Goal: Task Accomplishment & Management: Use online tool/utility

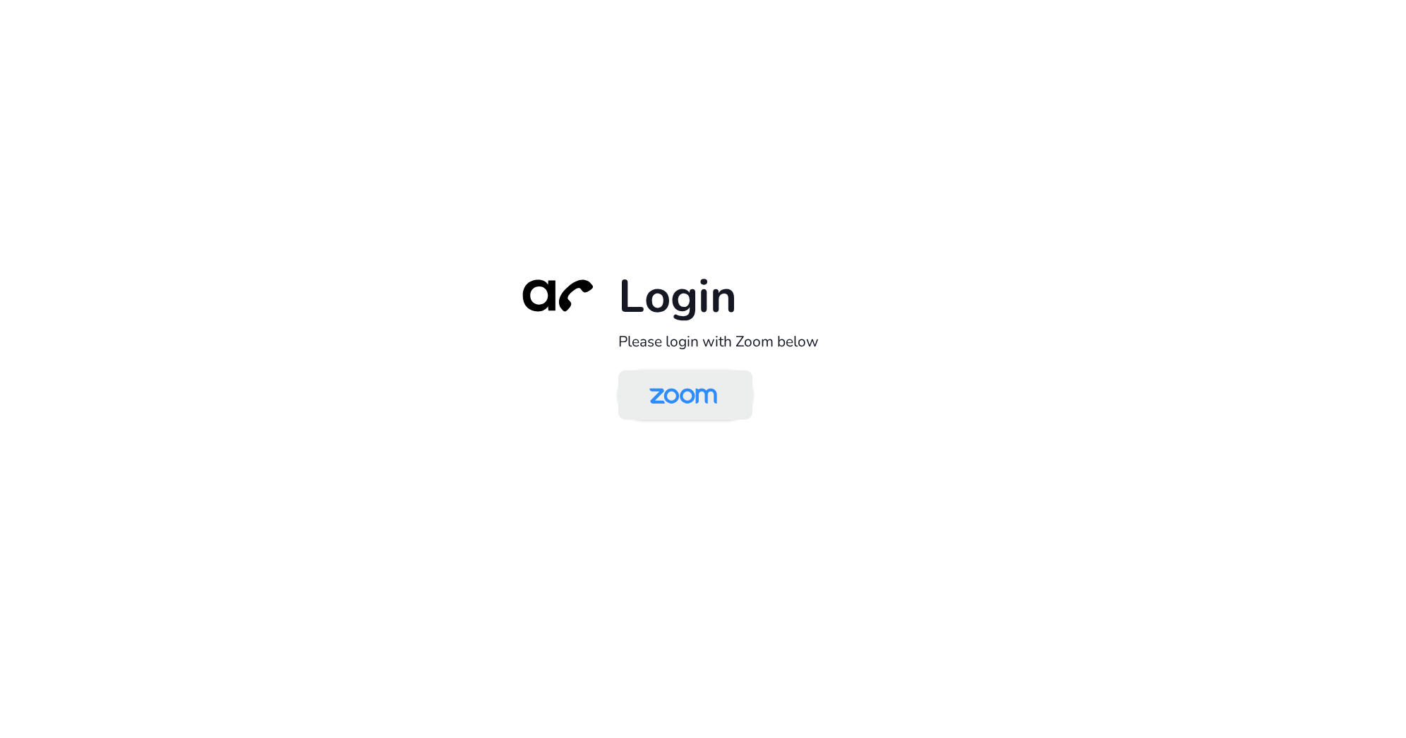
click at [671, 398] on img at bounding box center [683, 396] width 97 height 46
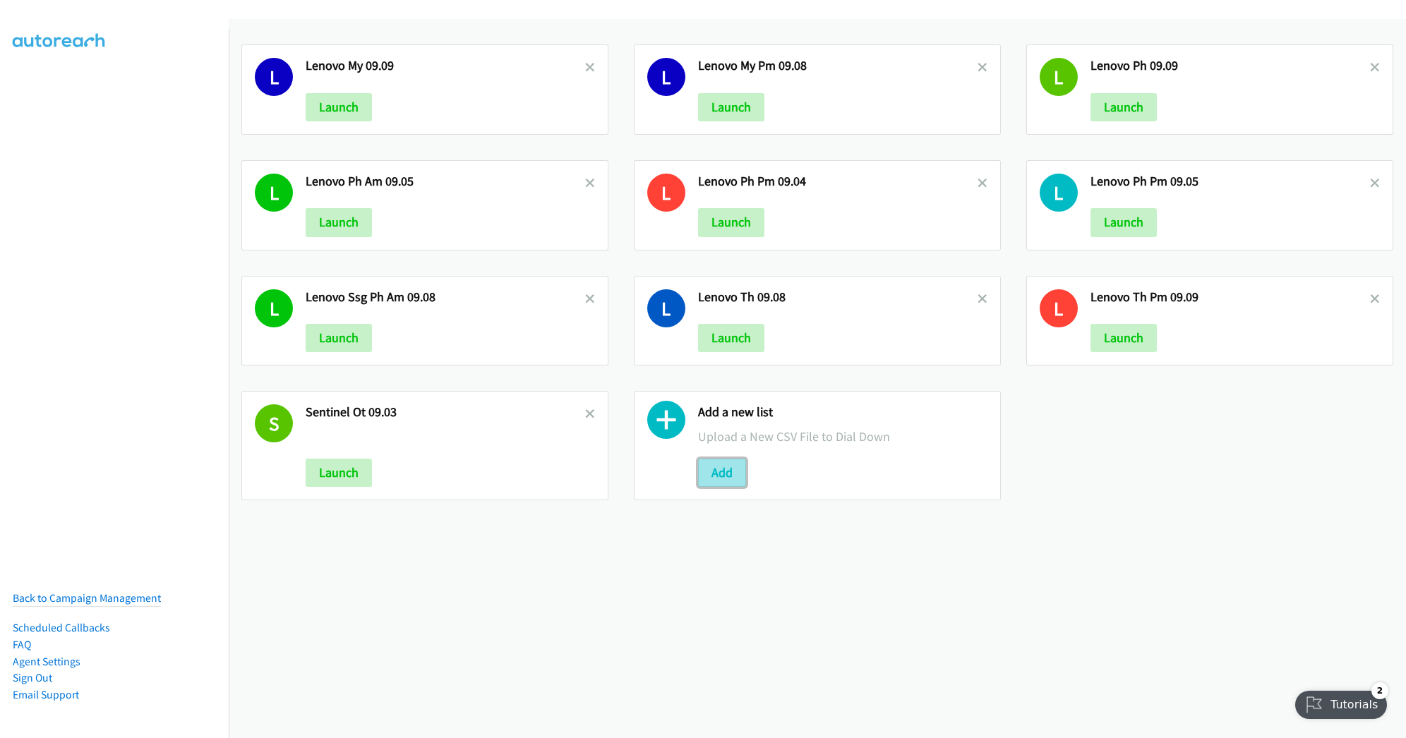
click at [703, 475] on button "Add" at bounding box center [722, 473] width 48 height 28
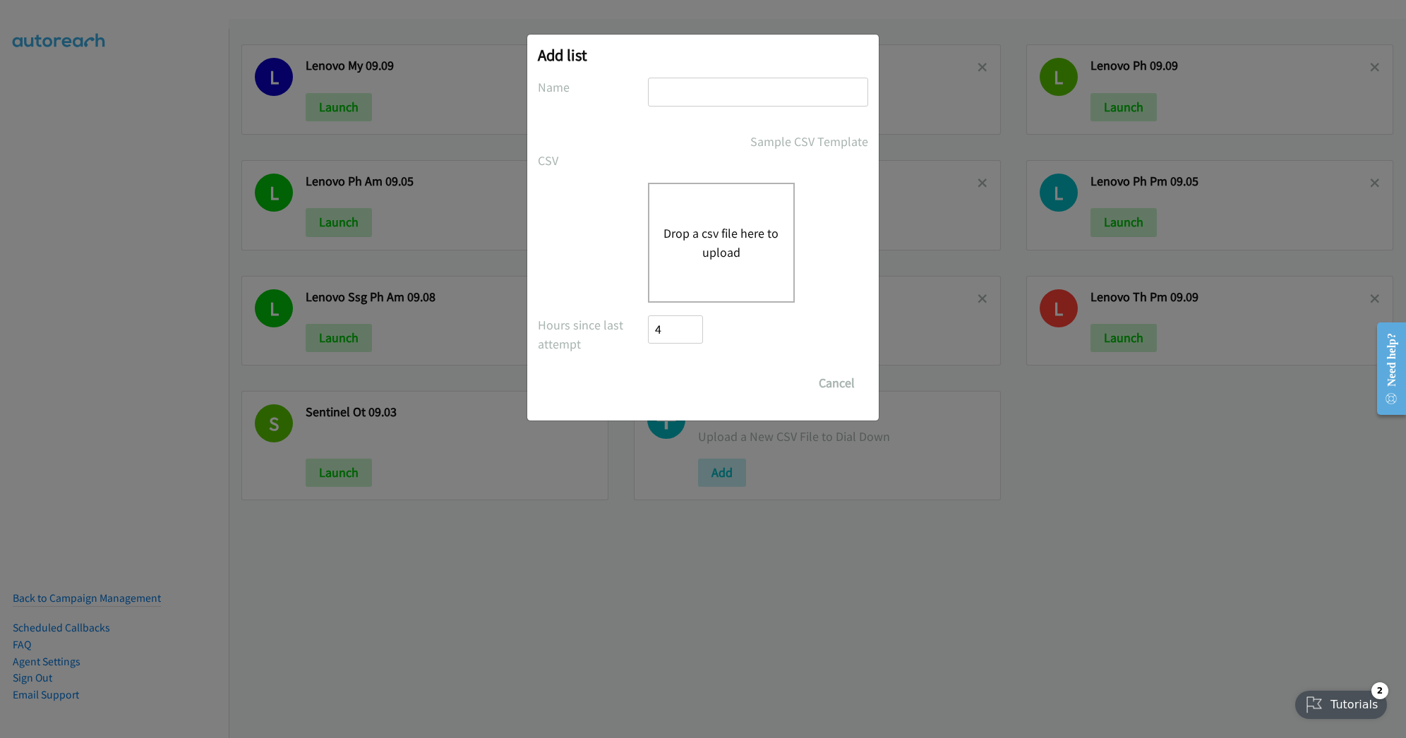
click at [712, 240] on button "Drop a csv file here to upload" at bounding box center [722, 243] width 116 height 38
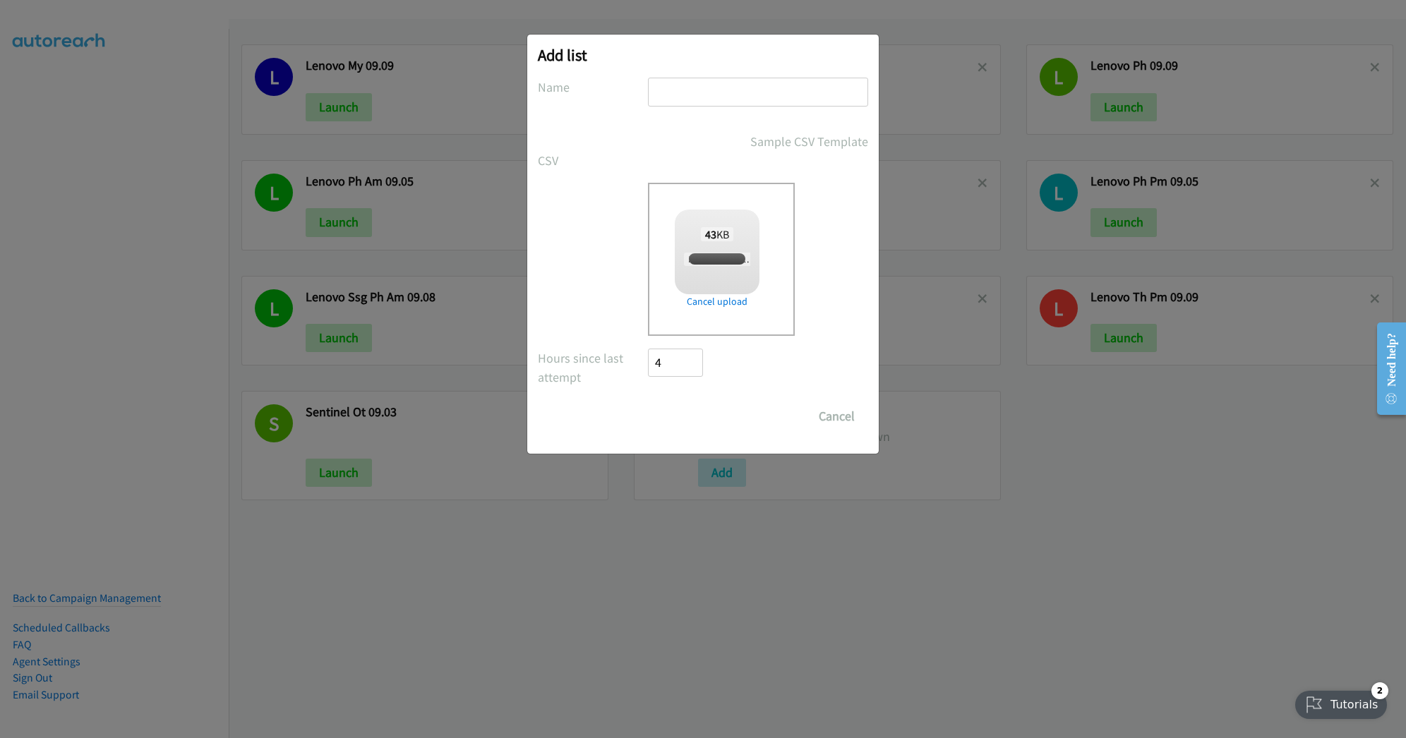
checkbox input "true"
click at [740, 94] on input "text" at bounding box center [758, 92] width 220 height 29
click at [741, 99] on input "Lenono" at bounding box center [758, 92] width 220 height 29
type input "Lenono PH AM 09.10"
click at [700, 412] on input "Save List" at bounding box center [685, 416] width 74 height 28
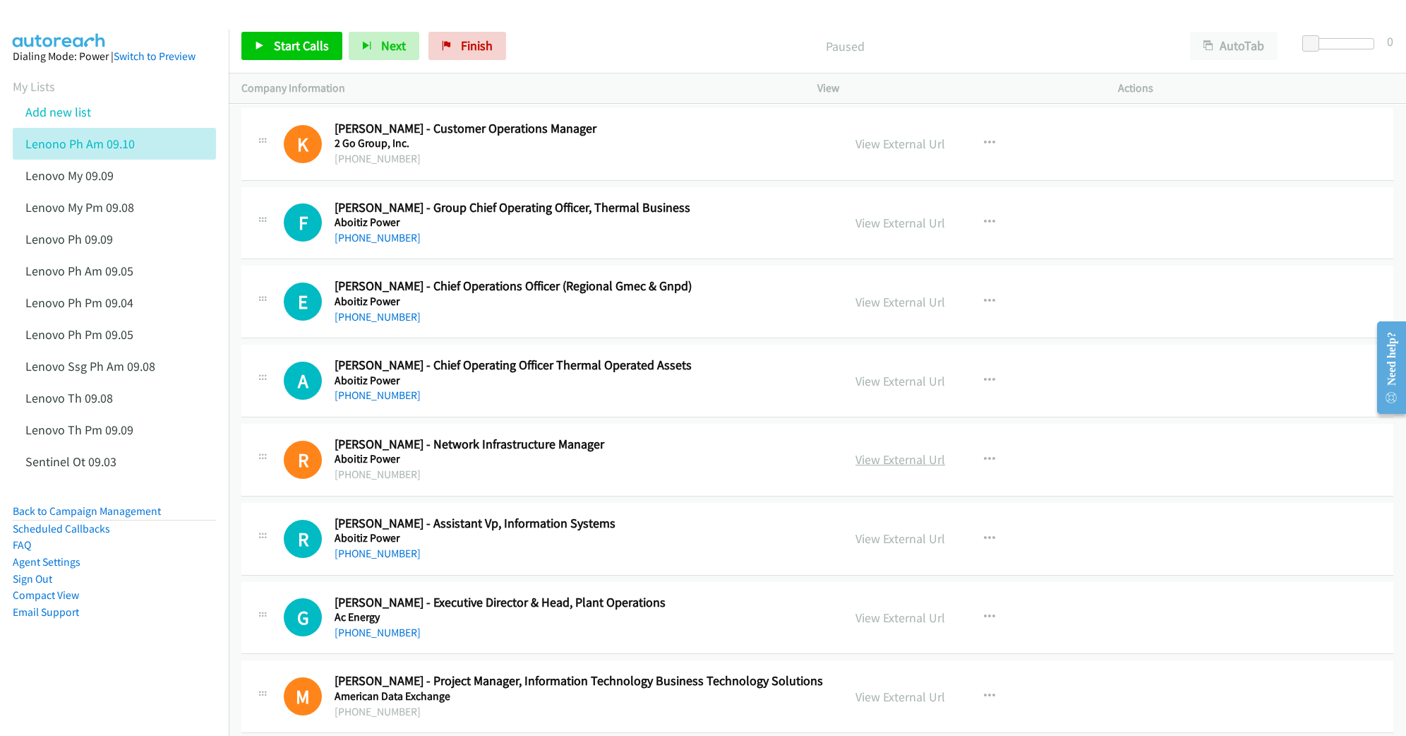
click at [893, 463] on link "View External Url" at bounding box center [901, 459] width 90 height 16
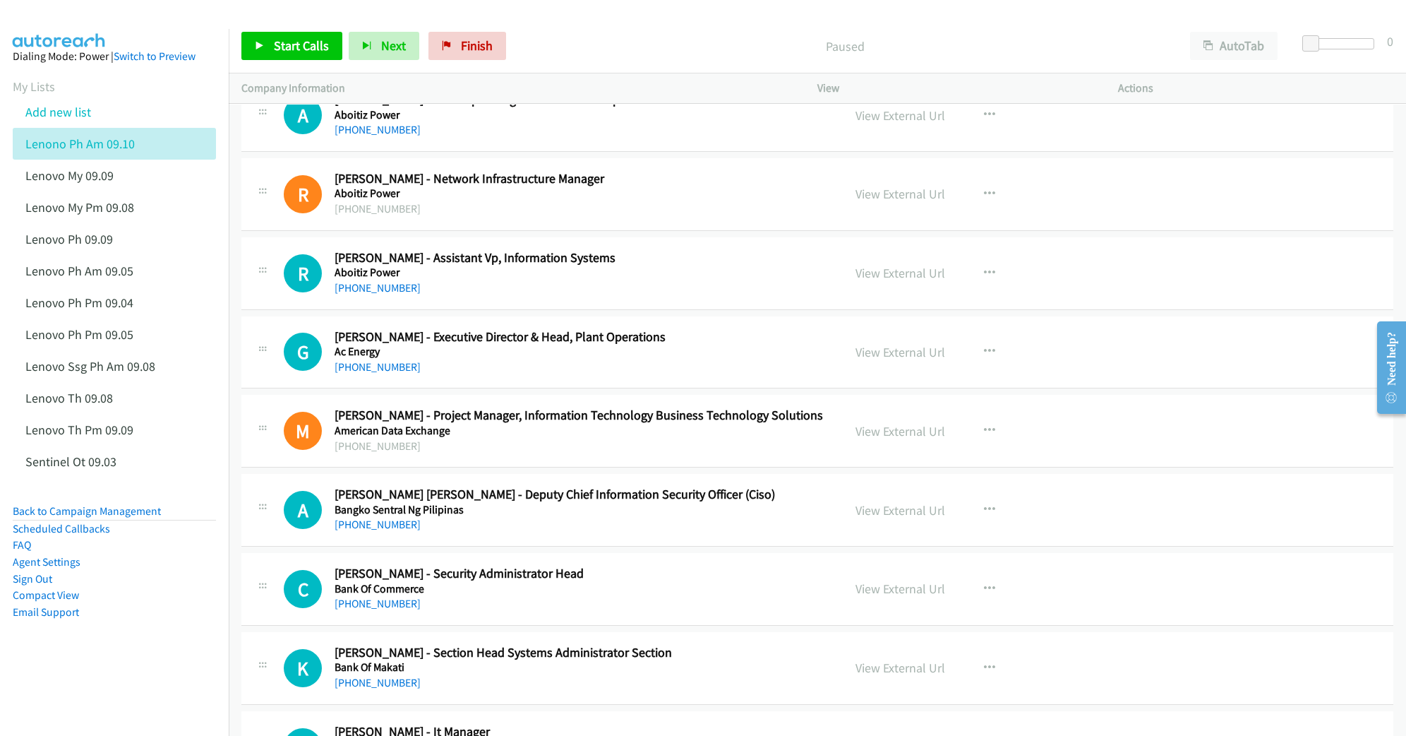
scroll to position [282, 0]
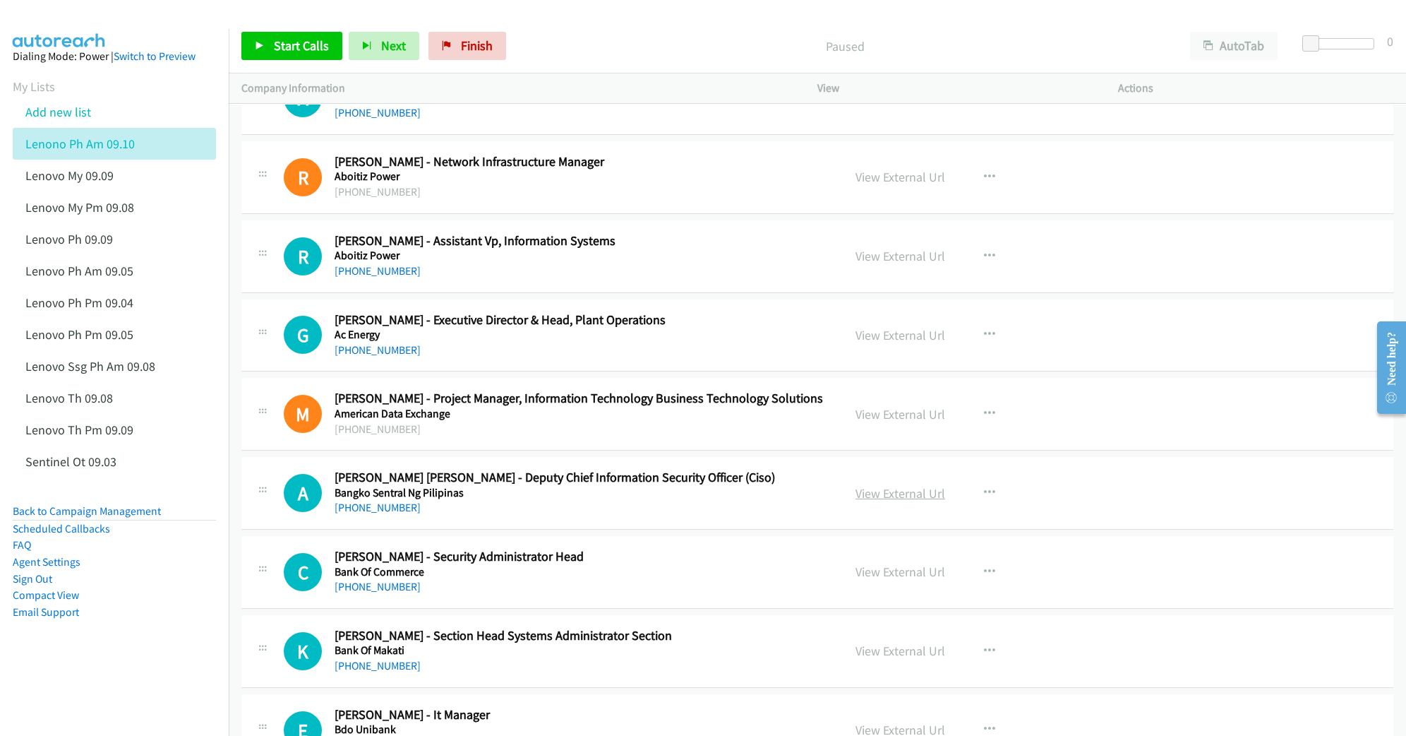
click at [865, 491] on link "View External Url" at bounding box center [901, 493] width 90 height 16
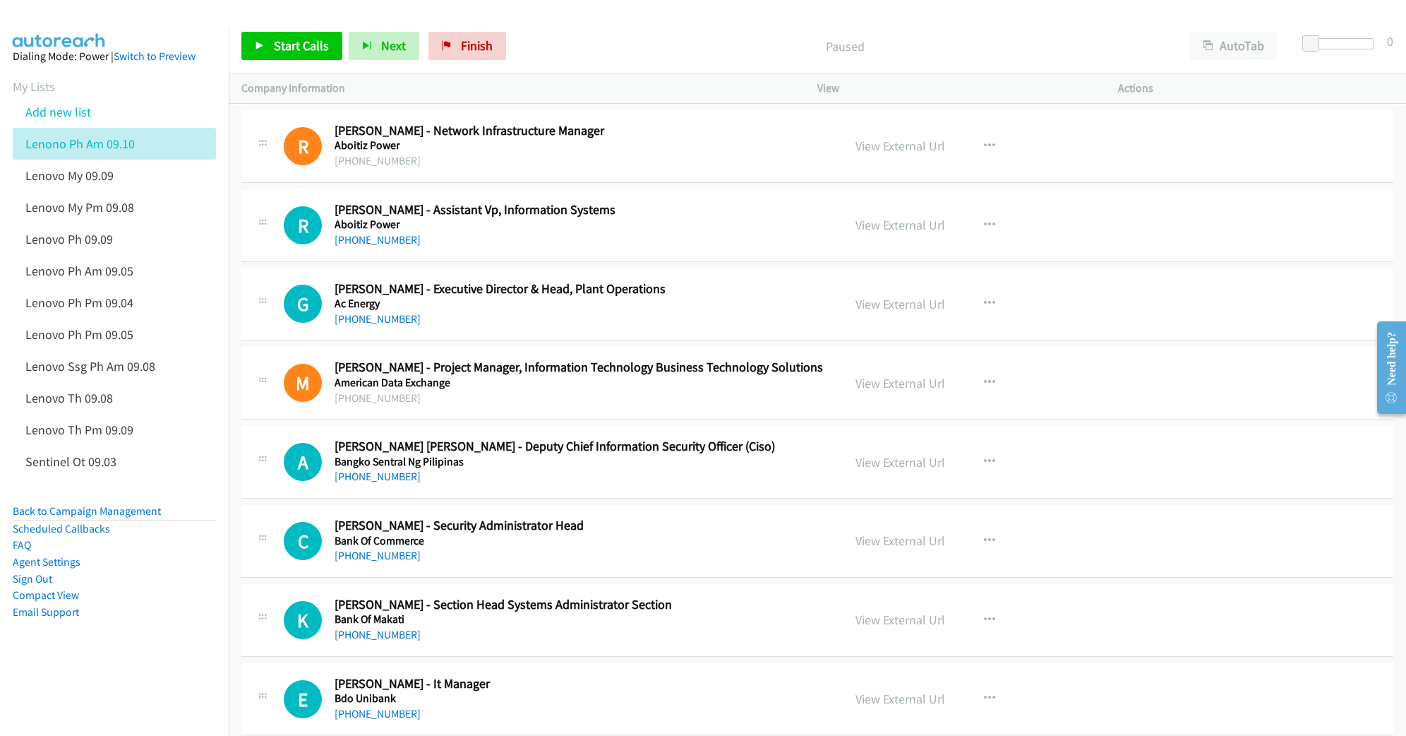
scroll to position [376, 0]
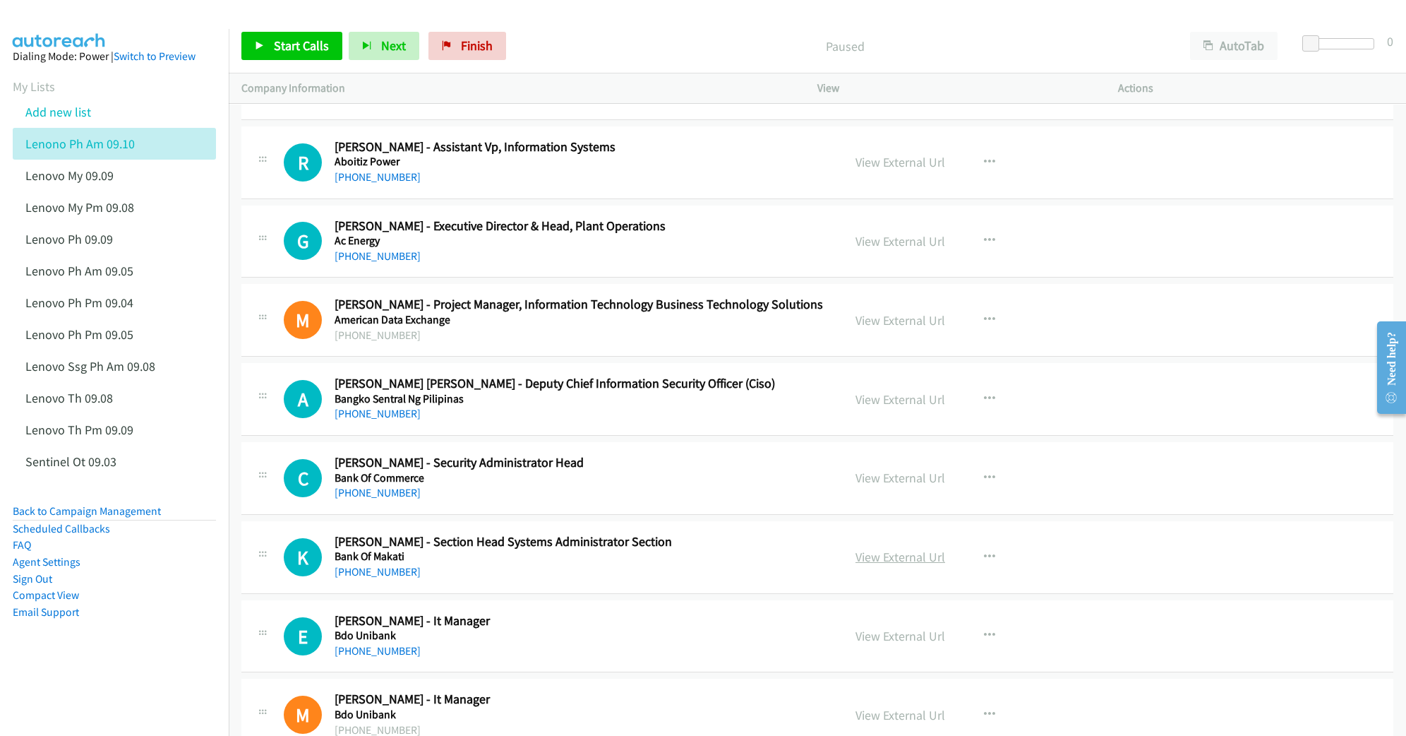
click at [871, 556] on link "View External Url" at bounding box center [901, 557] width 90 height 16
click at [885, 635] on link "View External Url" at bounding box center [901, 636] width 90 height 16
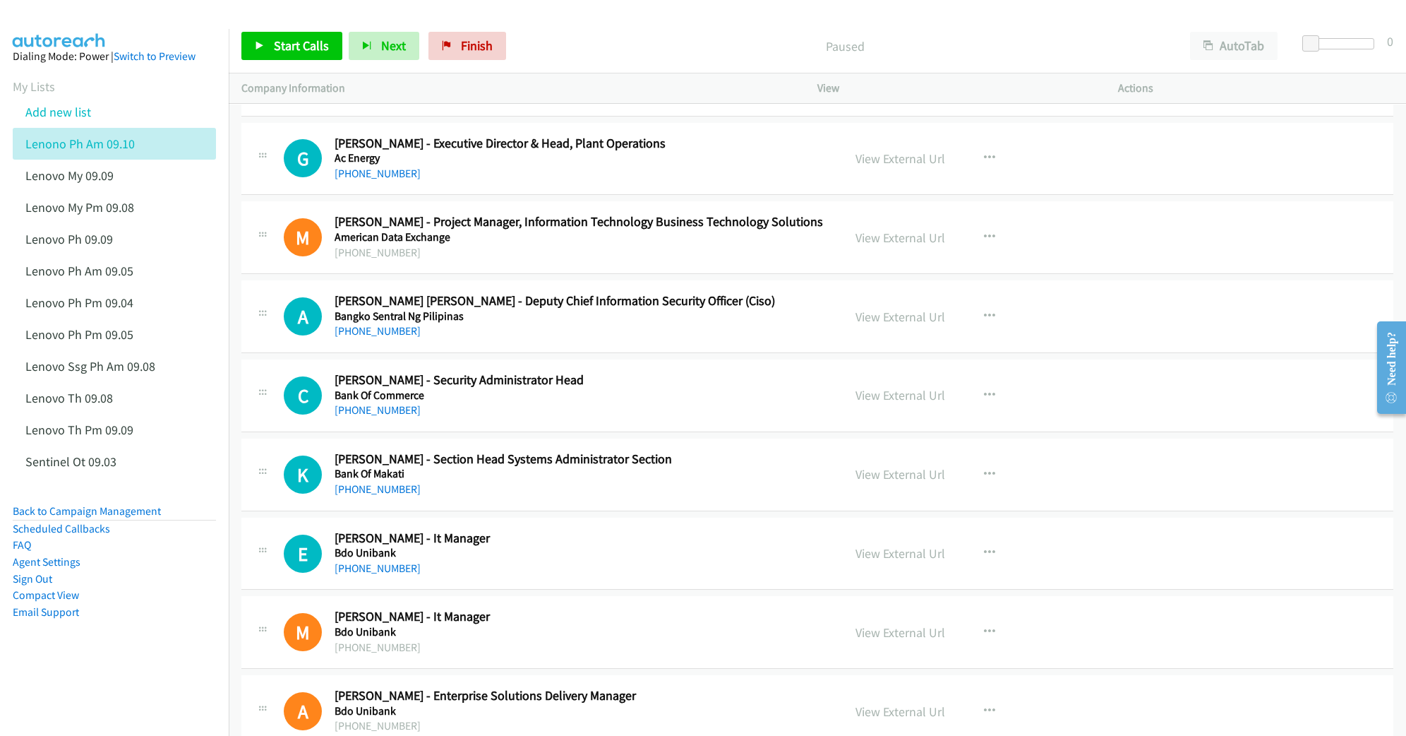
scroll to position [470, 0]
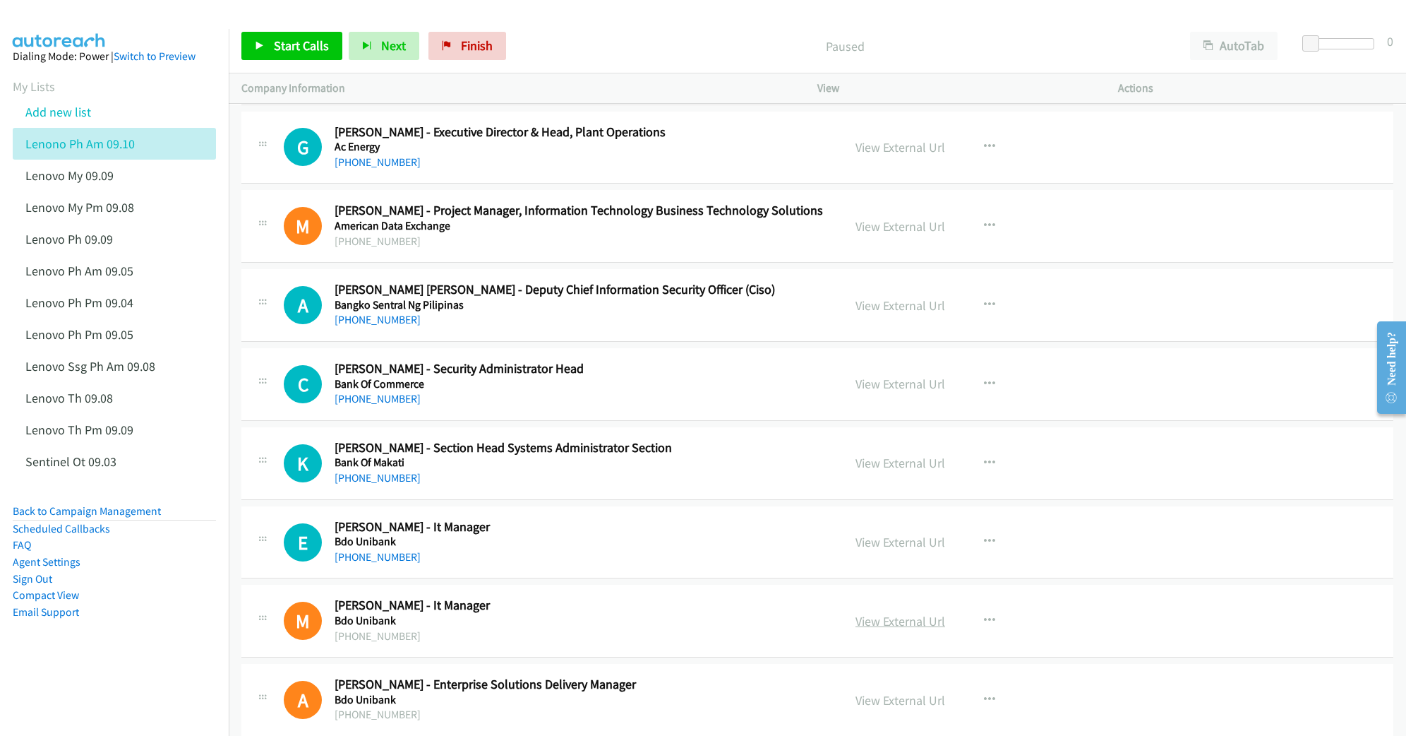
click at [879, 625] on link "View External Url" at bounding box center [901, 621] width 90 height 16
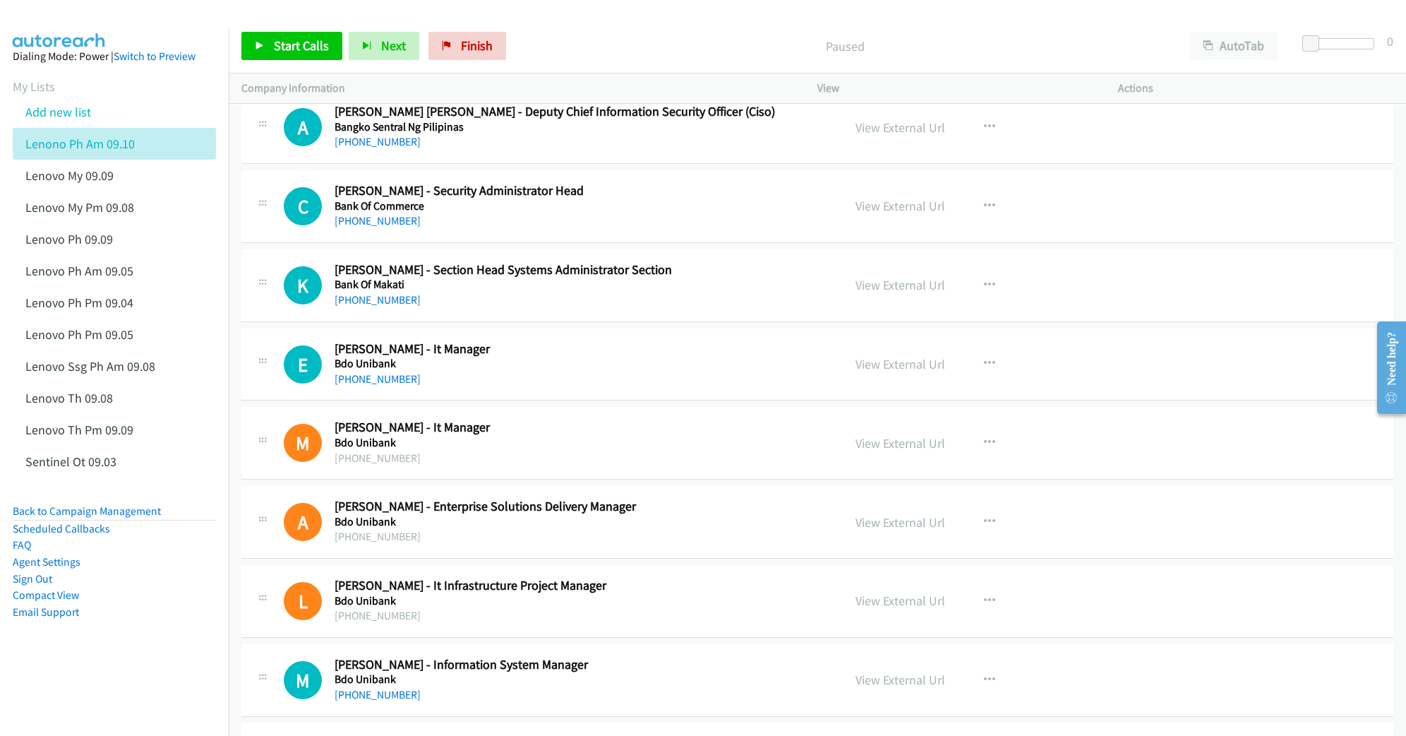
scroll to position [659, 0]
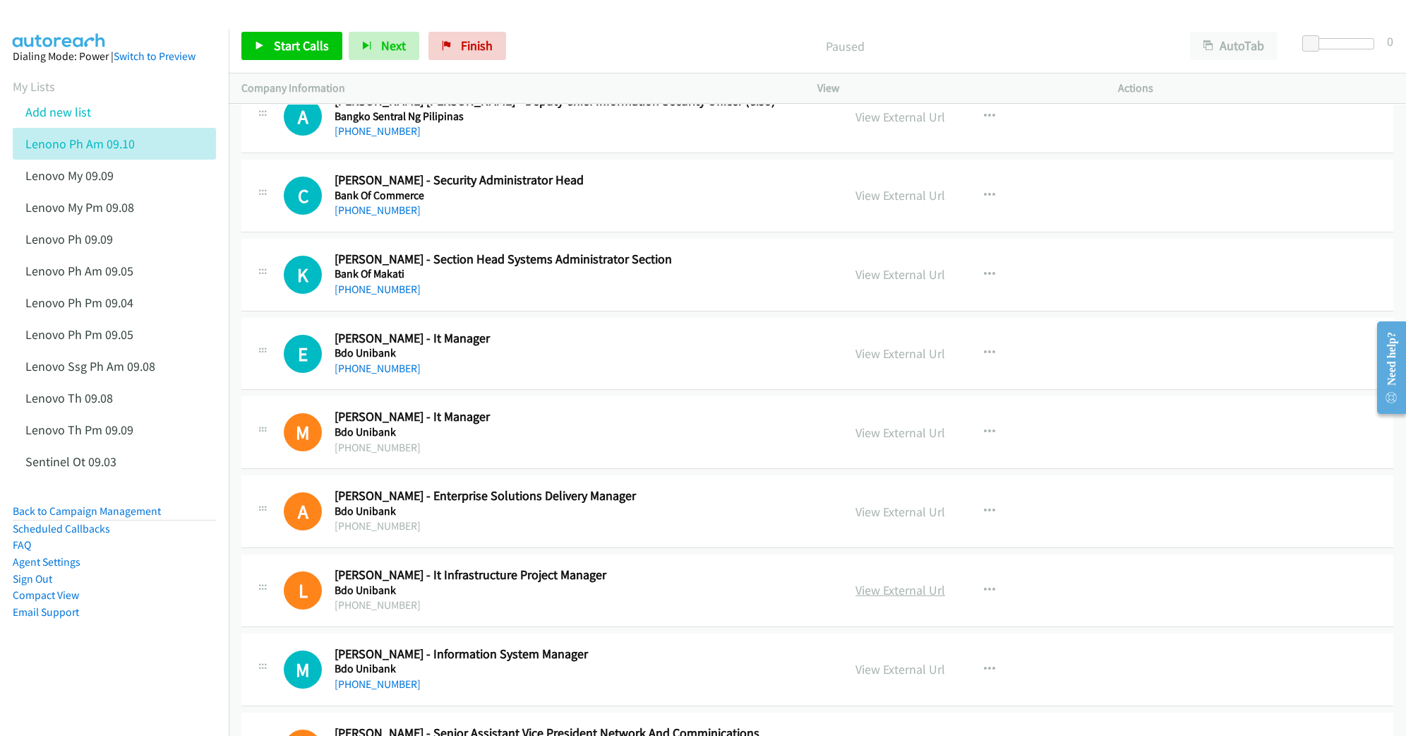
click at [878, 592] on link "View External Url" at bounding box center [901, 590] width 90 height 16
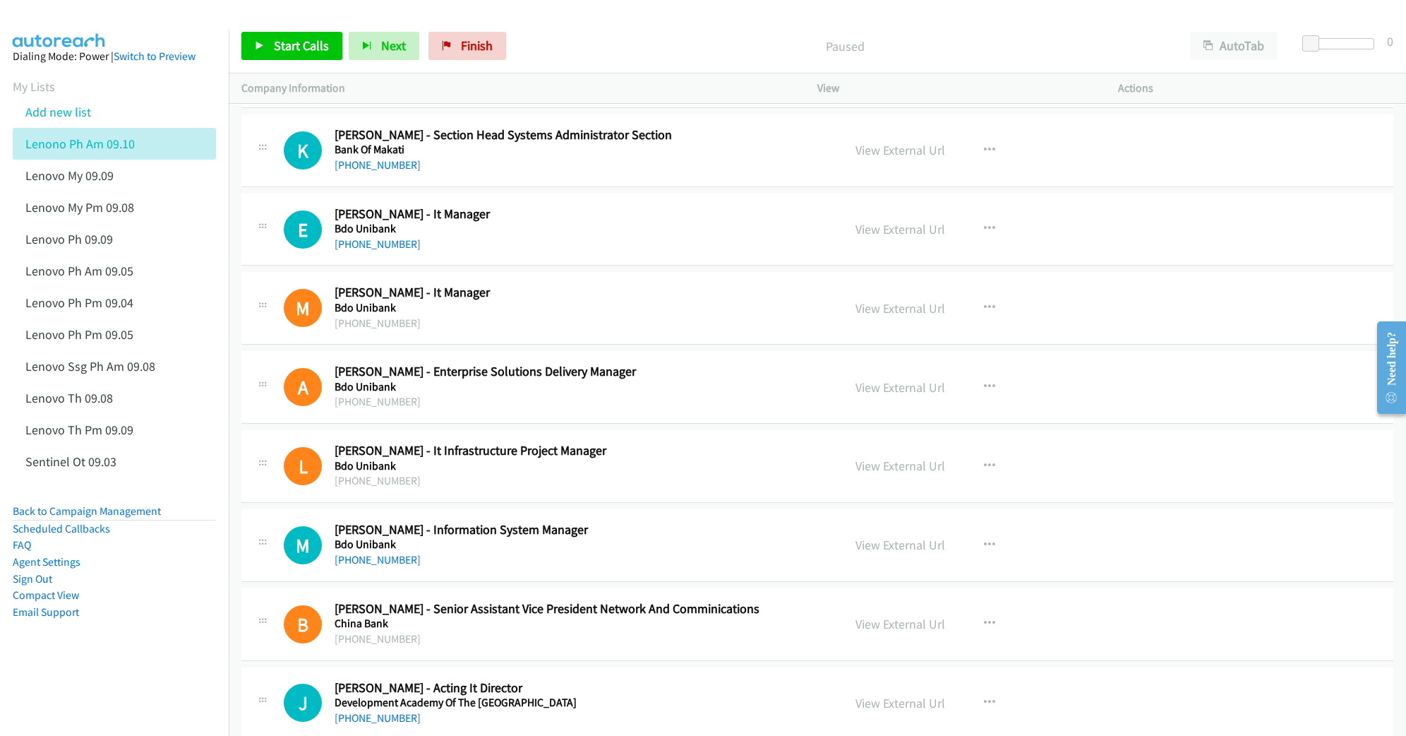
scroll to position [847, 0]
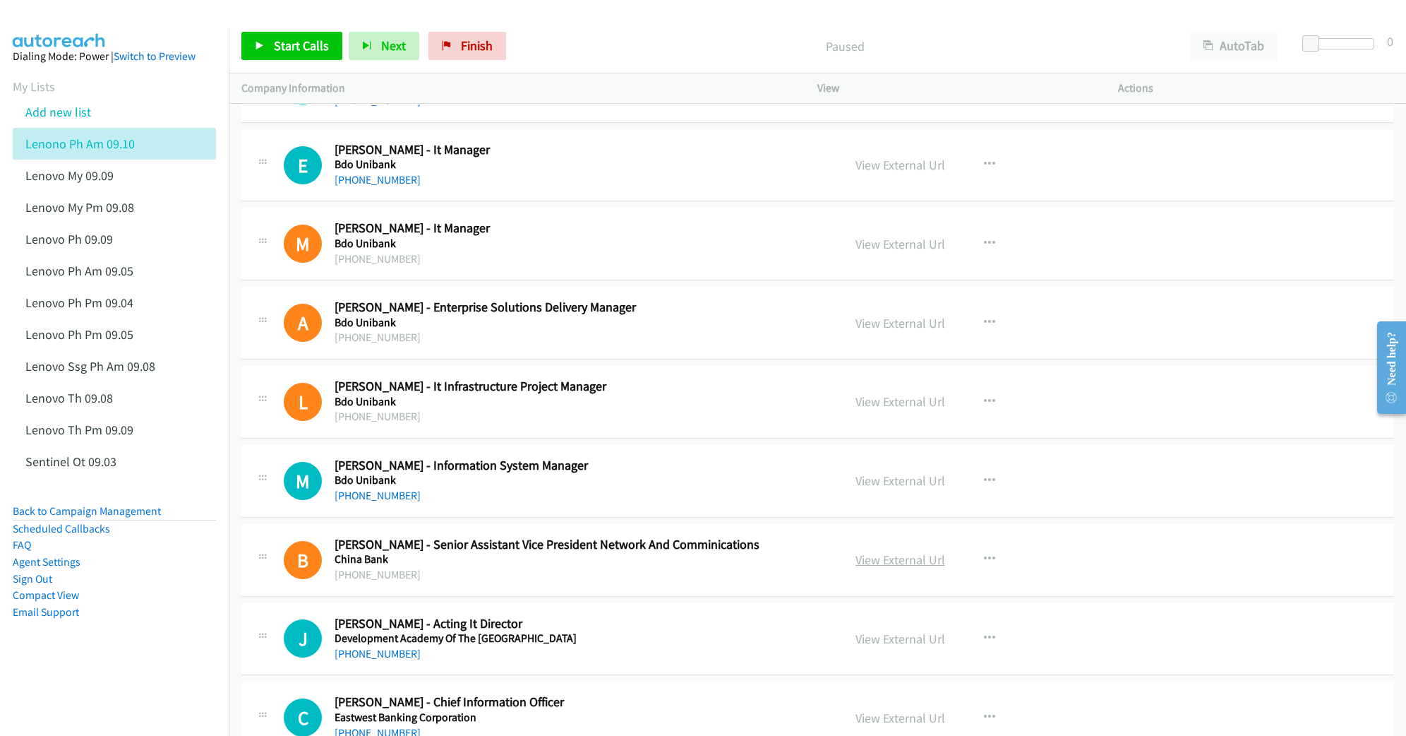
click at [899, 565] on link "View External Url" at bounding box center [901, 559] width 90 height 16
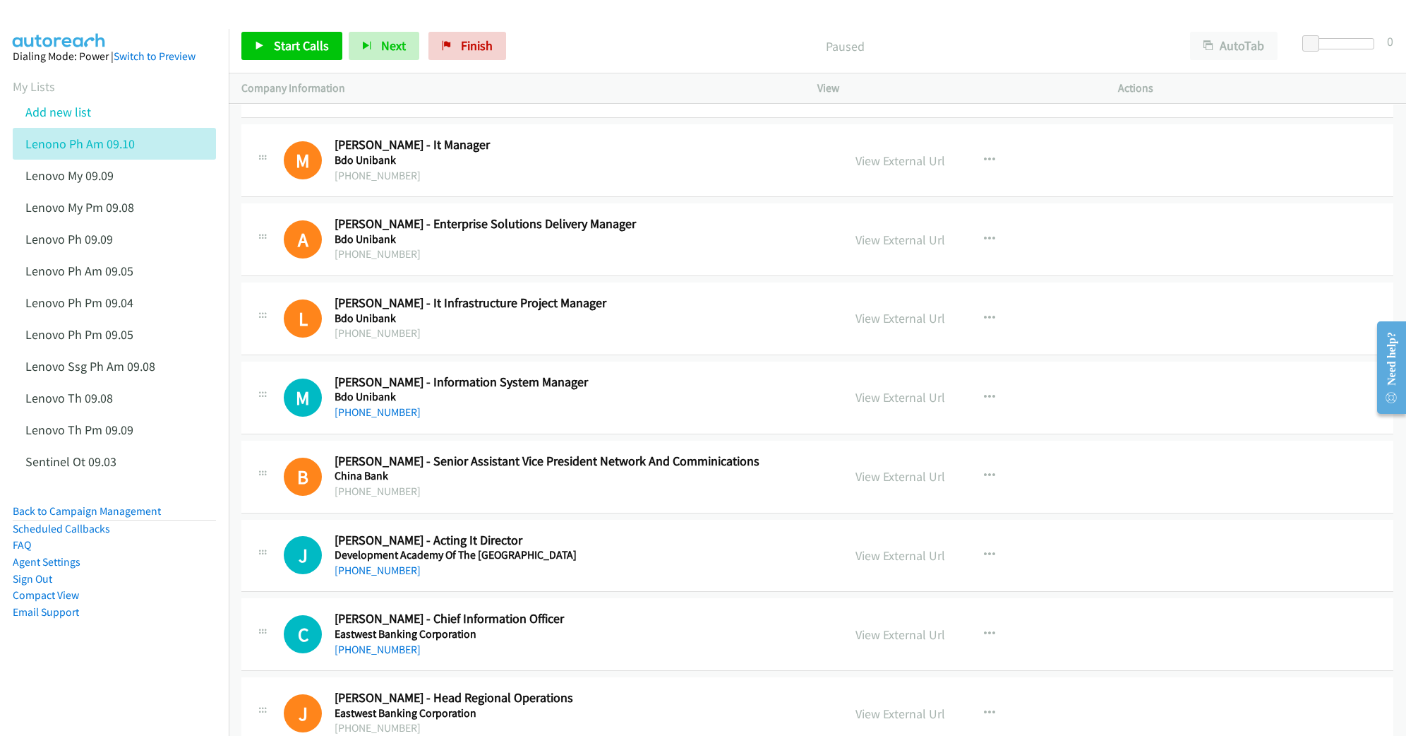
scroll to position [941, 0]
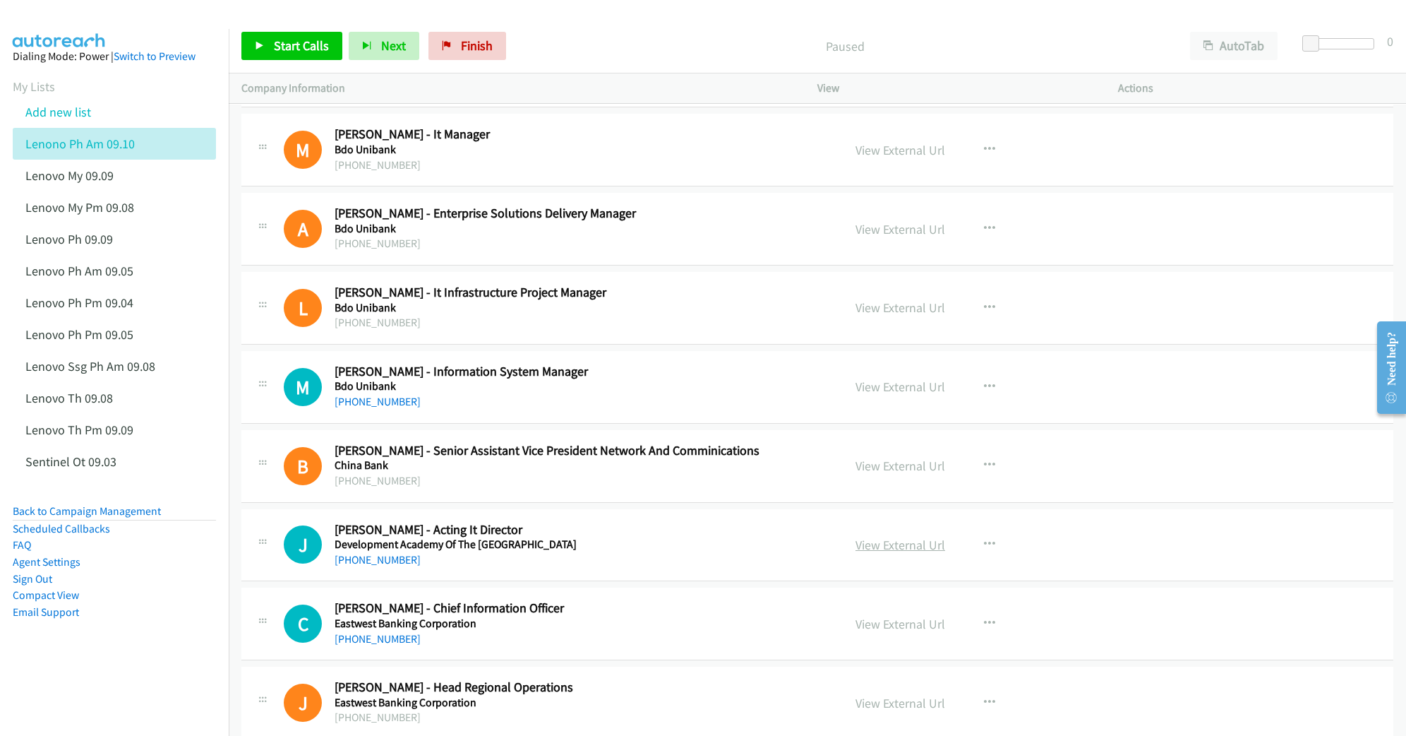
click at [885, 553] on link "View External Url" at bounding box center [901, 545] width 90 height 16
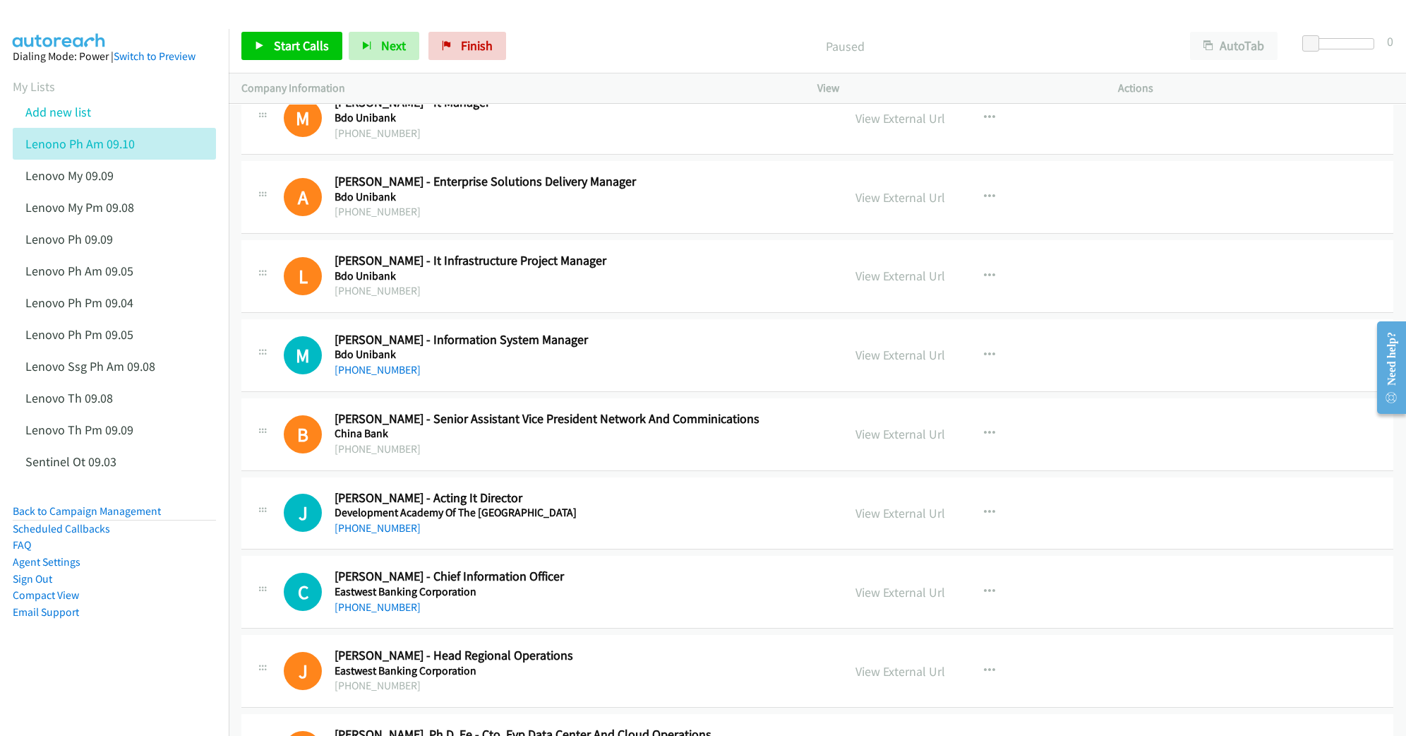
scroll to position [1035, 0]
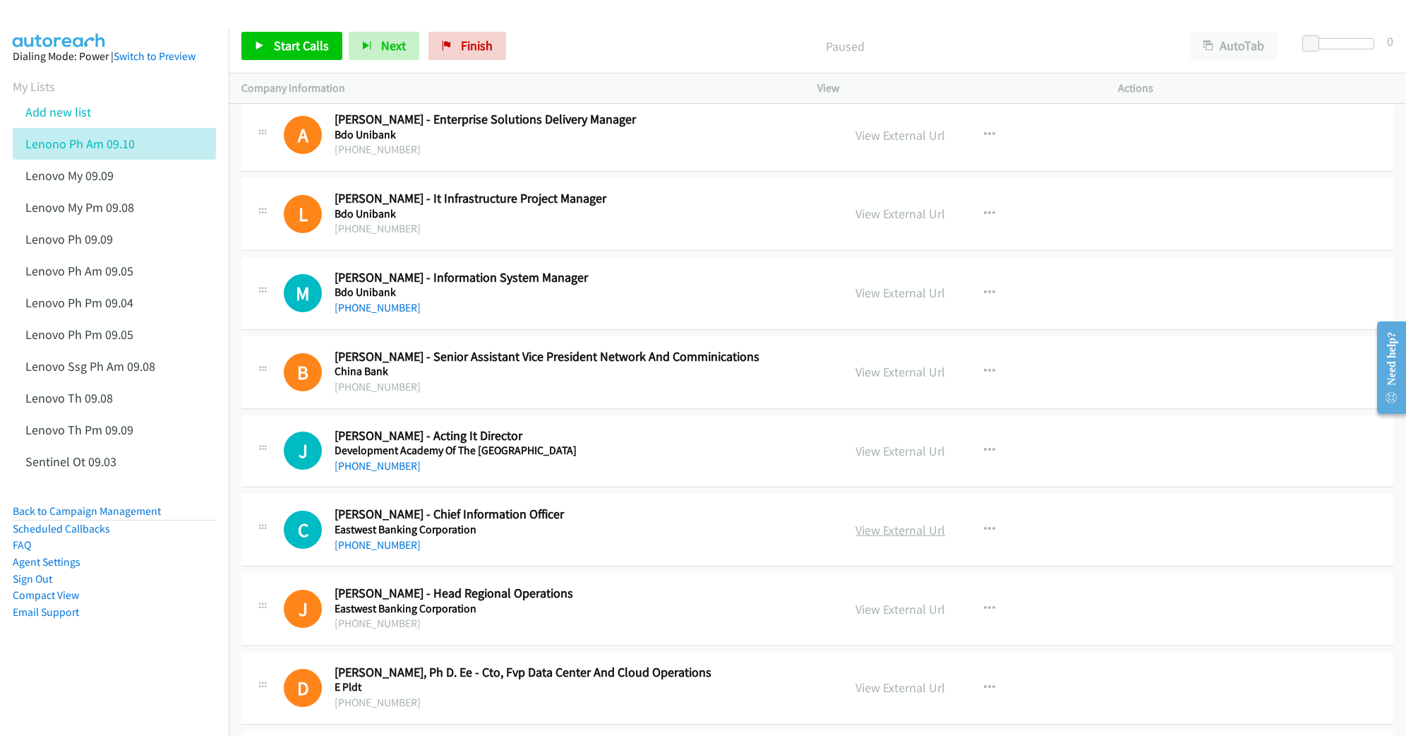
click at [873, 532] on link "View External Url" at bounding box center [901, 530] width 90 height 16
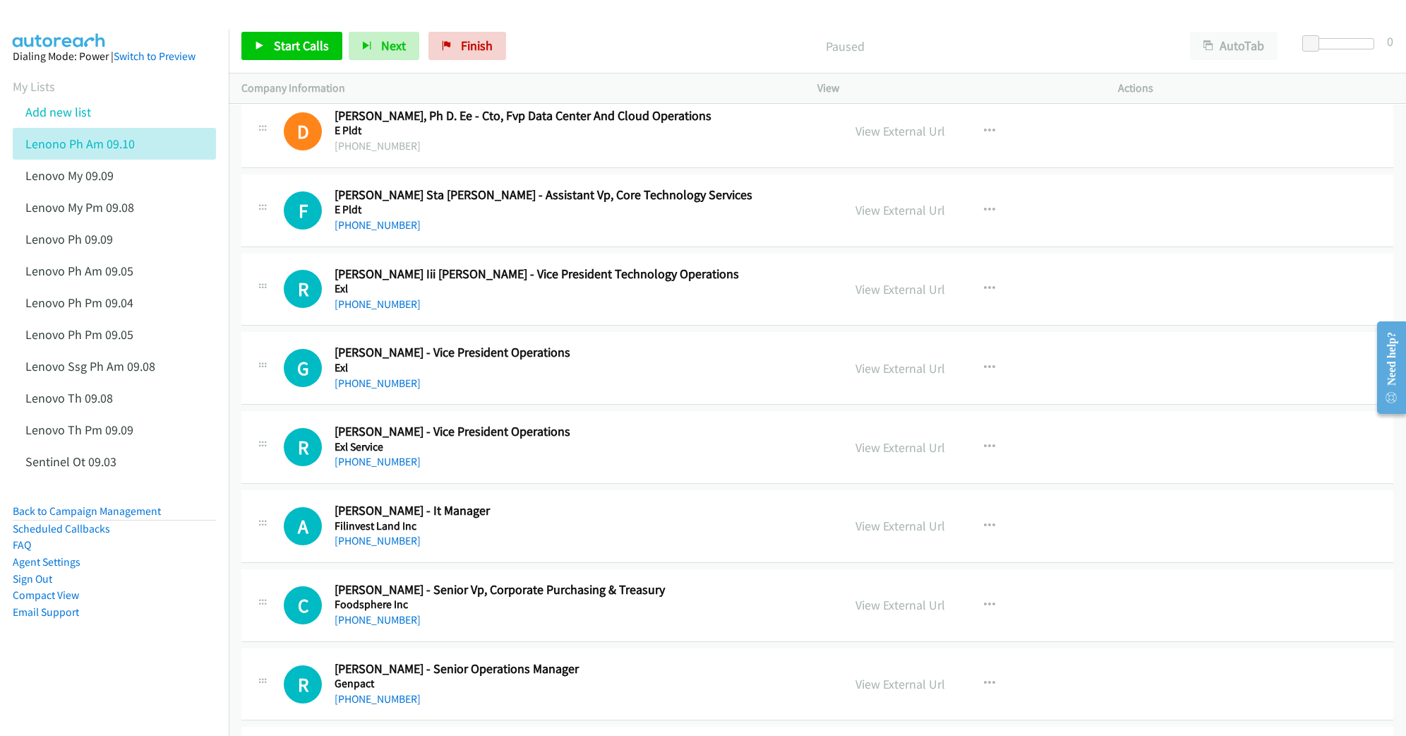
scroll to position [1600, 0]
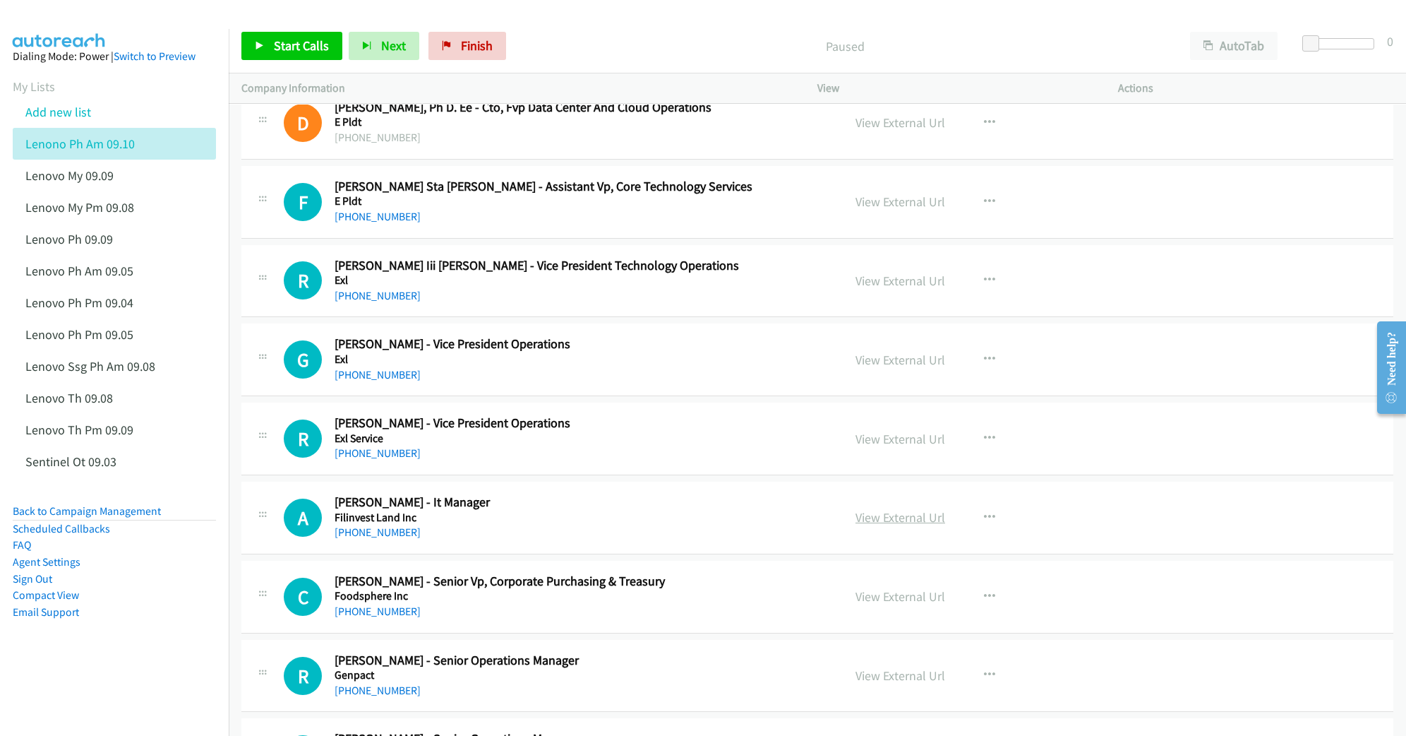
click at [901, 524] on link "View External Url" at bounding box center [901, 517] width 90 height 16
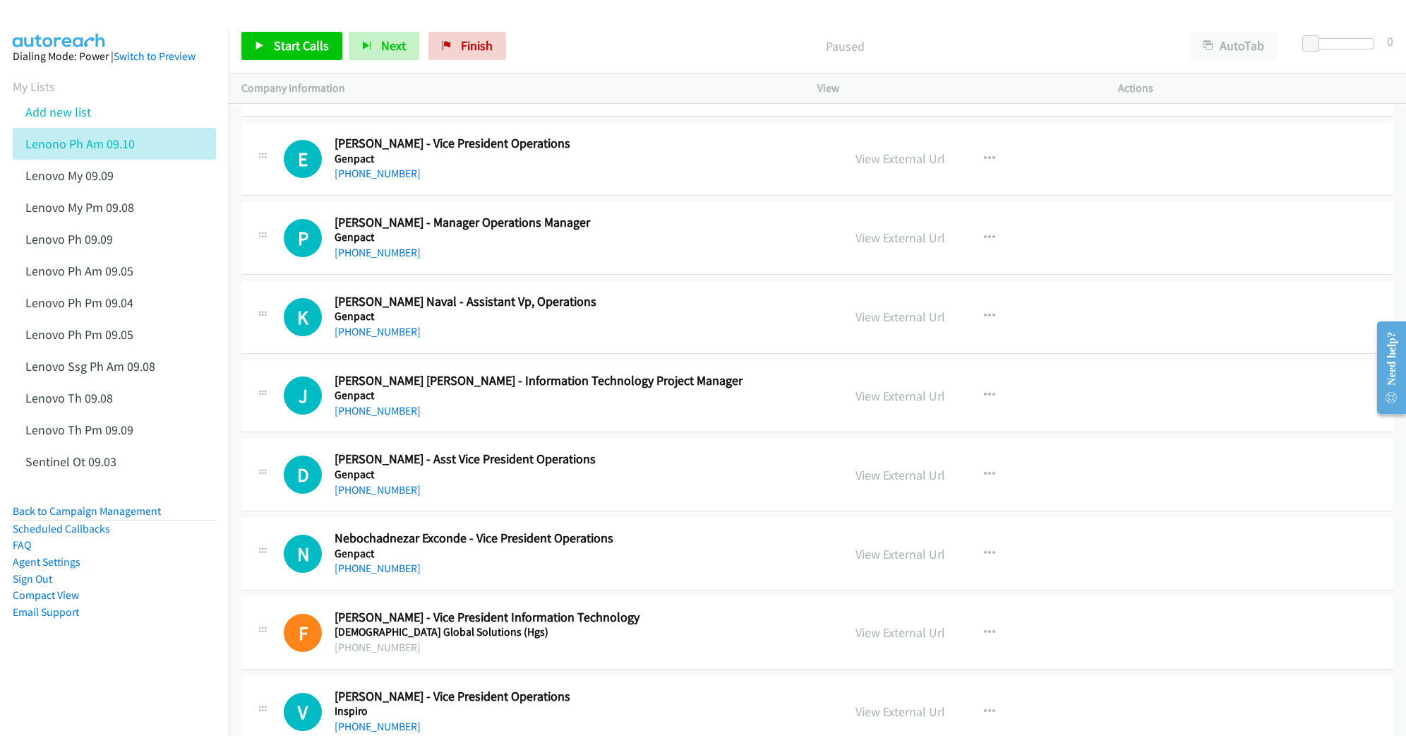
scroll to position [2447, 0]
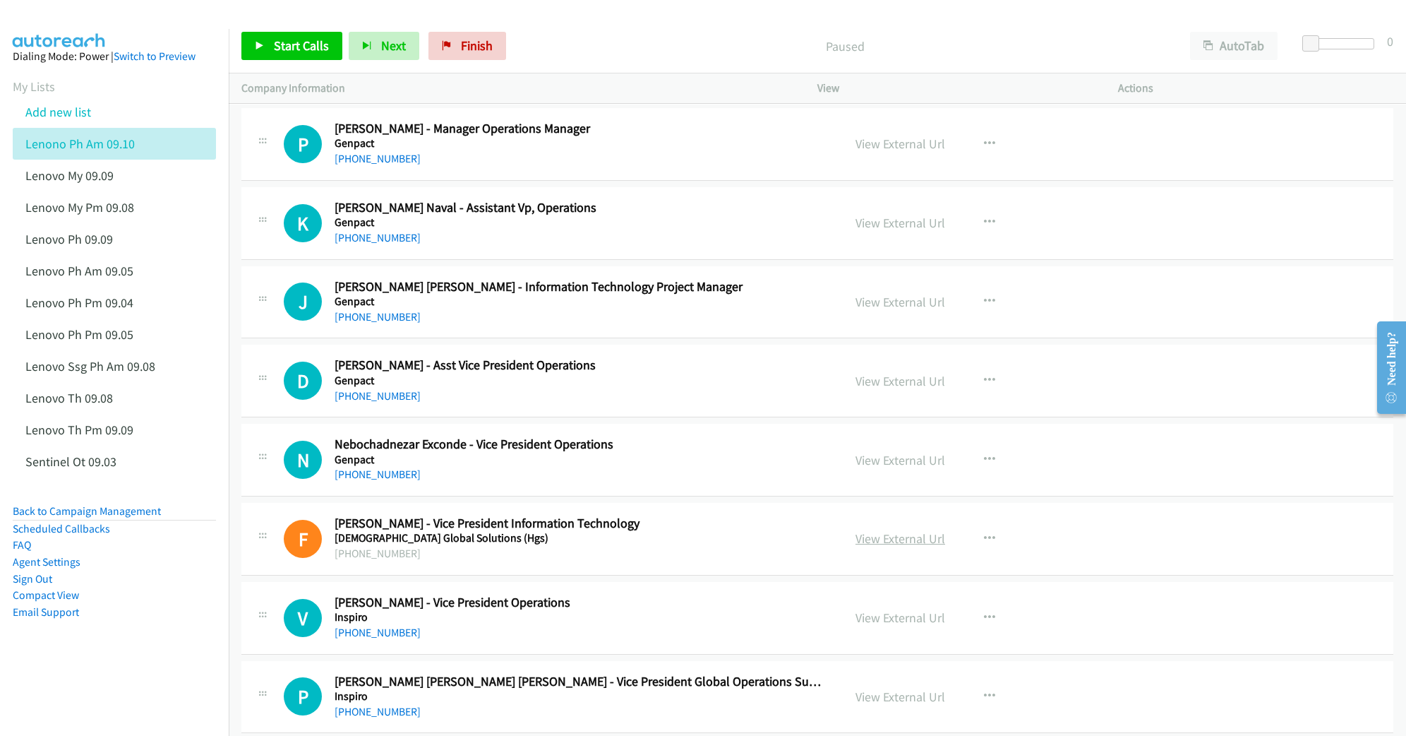
click at [891, 543] on link "View External Url" at bounding box center [901, 538] width 90 height 16
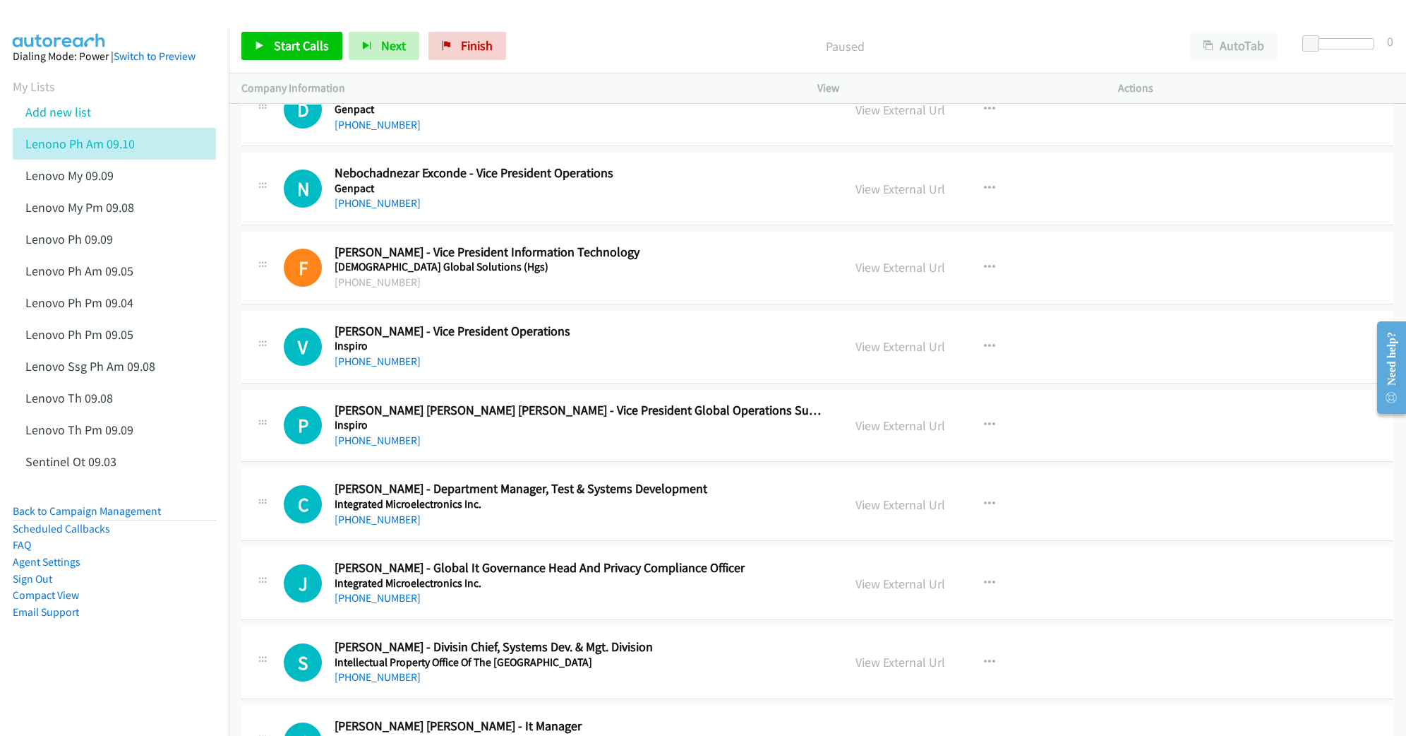
scroll to position [2729, 0]
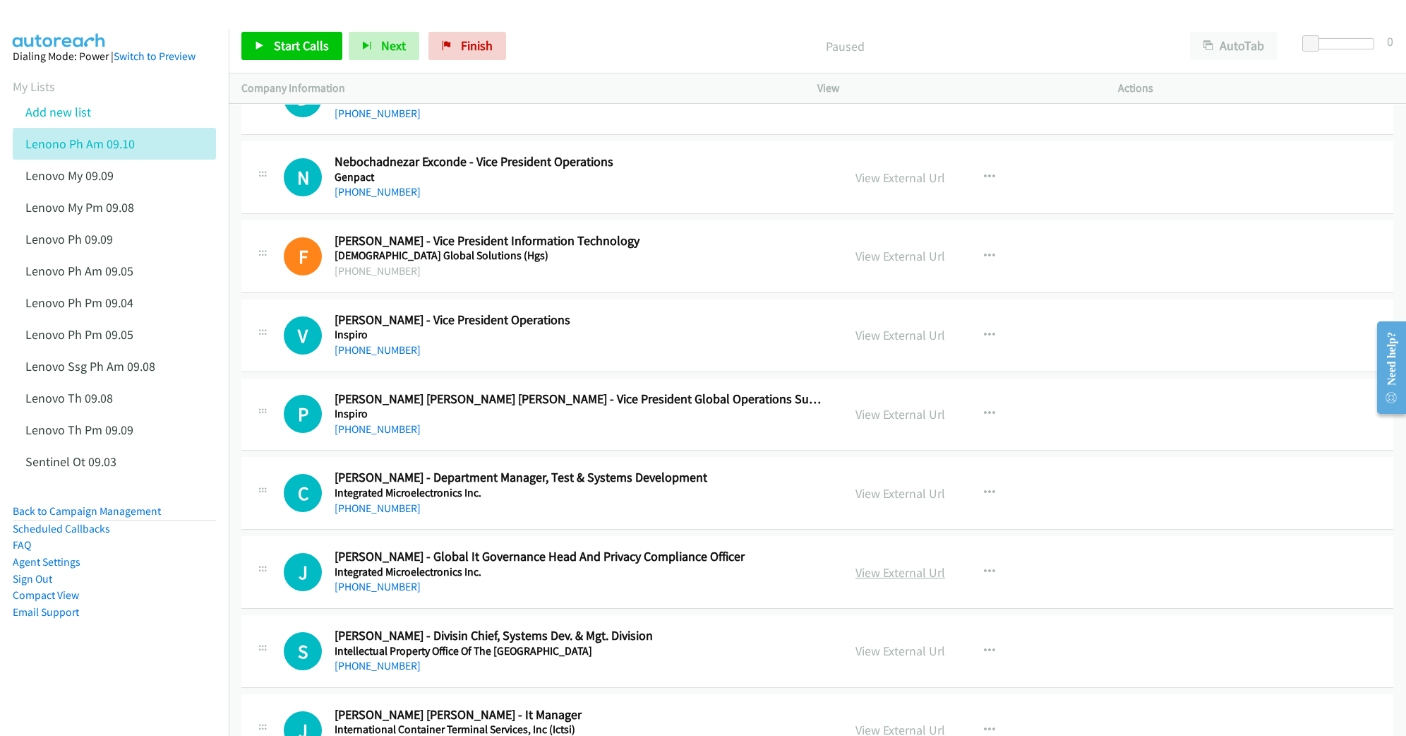
click at [864, 580] on link "View External Url" at bounding box center [901, 572] width 90 height 16
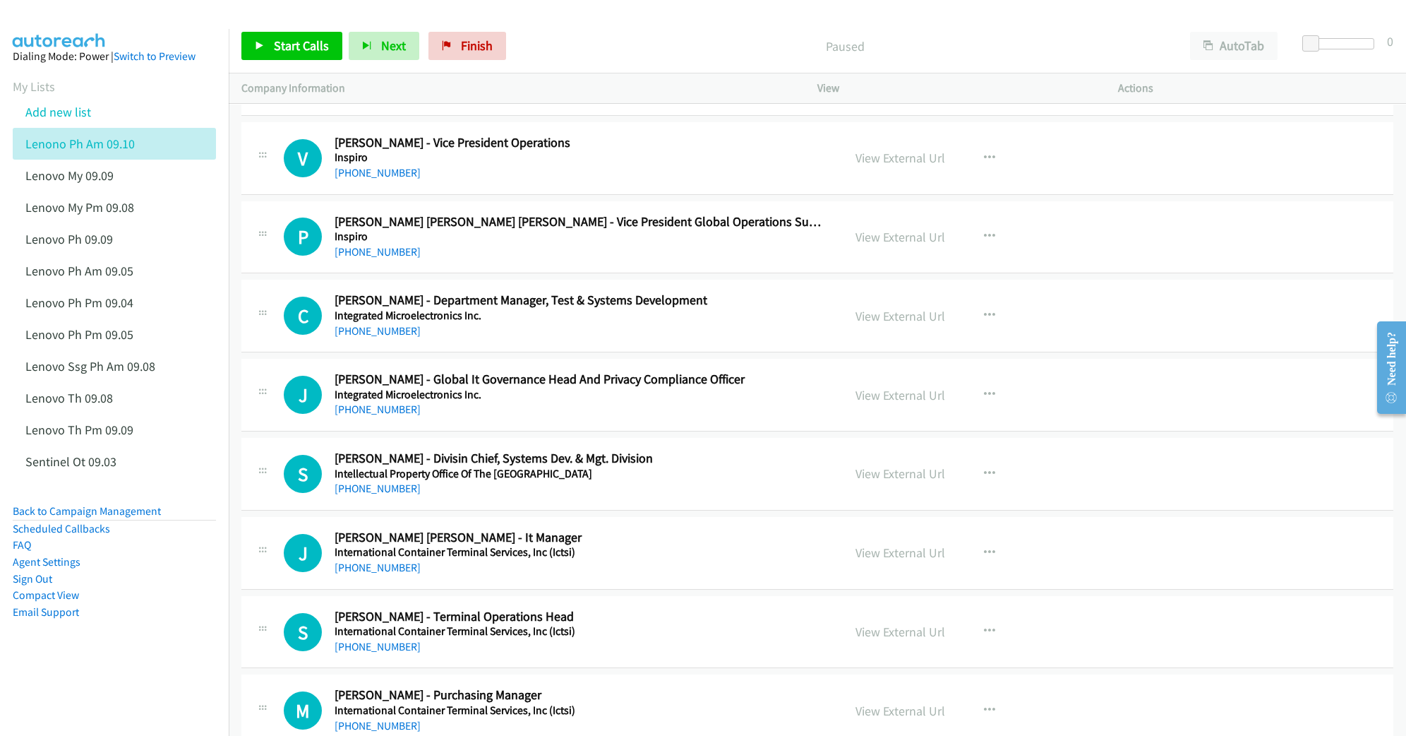
scroll to position [2918, 0]
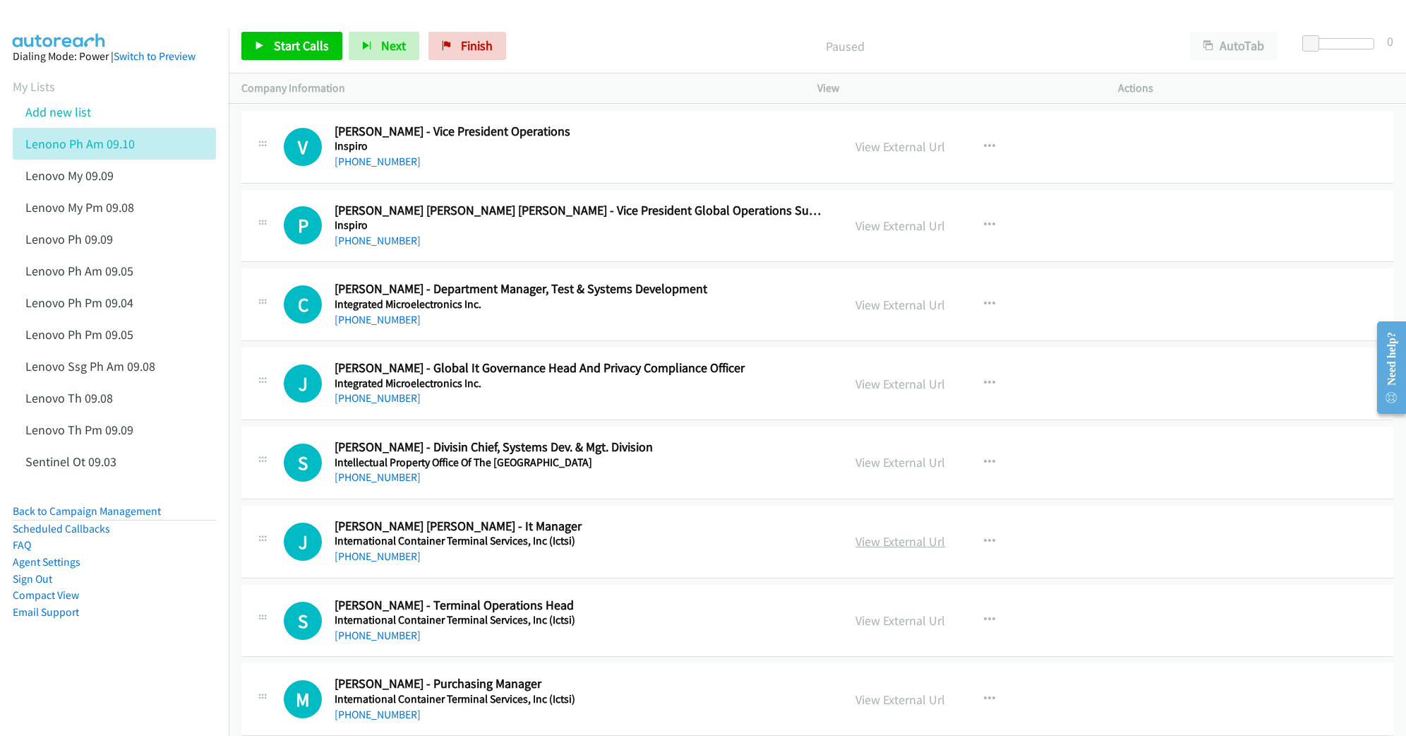
click at [863, 549] on link "View External Url" at bounding box center [901, 541] width 90 height 16
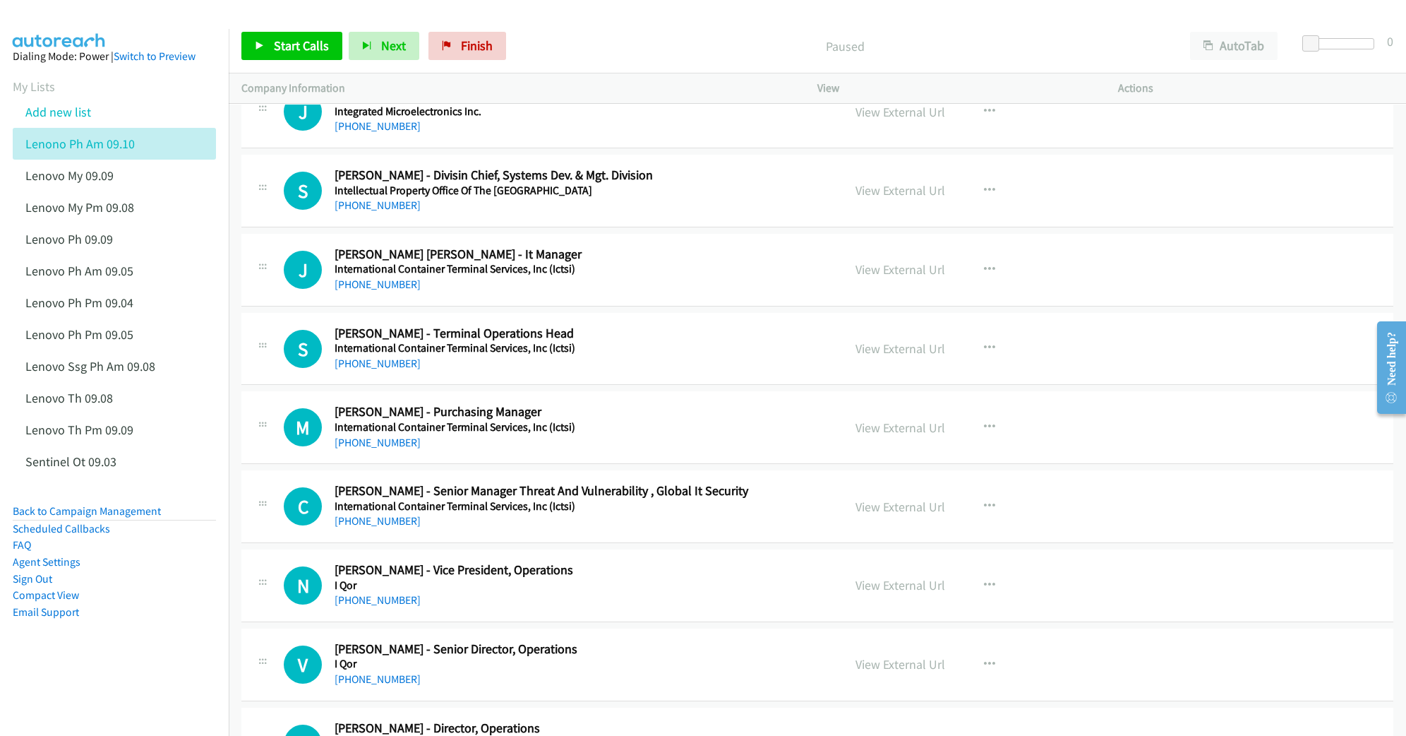
scroll to position [3200, 0]
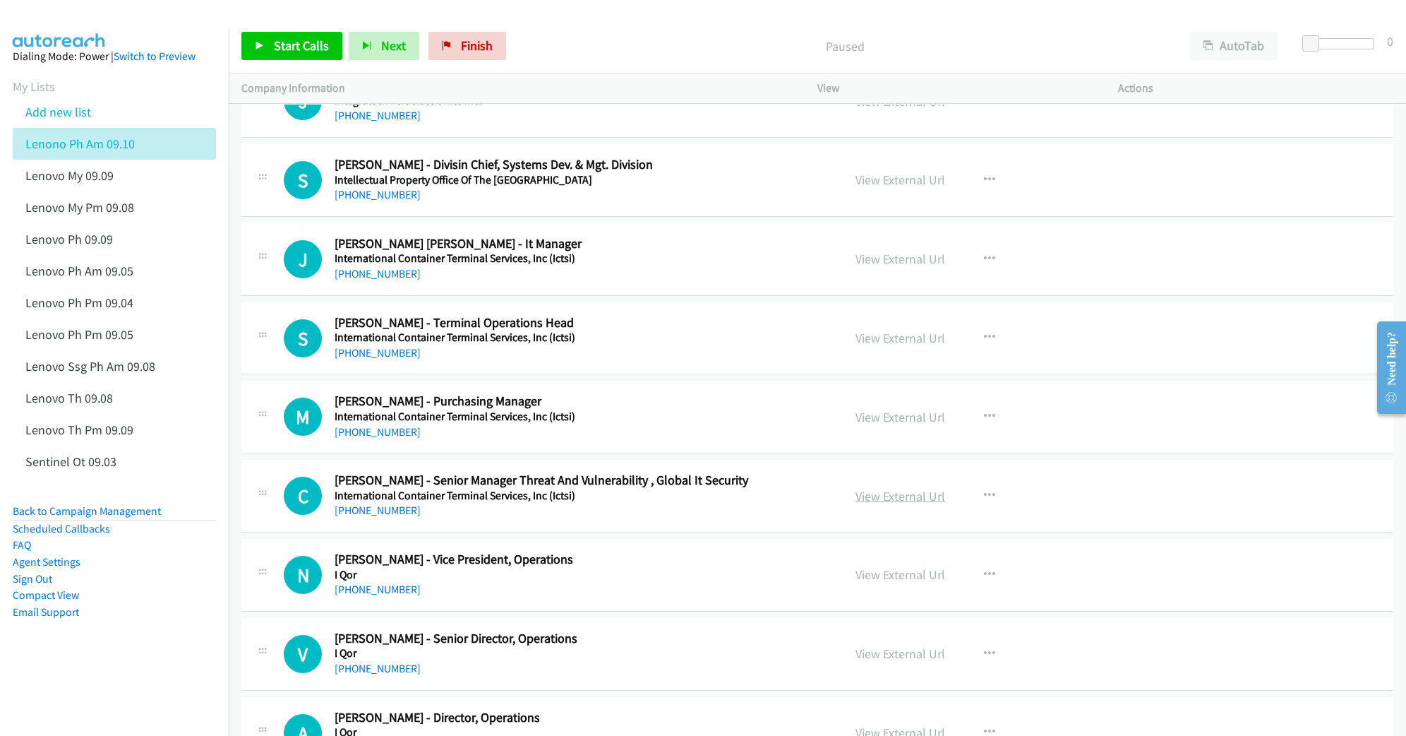
click at [870, 503] on link "View External Url" at bounding box center [901, 496] width 90 height 16
click at [896, 346] on link "View External Url" at bounding box center [901, 338] width 90 height 16
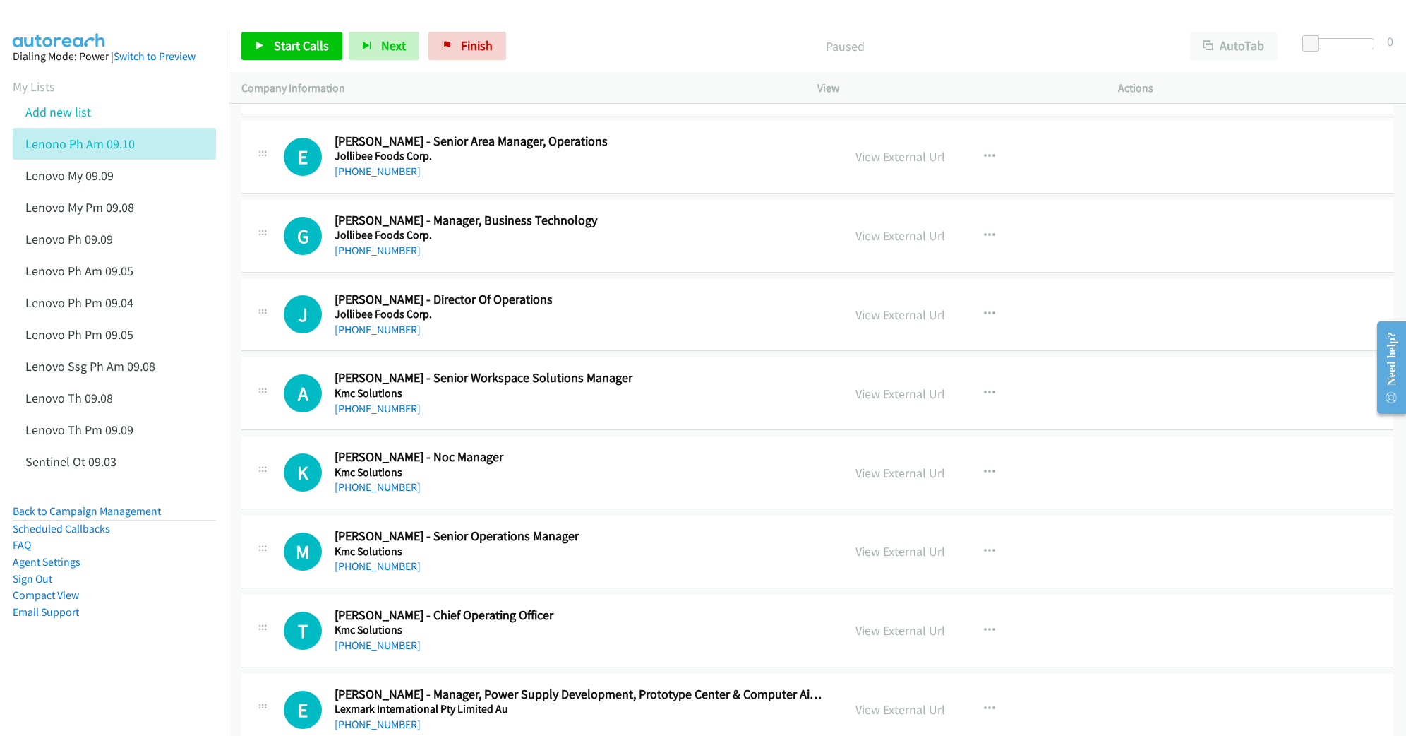
scroll to position [5365, 0]
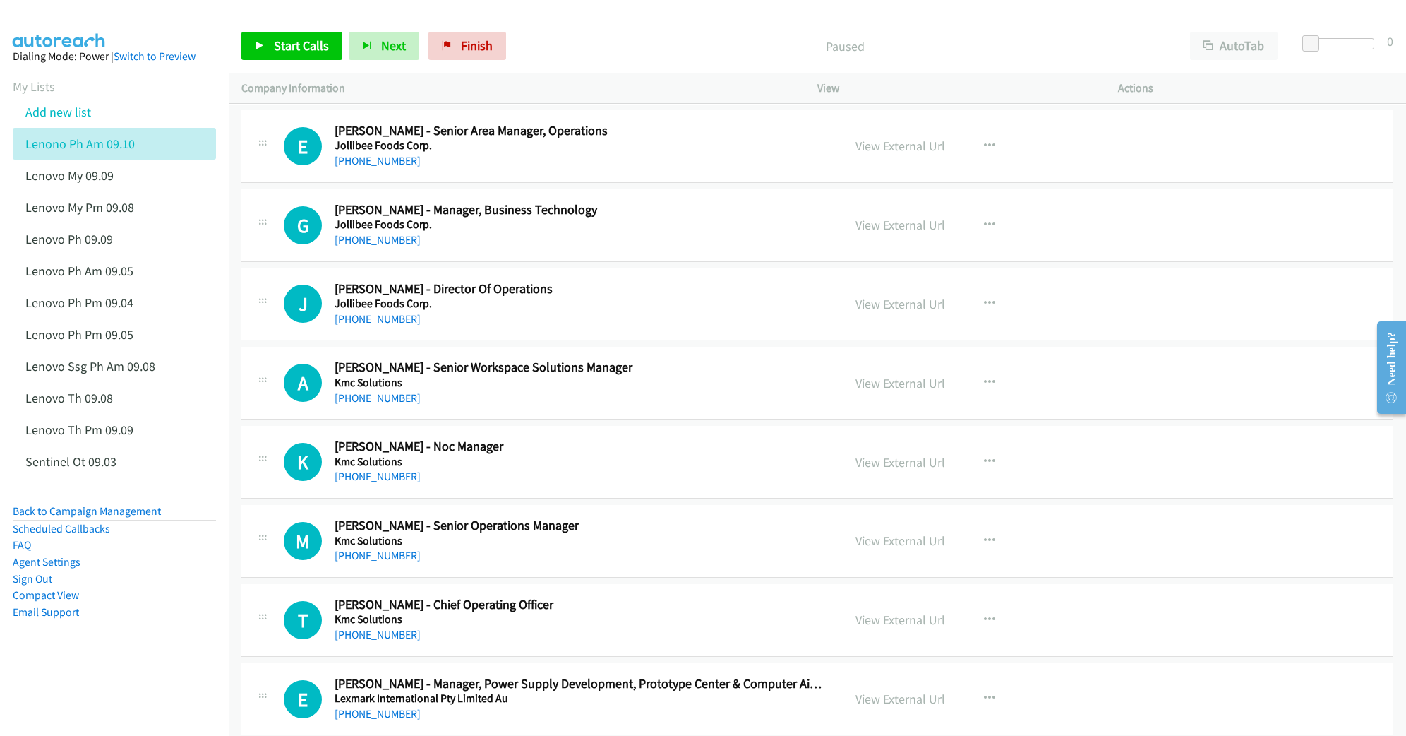
click at [905, 470] on link "View External Url" at bounding box center [901, 462] width 90 height 16
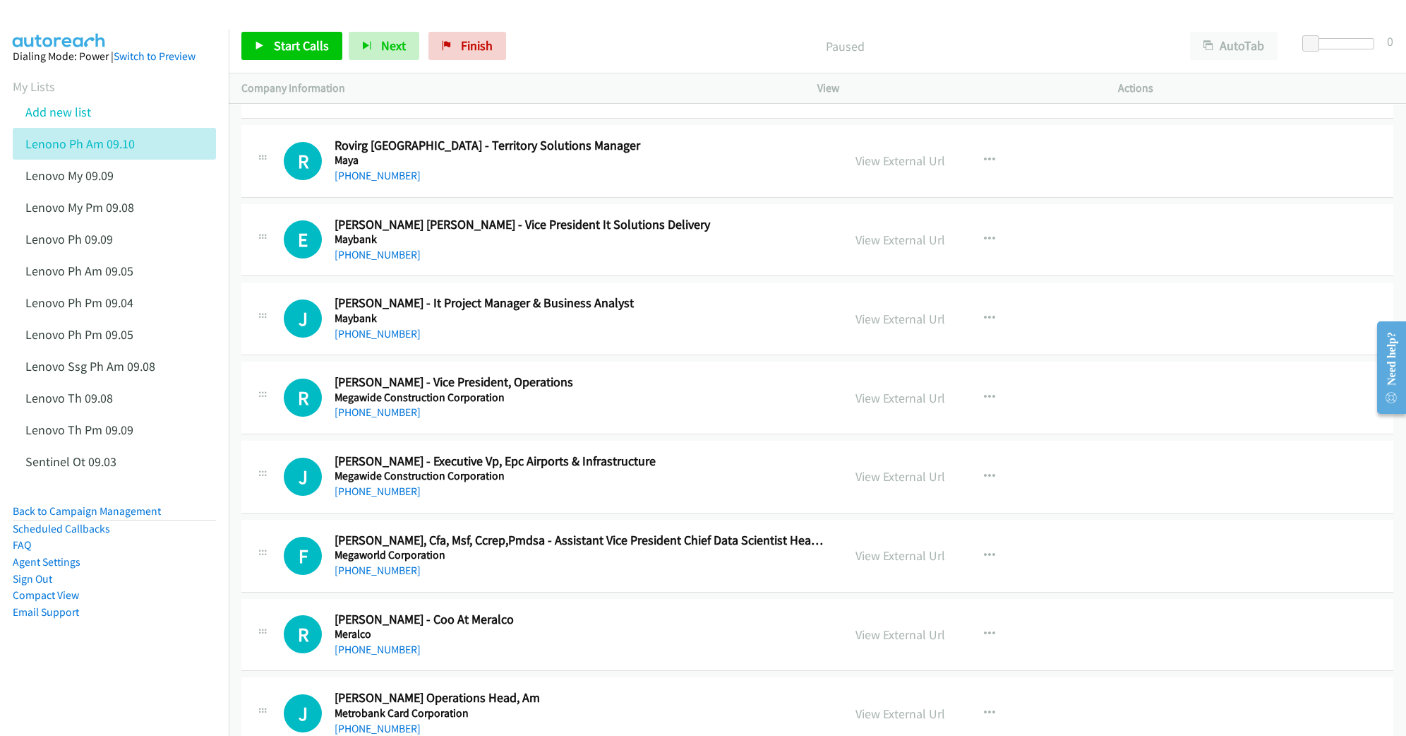
scroll to position [6306, 0]
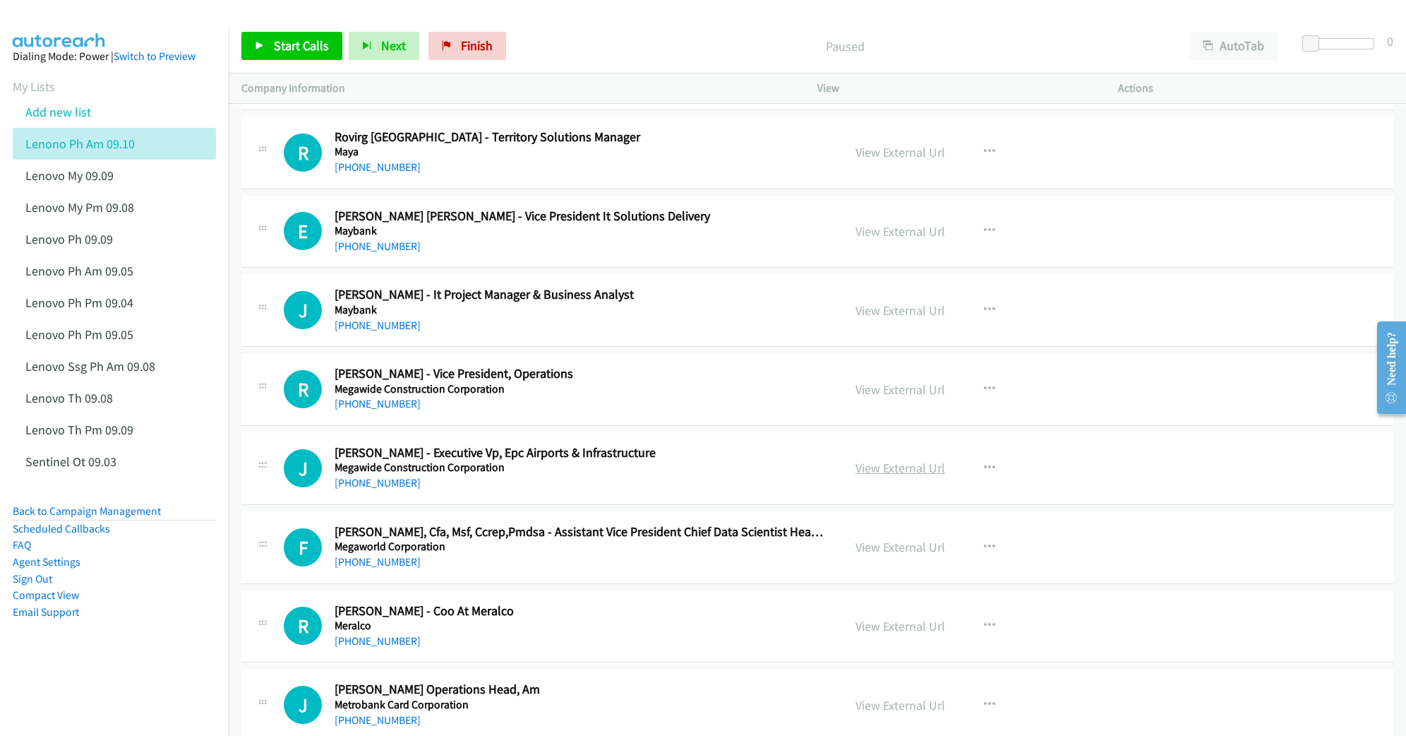
click at [885, 476] on link "View External Url" at bounding box center [901, 468] width 90 height 16
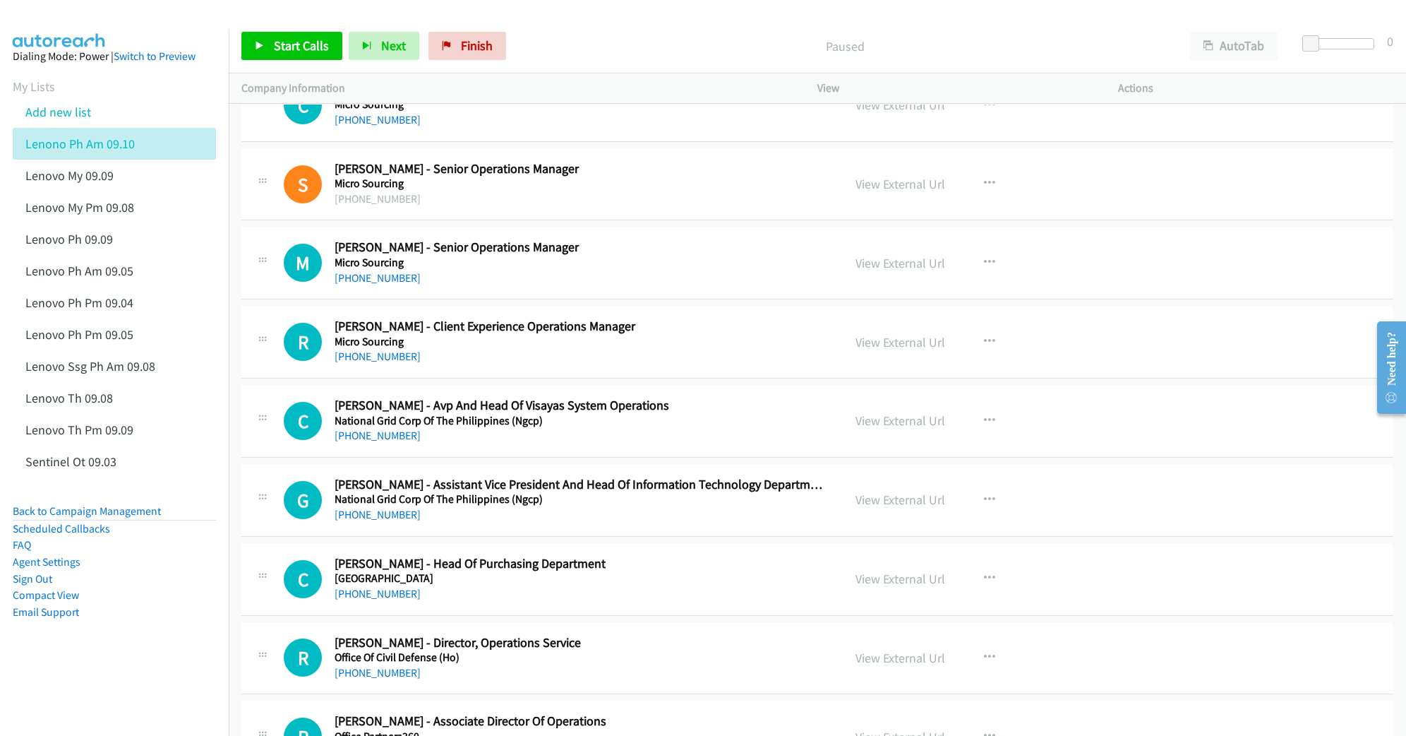
scroll to position [7153, 0]
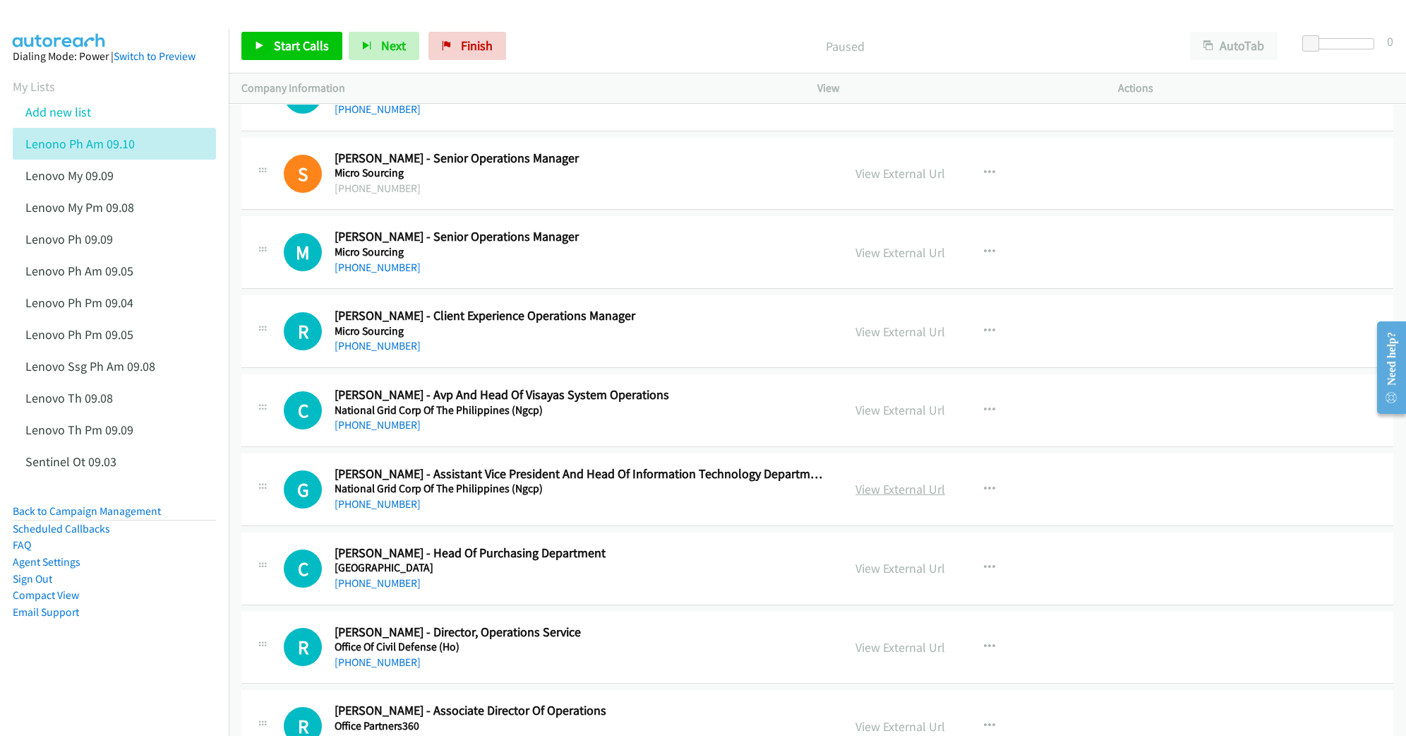
click at [898, 497] on link "View External Url" at bounding box center [901, 489] width 90 height 16
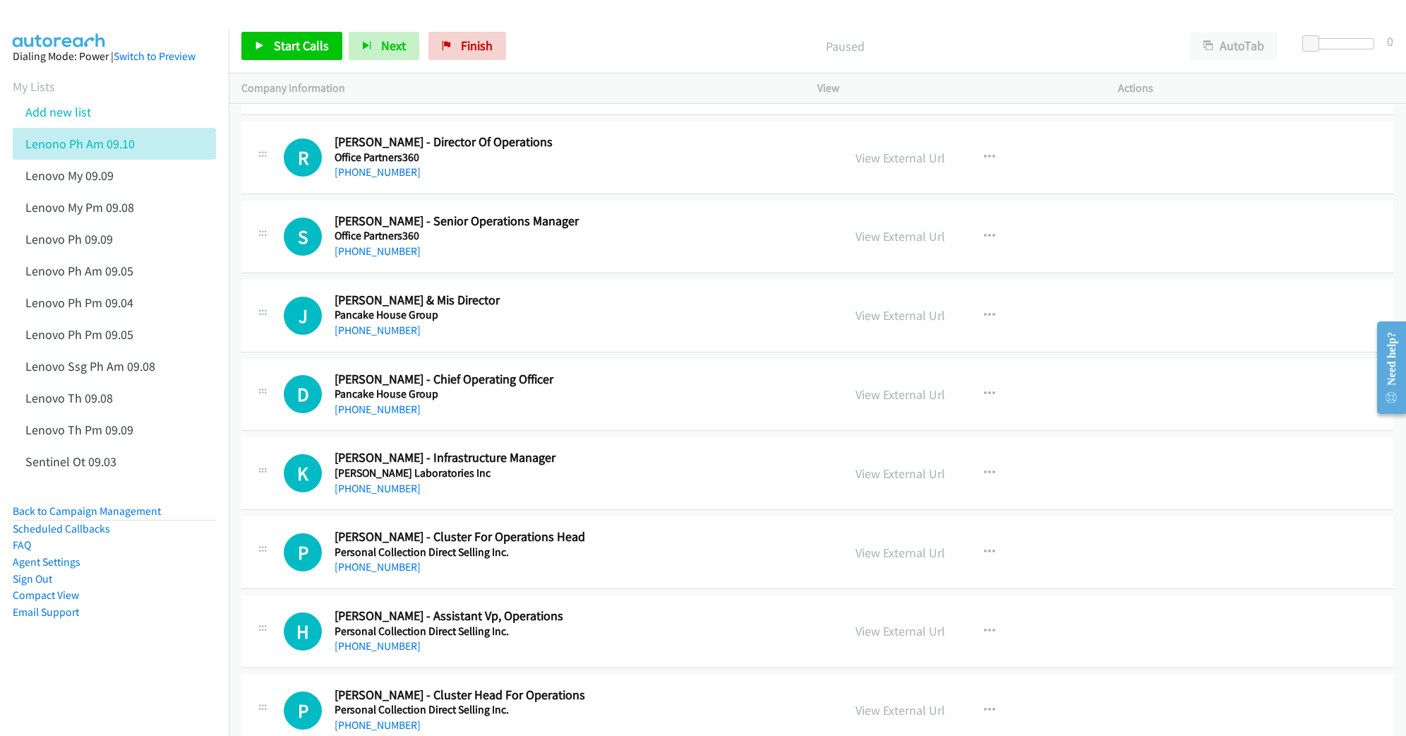
scroll to position [7812, 0]
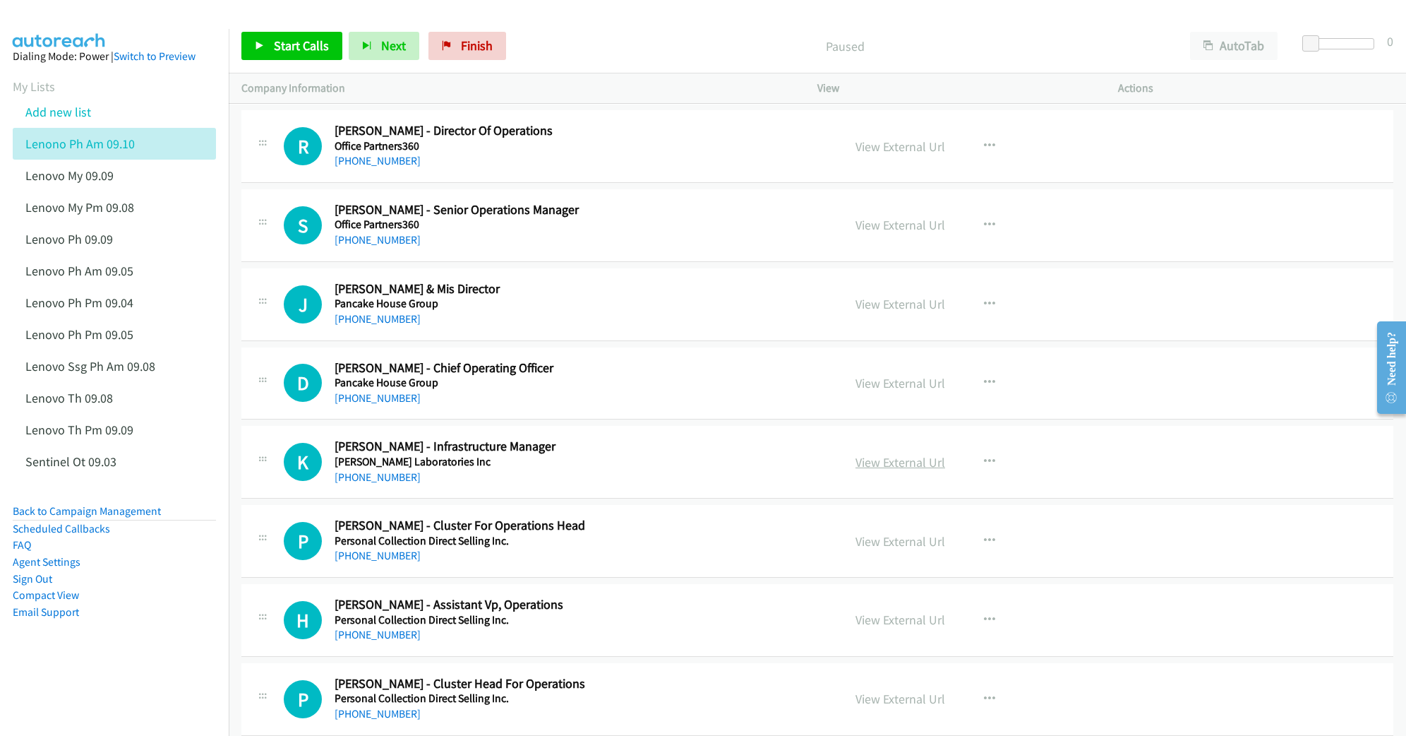
click at [895, 470] on link "View External Url" at bounding box center [901, 462] width 90 height 16
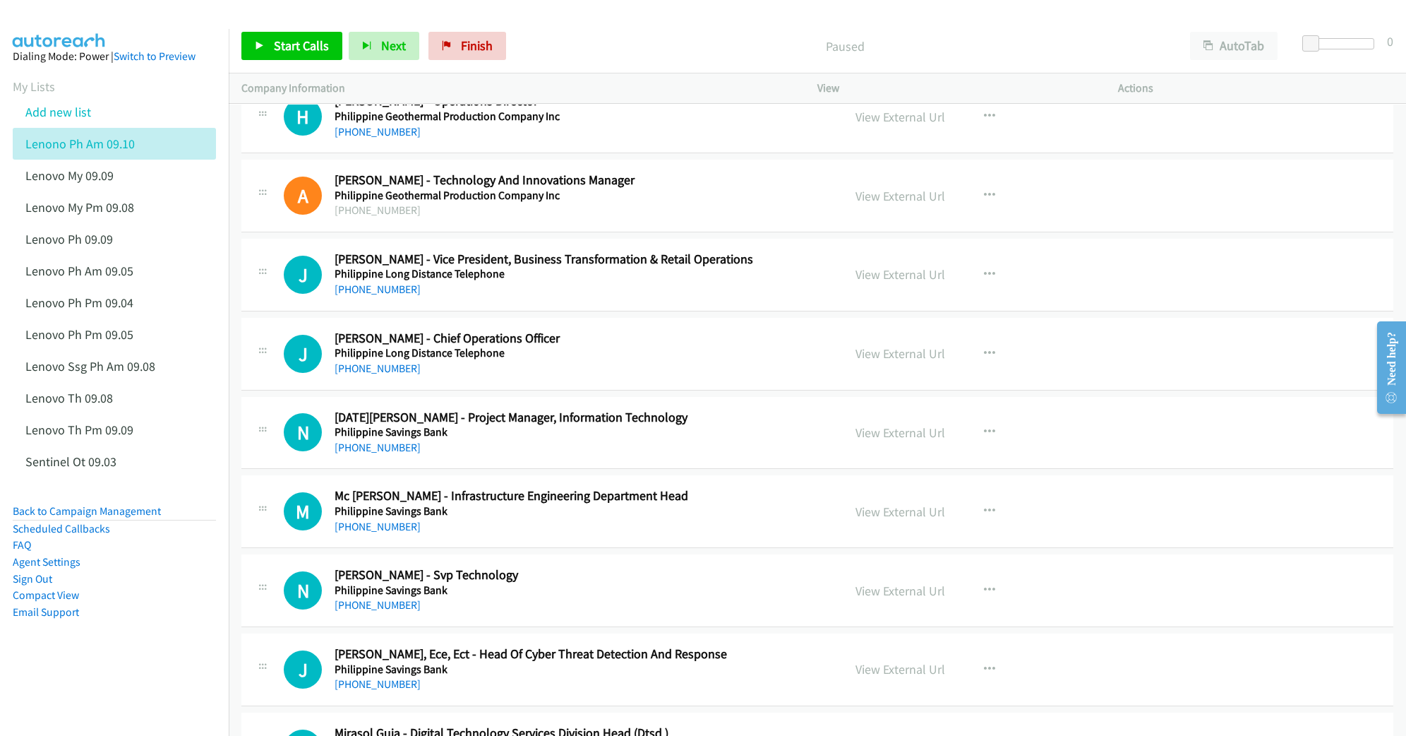
scroll to position [9036, 0]
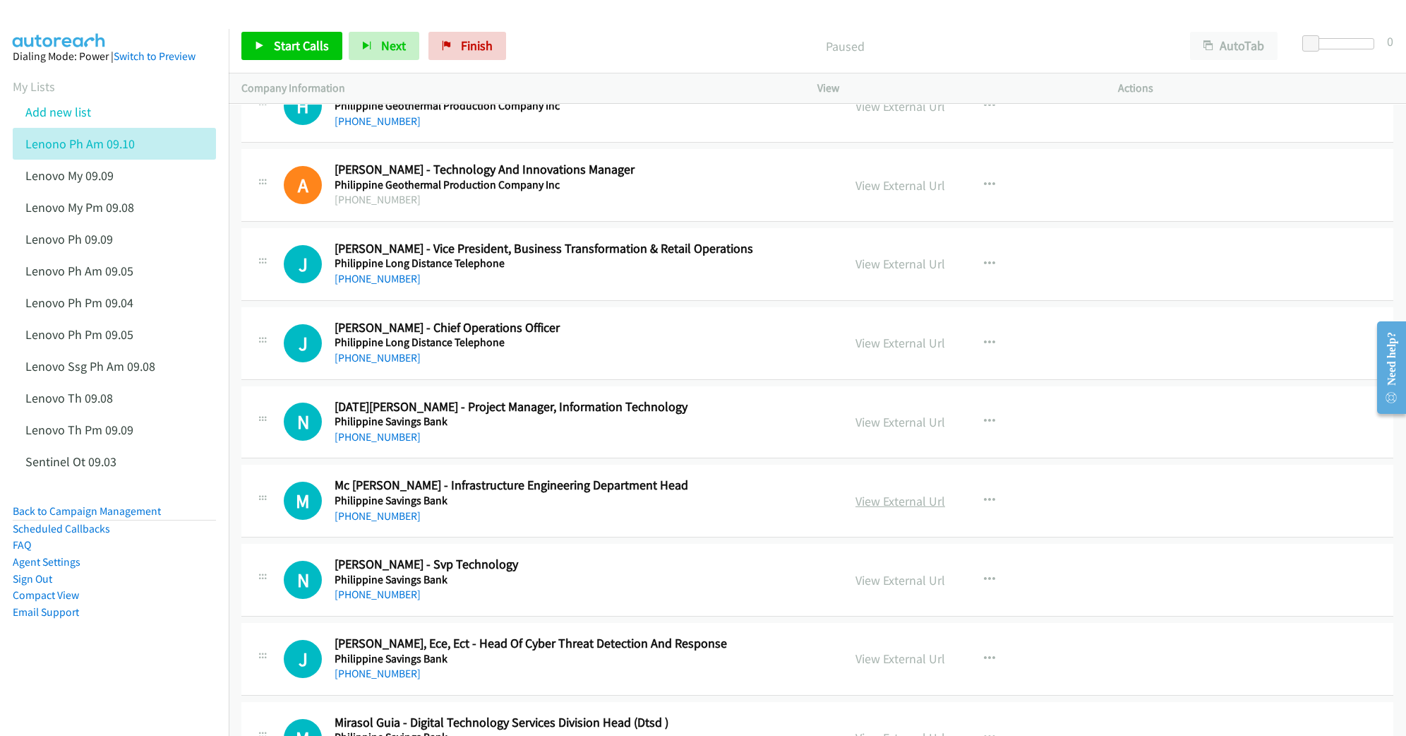
click at [879, 509] on link "View External Url" at bounding box center [901, 501] width 90 height 16
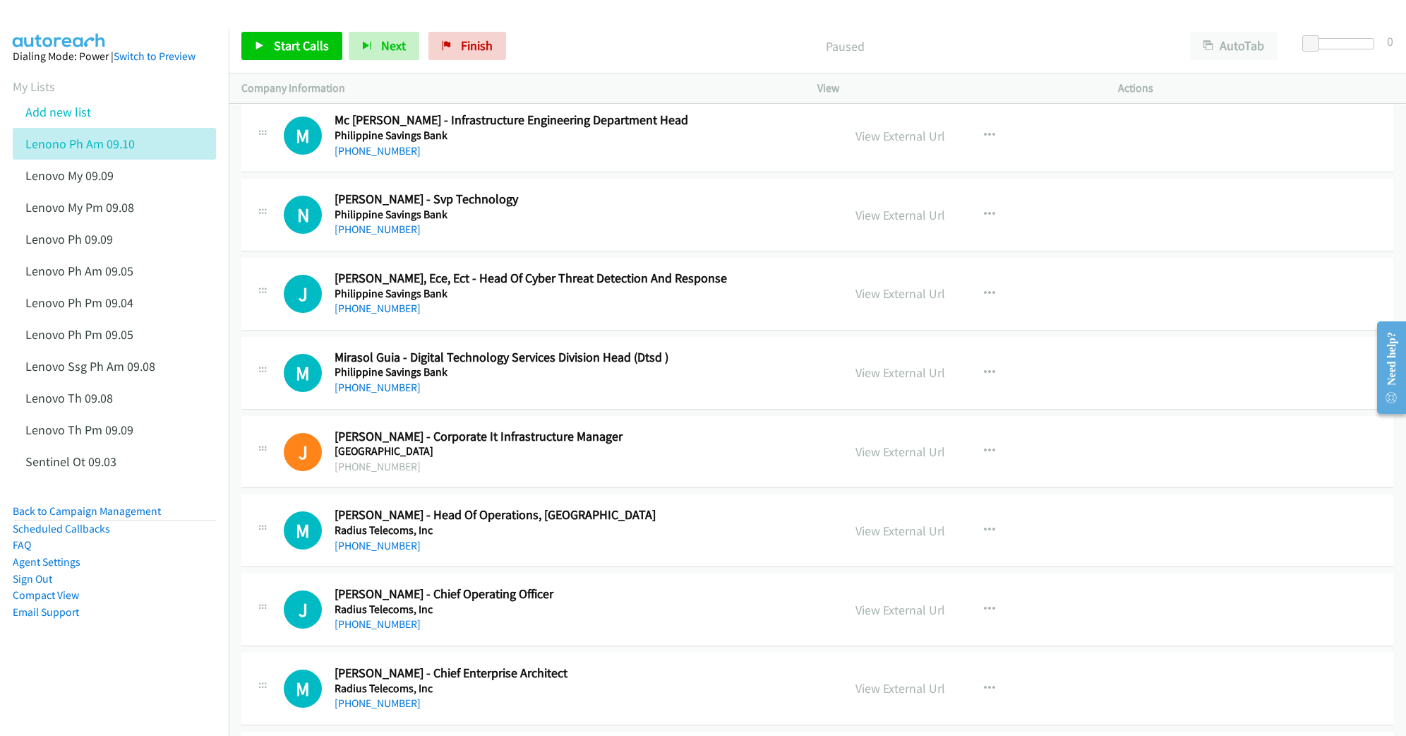
scroll to position [9412, 0]
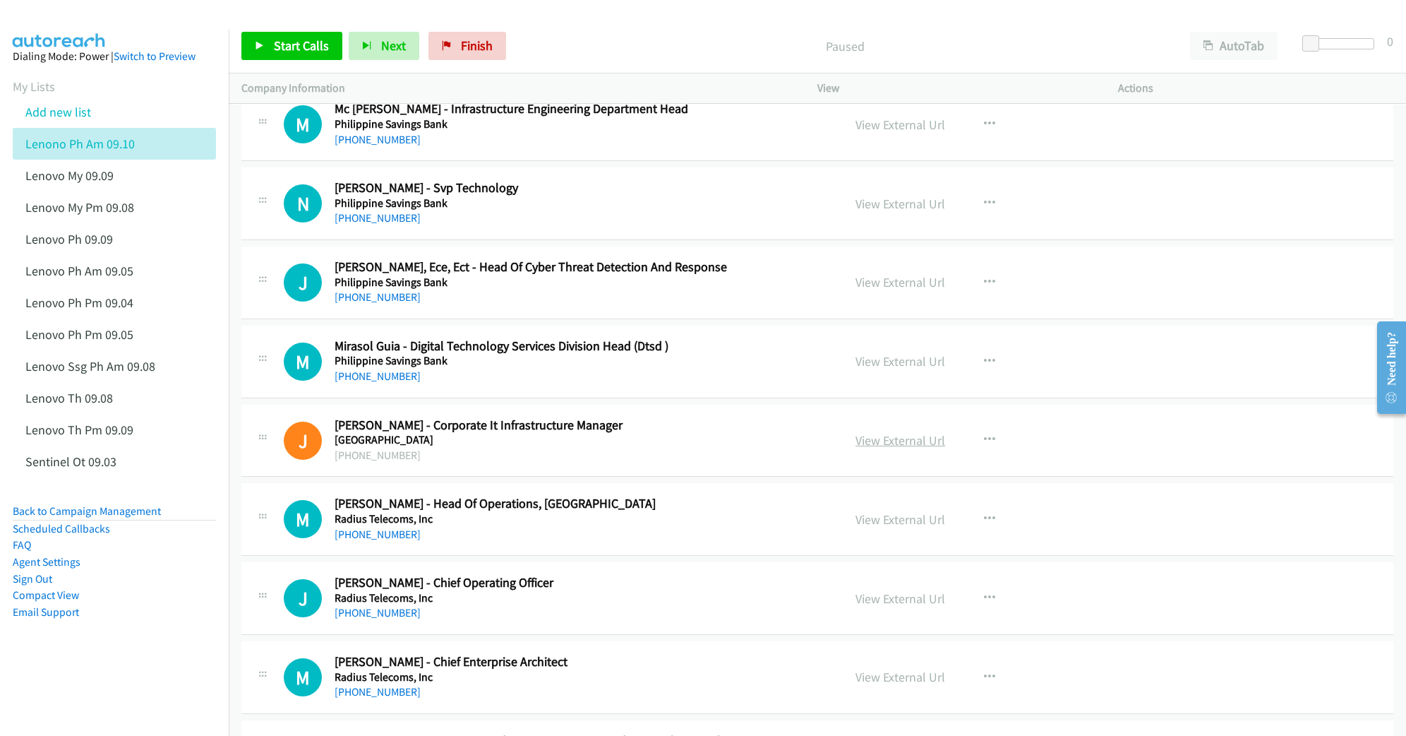
click at [884, 448] on link "View External Url" at bounding box center [901, 440] width 90 height 16
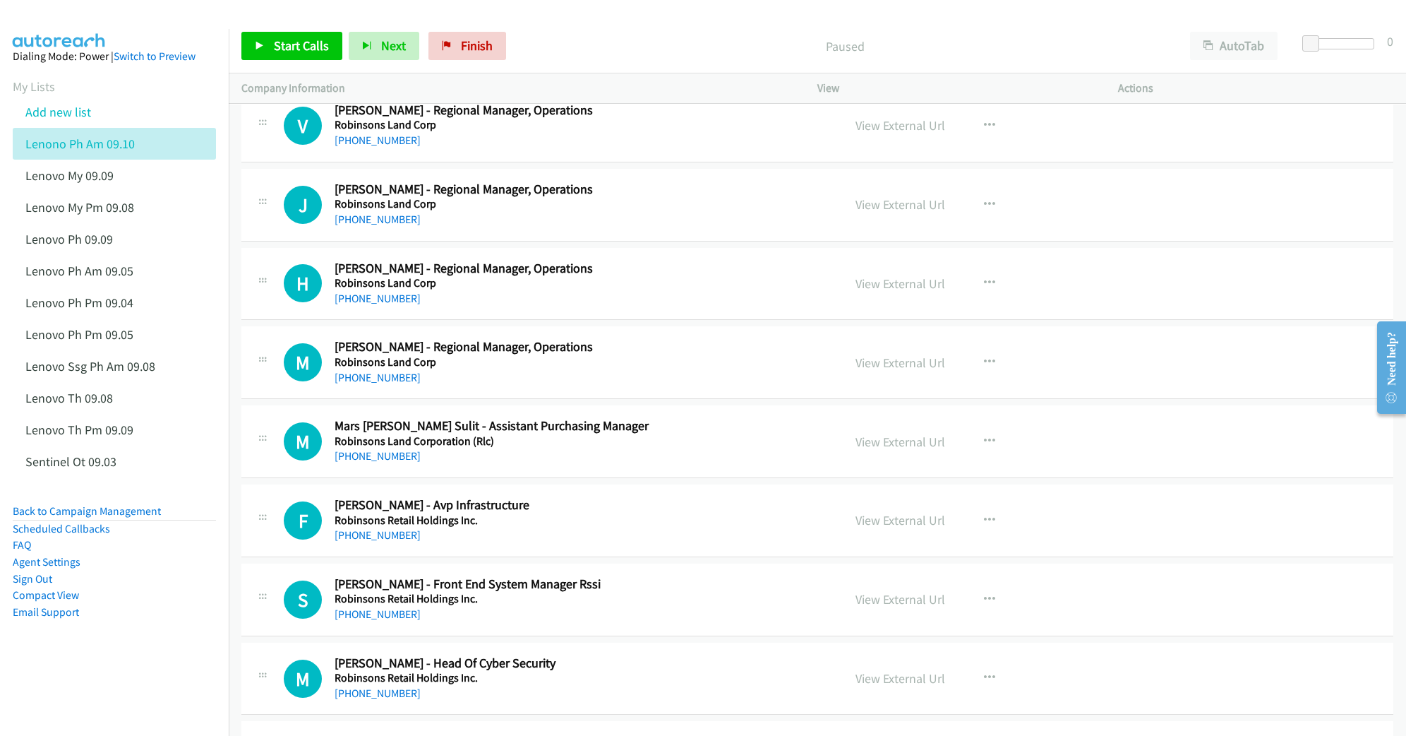
scroll to position [10448, 0]
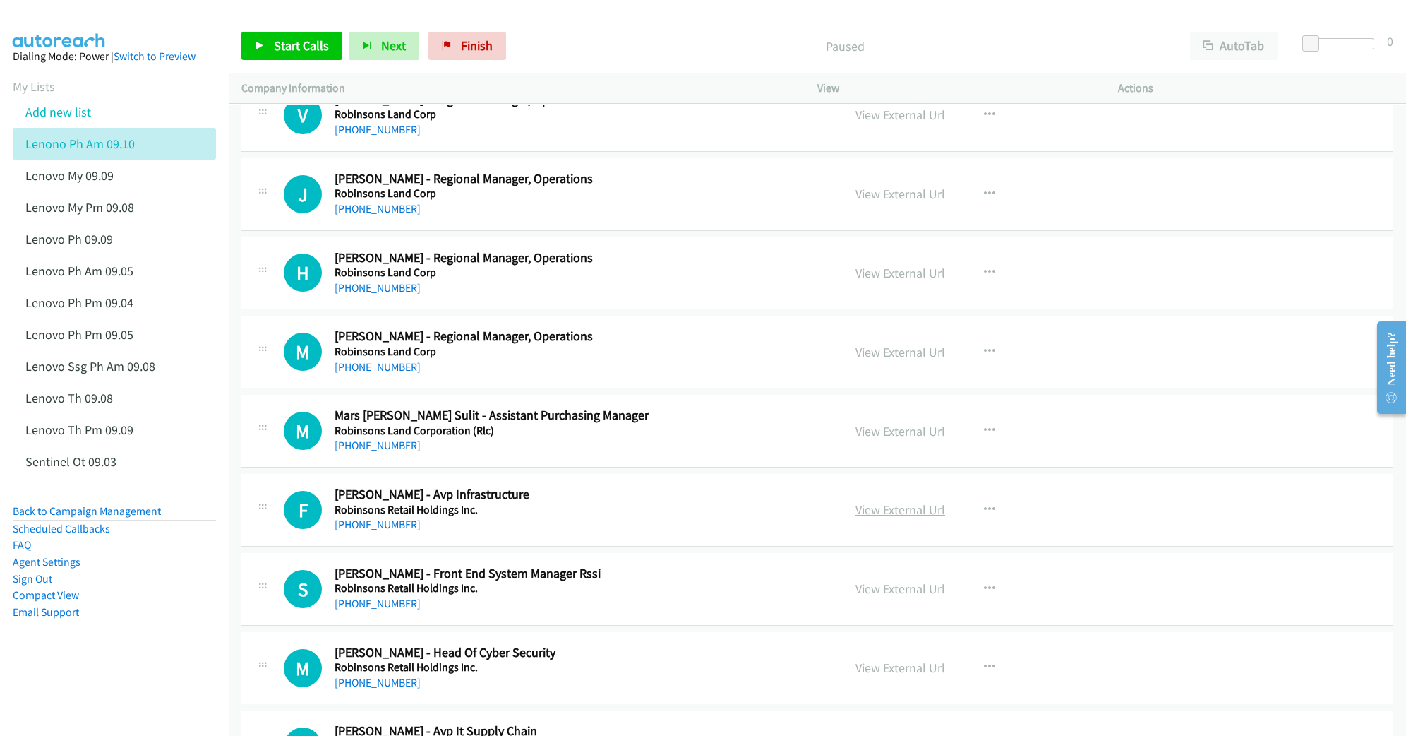
click at [896, 517] on link "View External Url" at bounding box center [901, 509] width 90 height 16
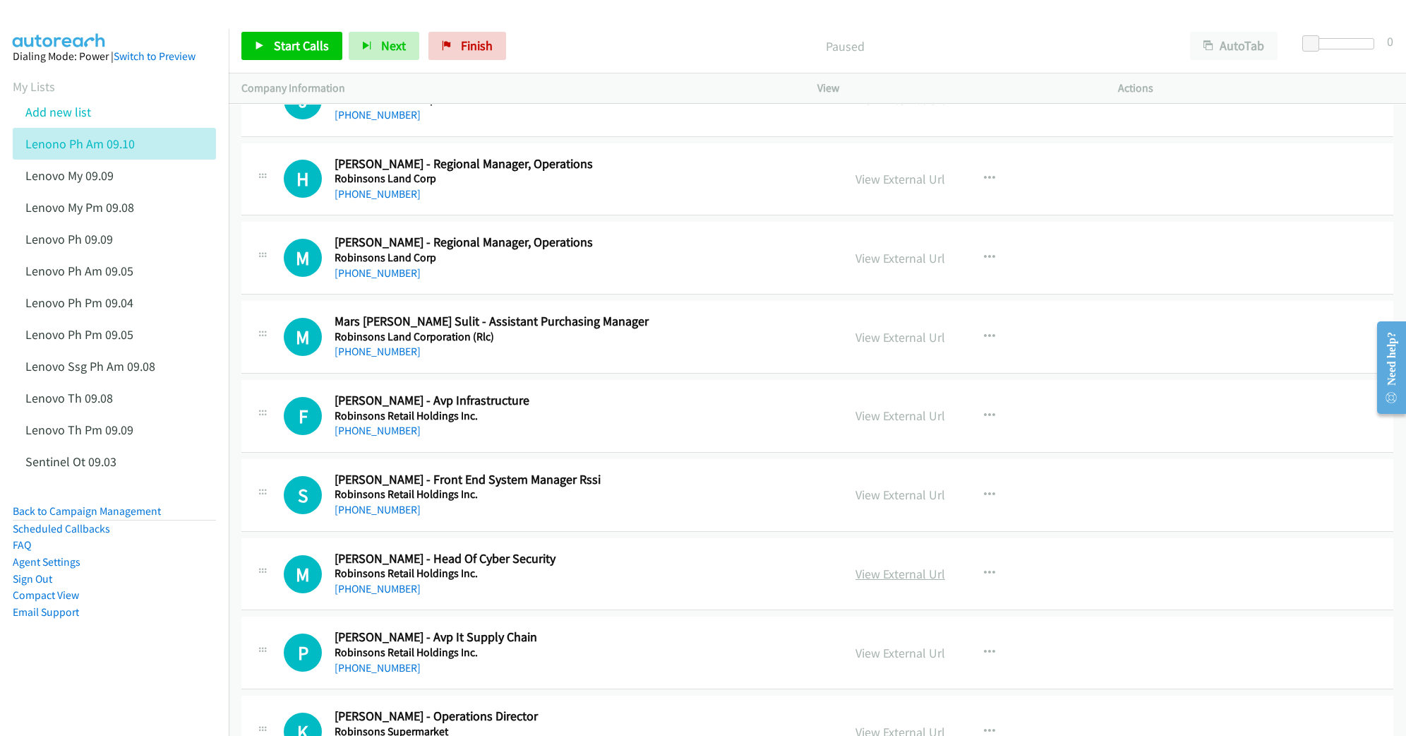
click at [899, 582] on link "View External Url" at bounding box center [901, 573] width 90 height 16
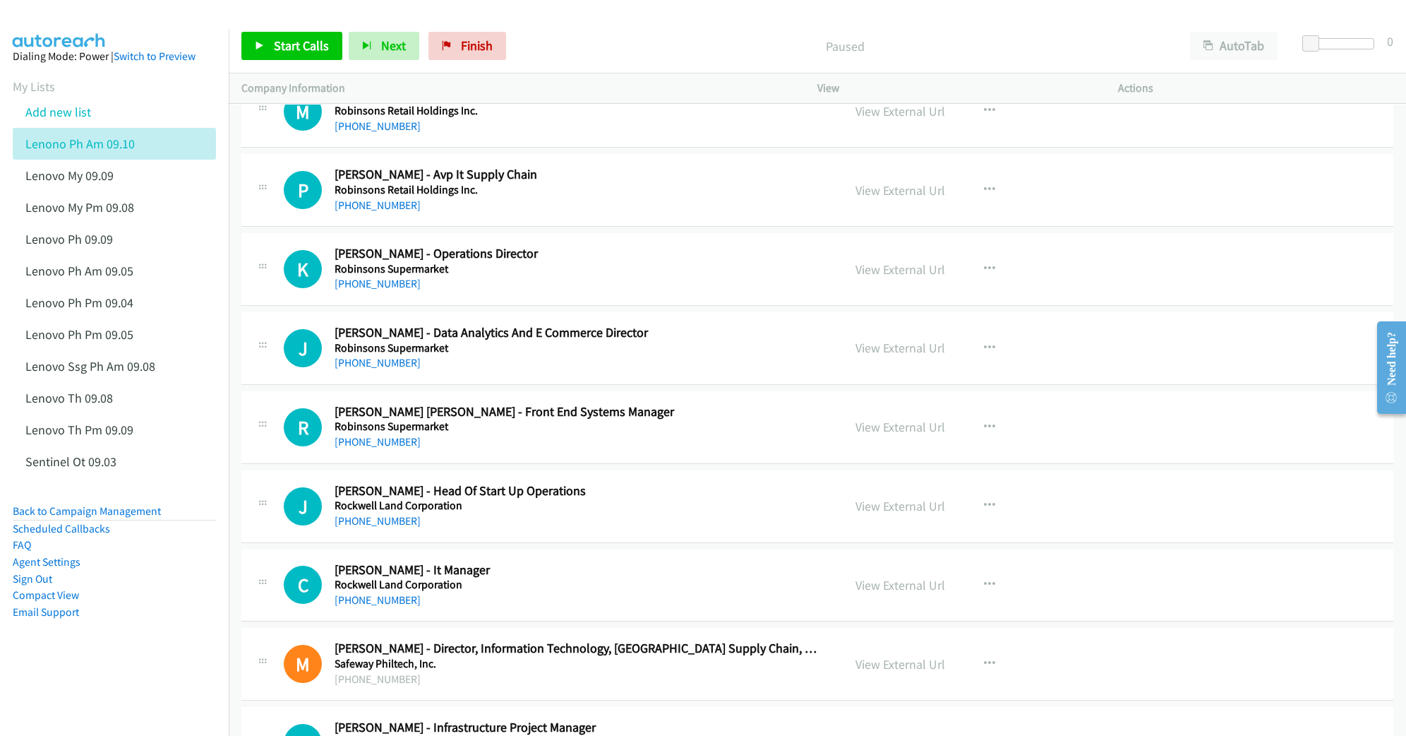
scroll to position [11013, 0]
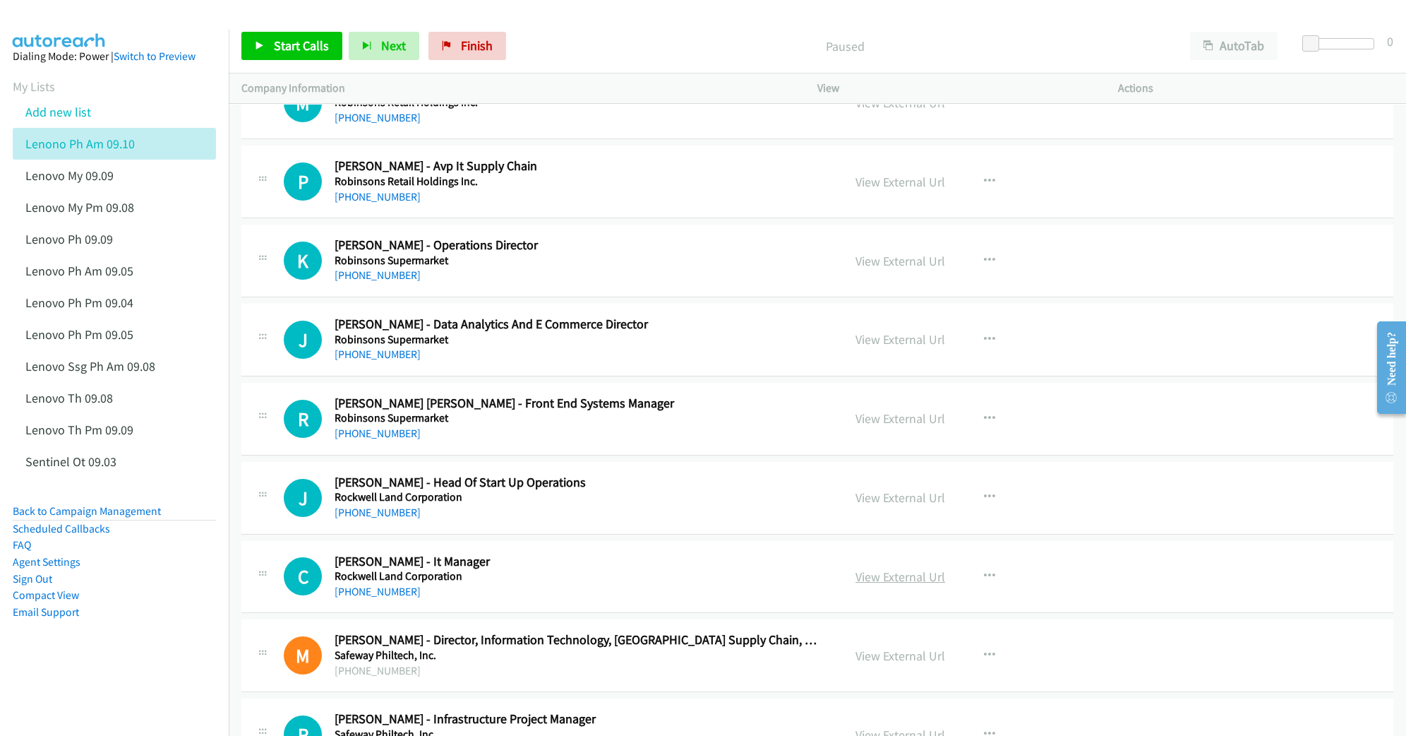
click at [896, 585] on link "View External Url" at bounding box center [901, 576] width 90 height 16
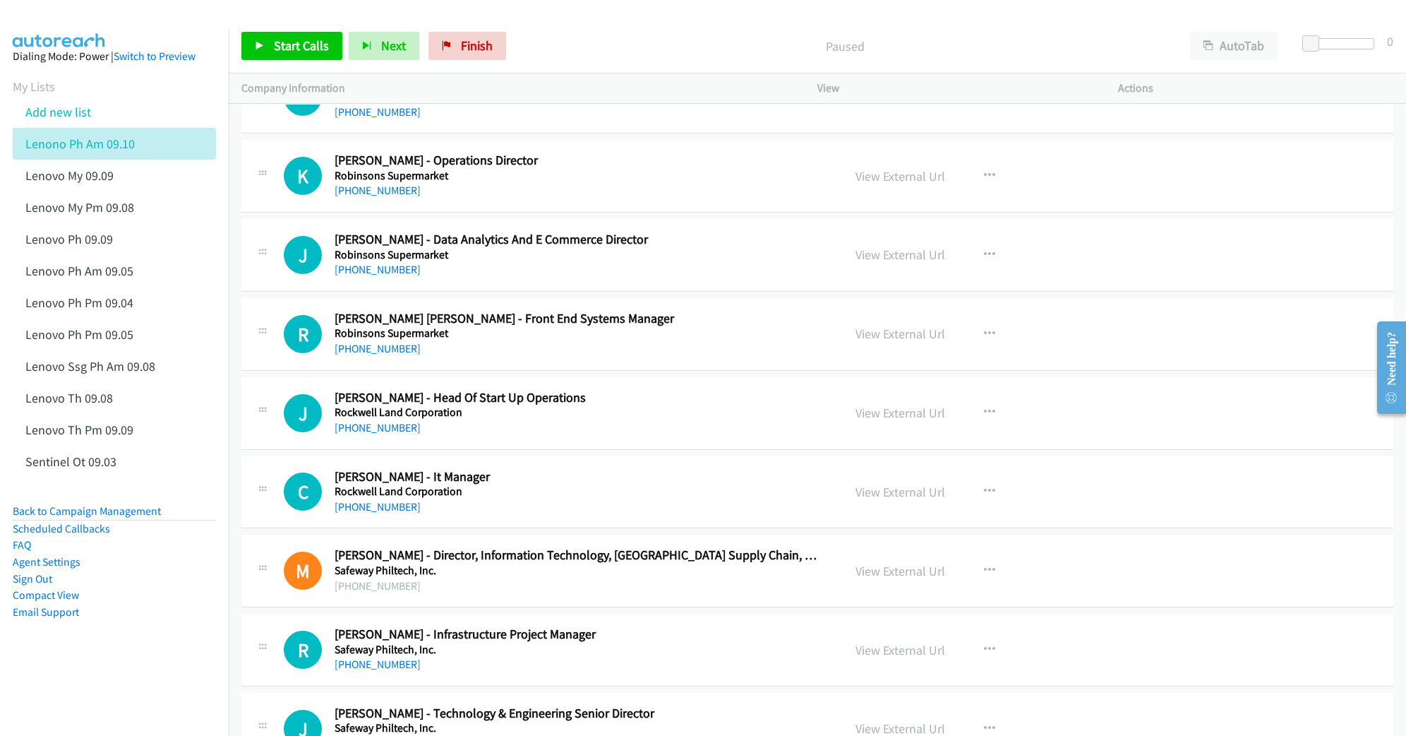
scroll to position [11107, 0]
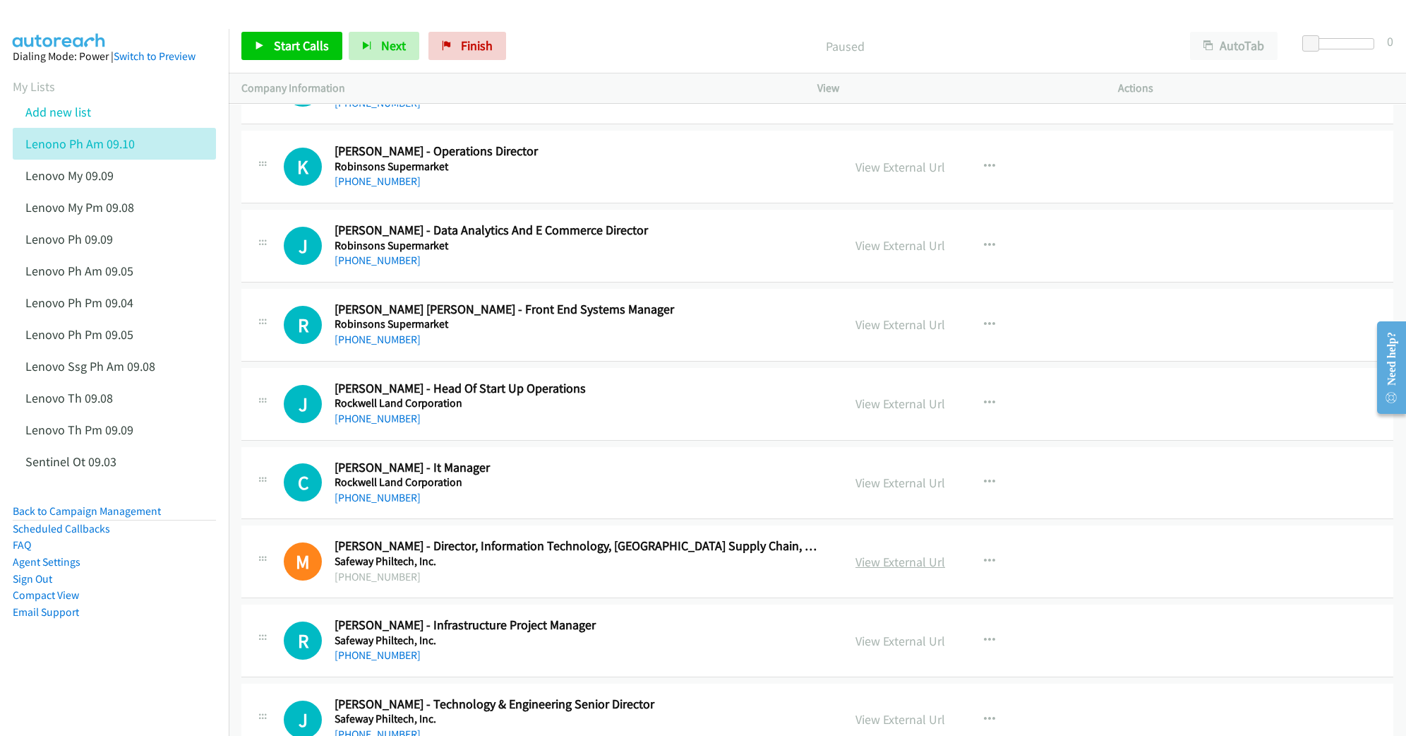
click at [896, 570] on link "View External Url" at bounding box center [901, 561] width 90 height 16
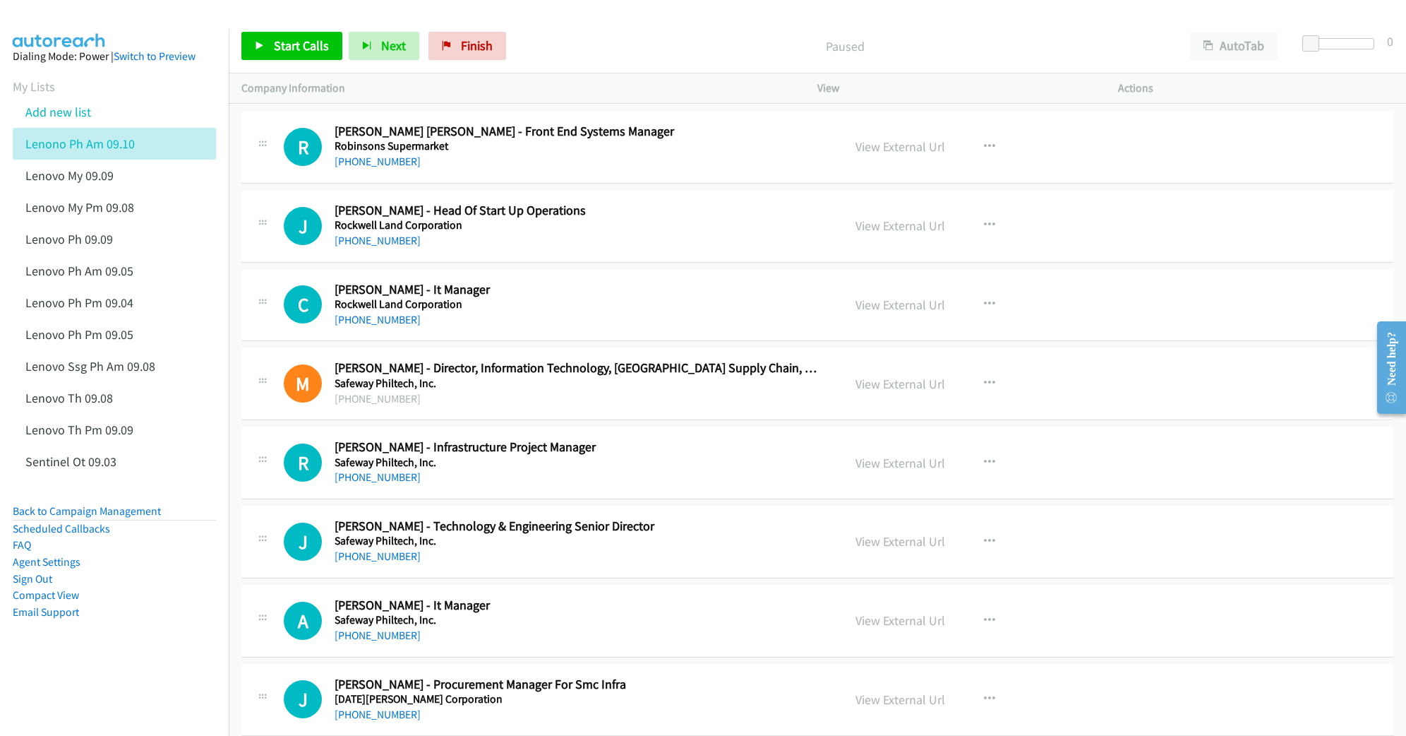
scroll to position [11295, 0]
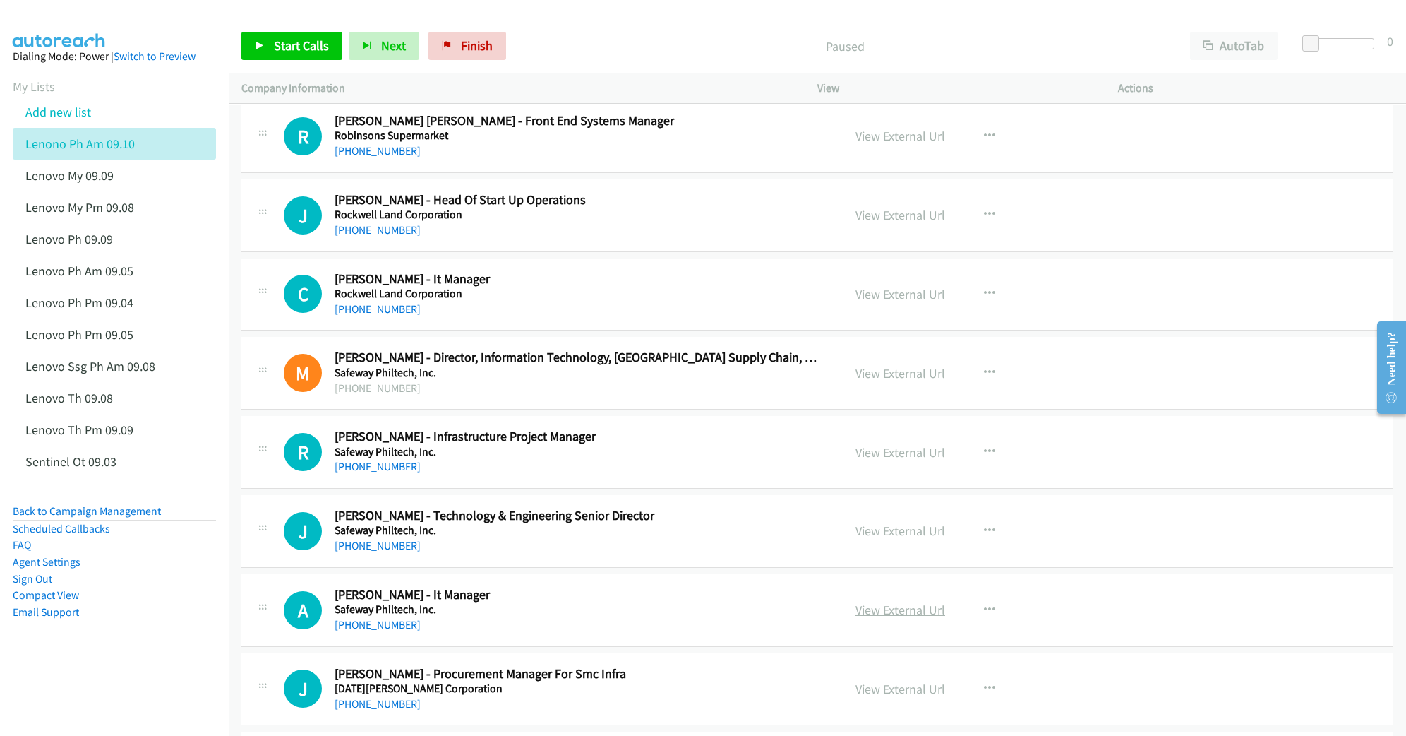
click at [887, 618] on link "View External Url" at bounding box center [901, 609] width 90 height 16
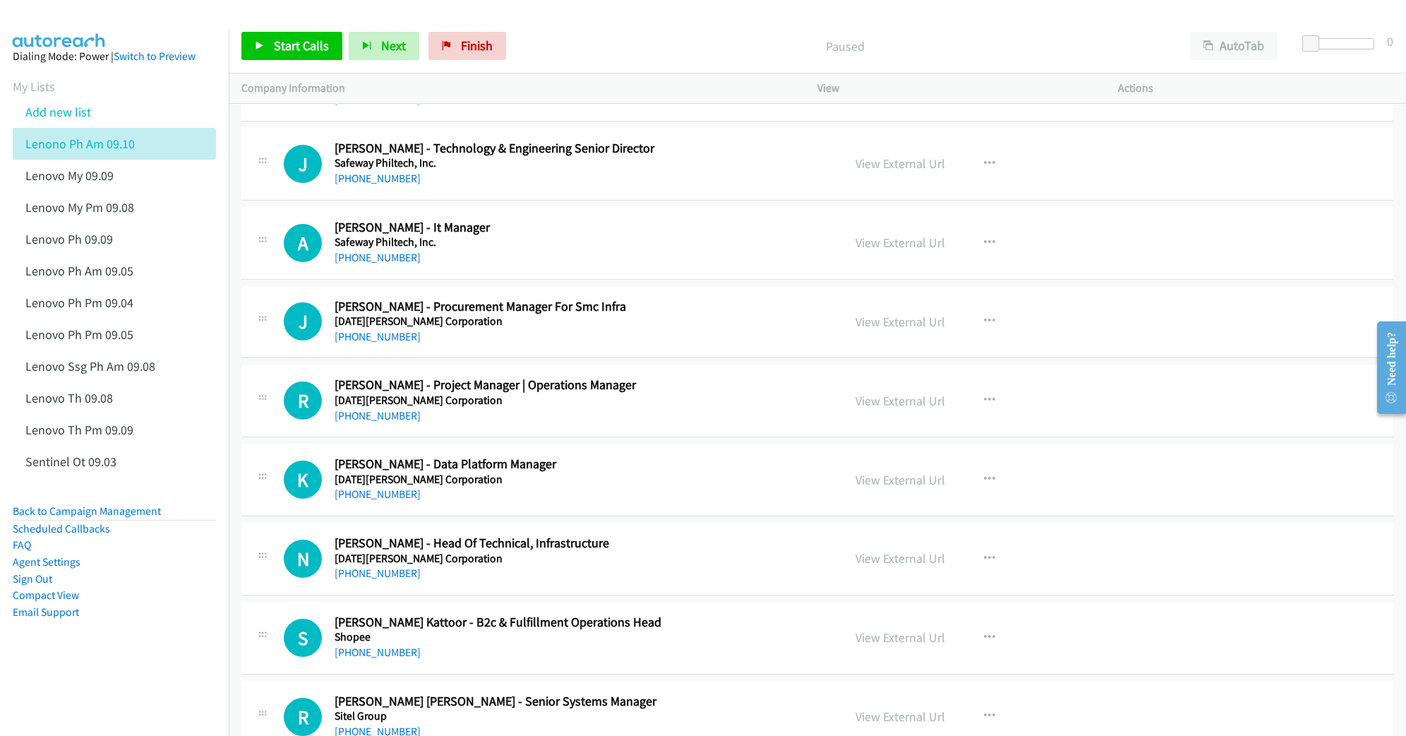
scroll to position [11671, 0]
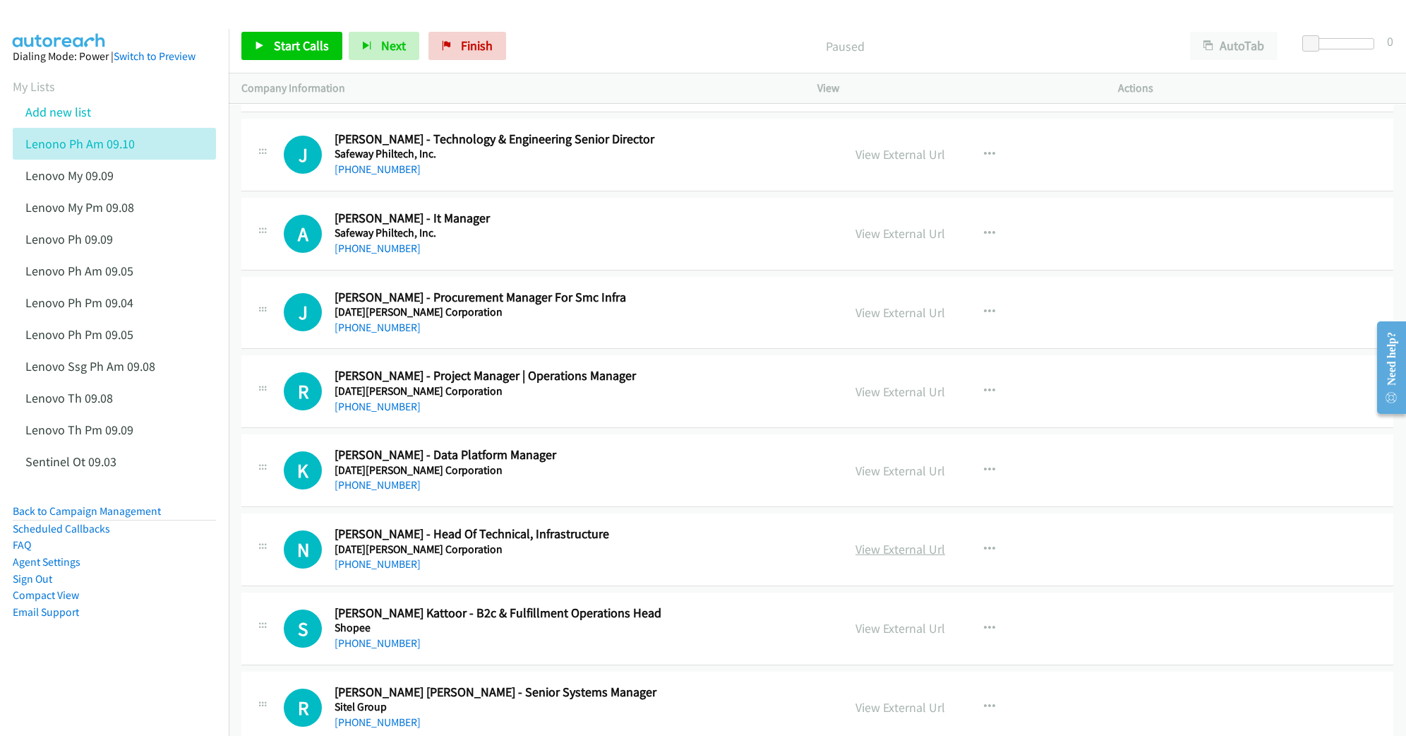
click at [890, 557] on link "View External Url" at bounding box center [901, 549] width 90 height 16
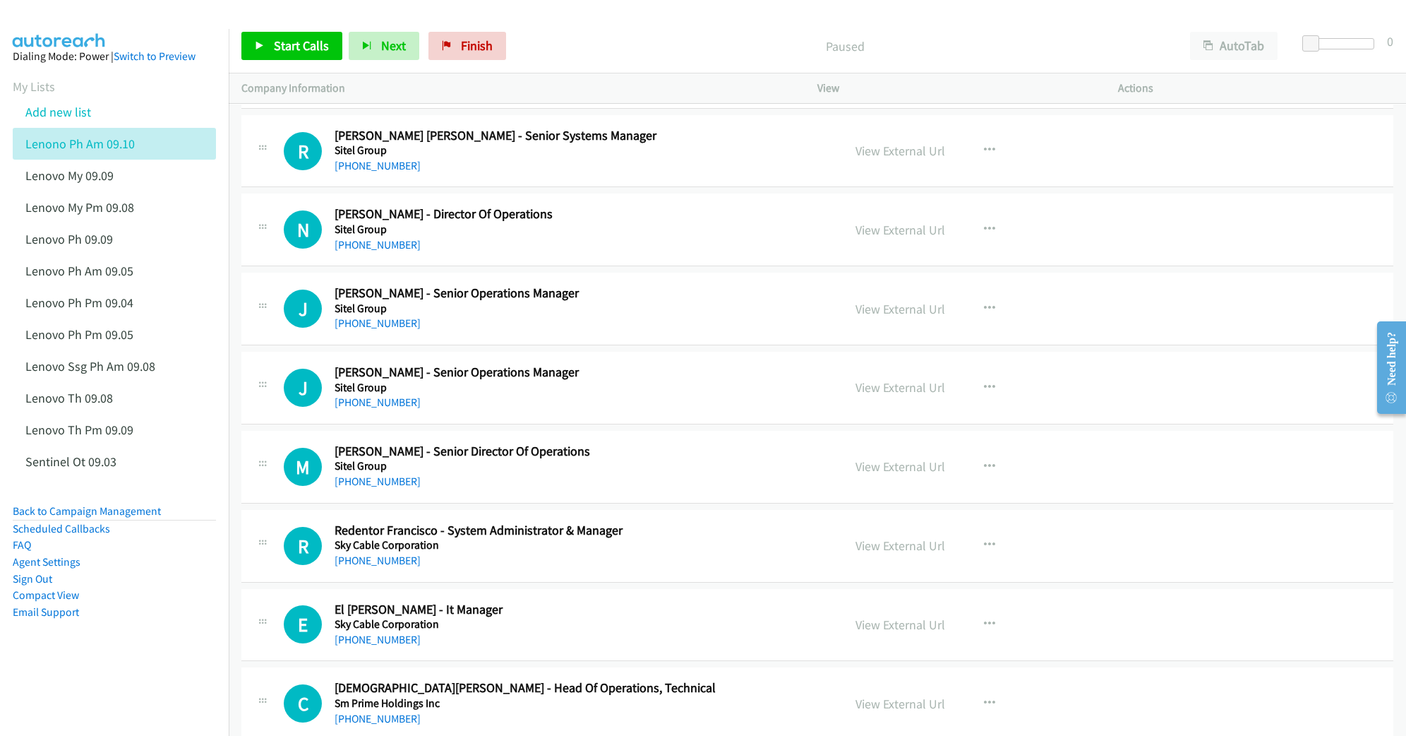
scroll to position [12236, 0]
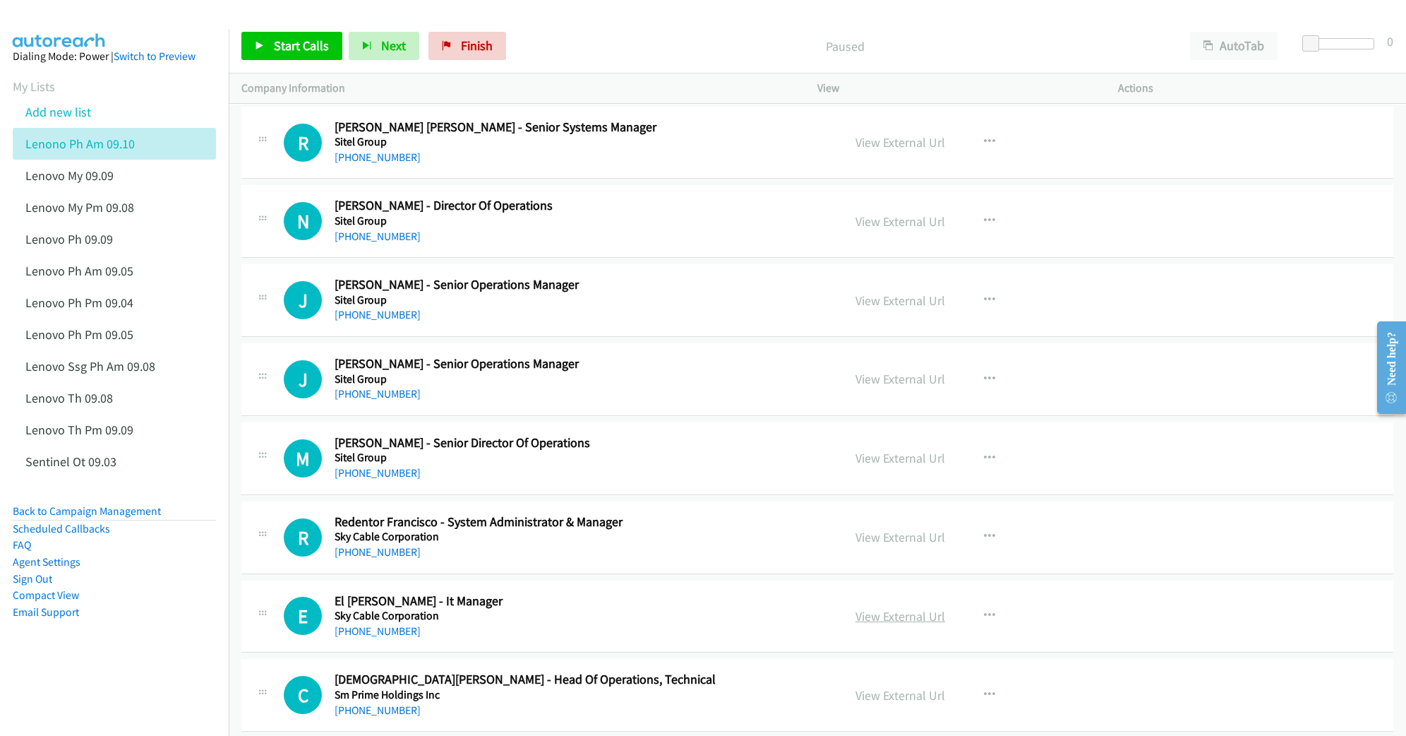
click at [888, 624] on link "View External Url" at bounding box center [901, 616] width 90 height 16
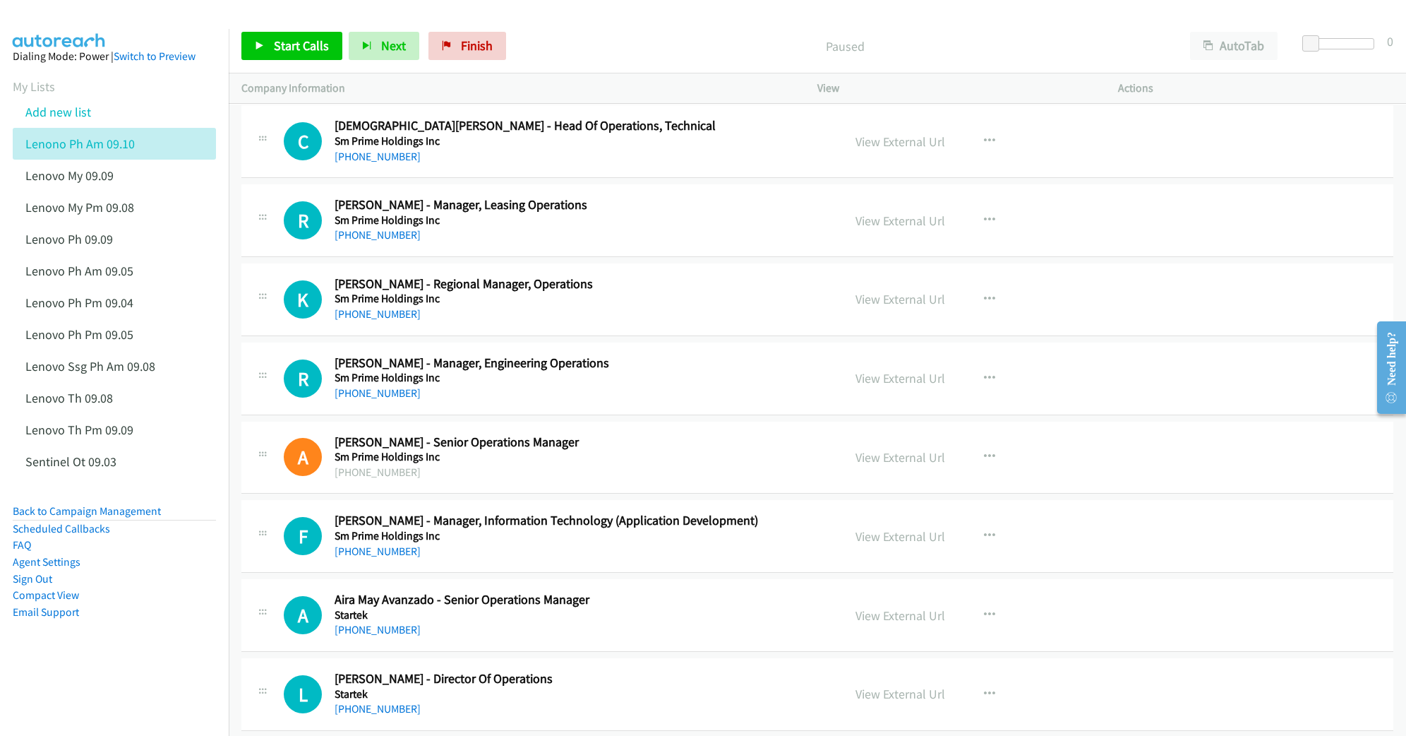
scroll to position [12801, 0]
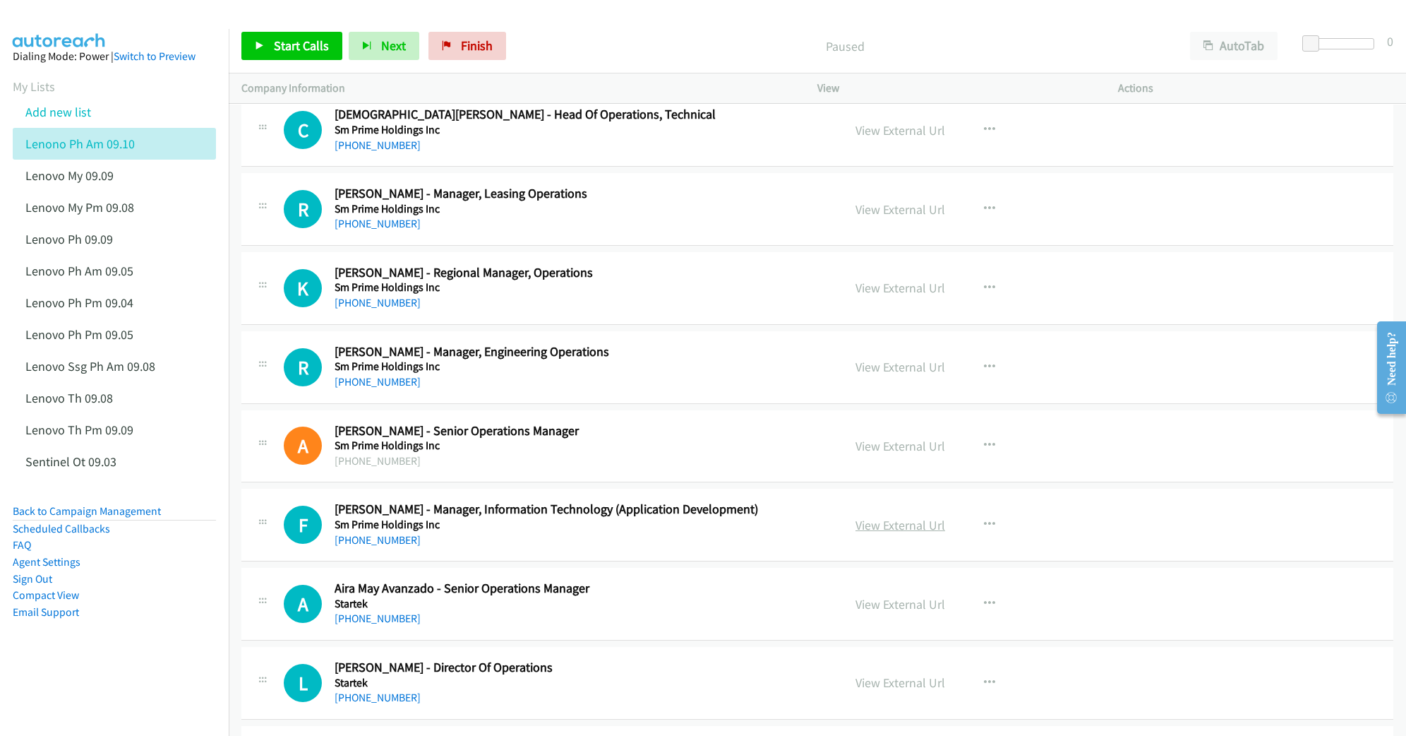
click at [904, 533] on link "View External Url" at bounding box center [901, 525] width 90 height 16
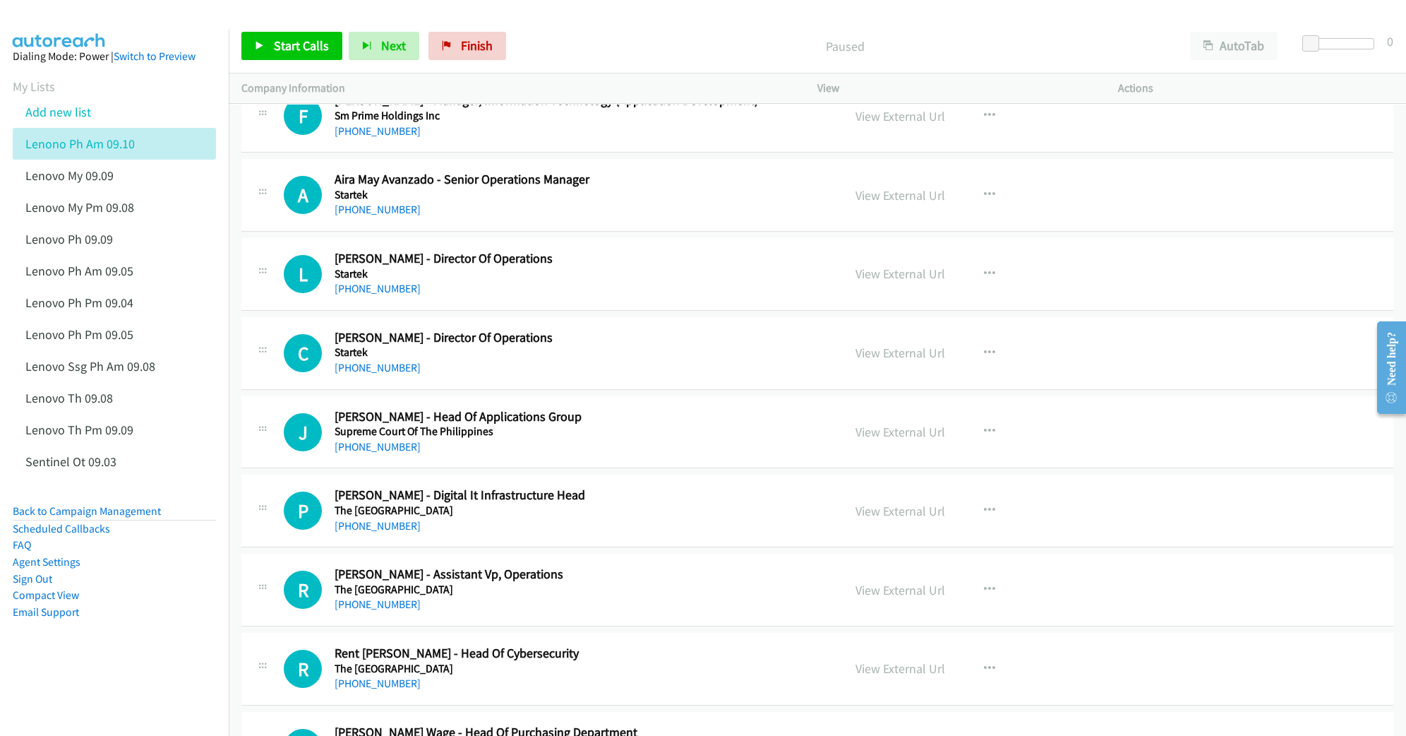
scroll to position [13272, 0]
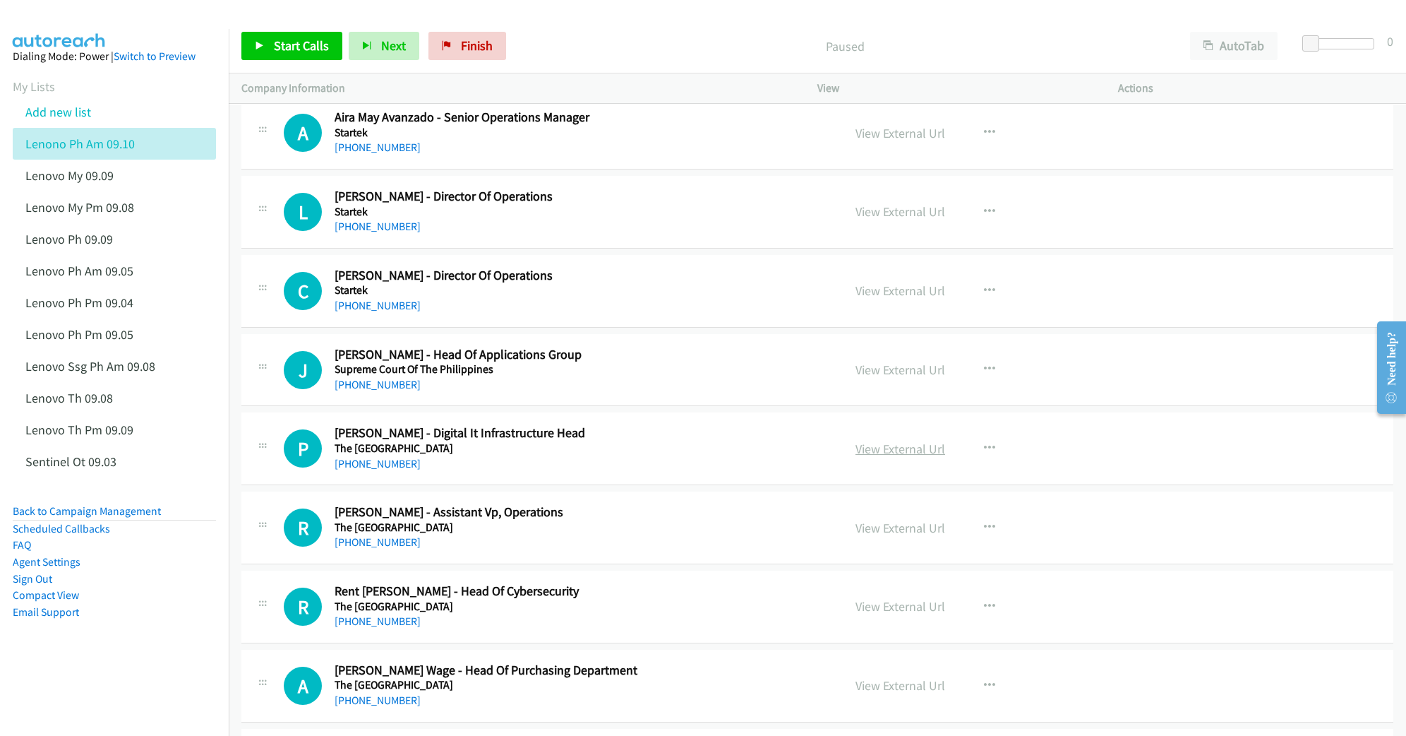
click at [882, 457] on link "View External Url" at bounding box center [901, 449] width 90 height 16
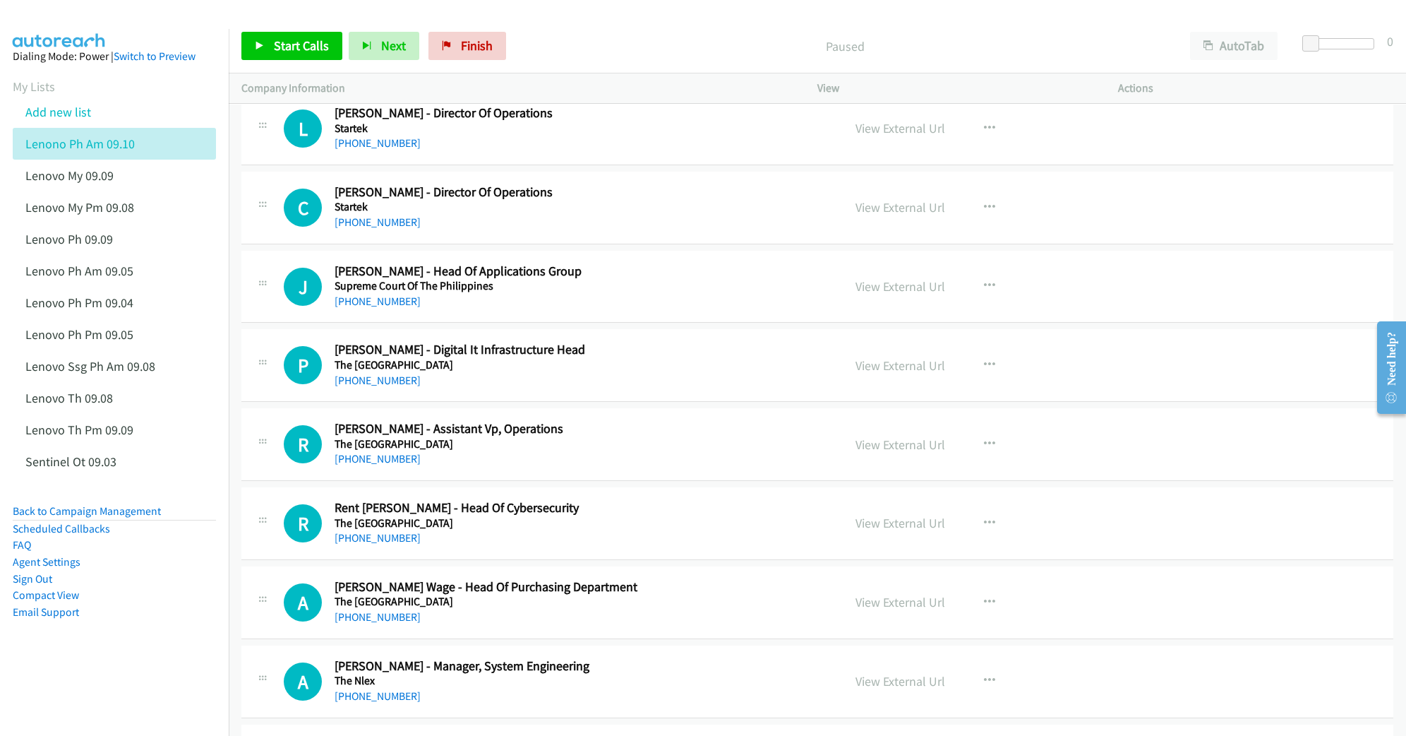
scroll to position [13366, 0]
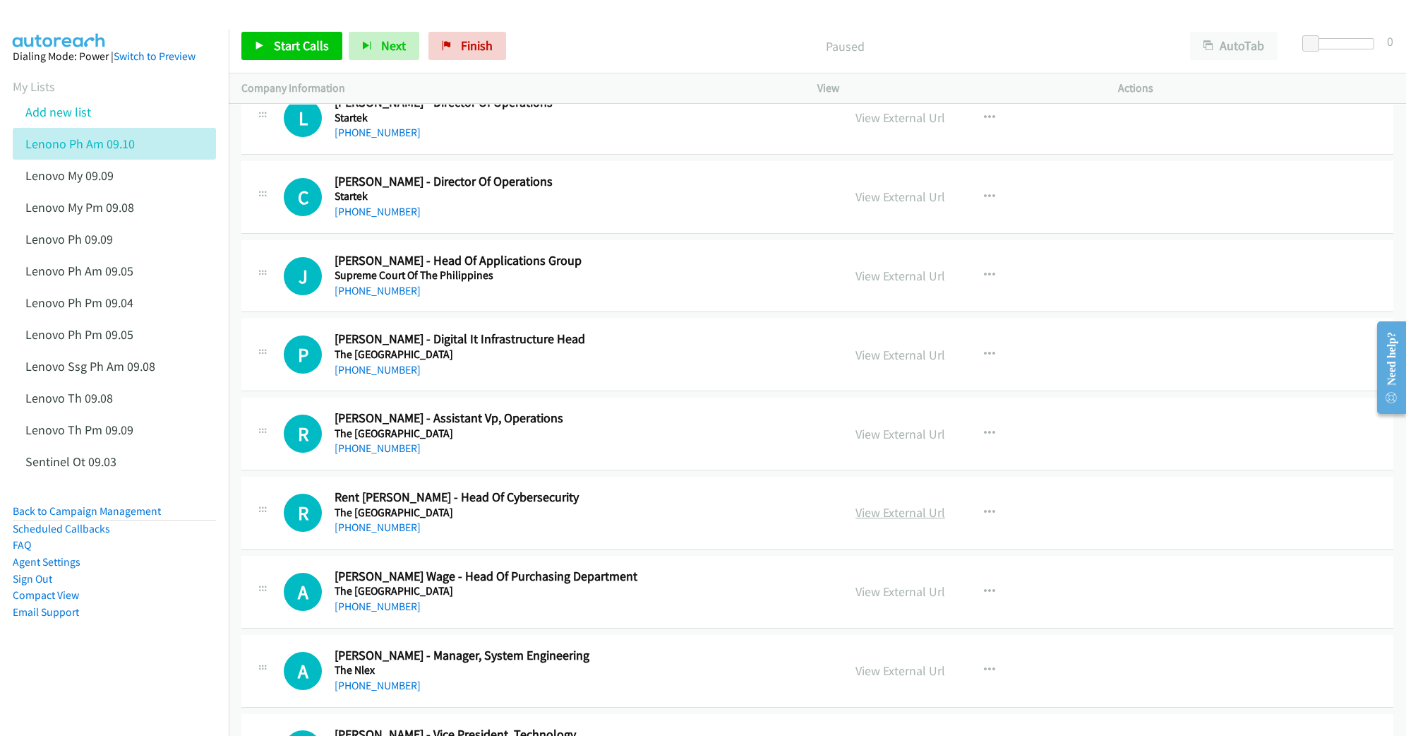
click at [859, 520] on link "View External Url" at bounding box center [901, 512] width 90 height 16
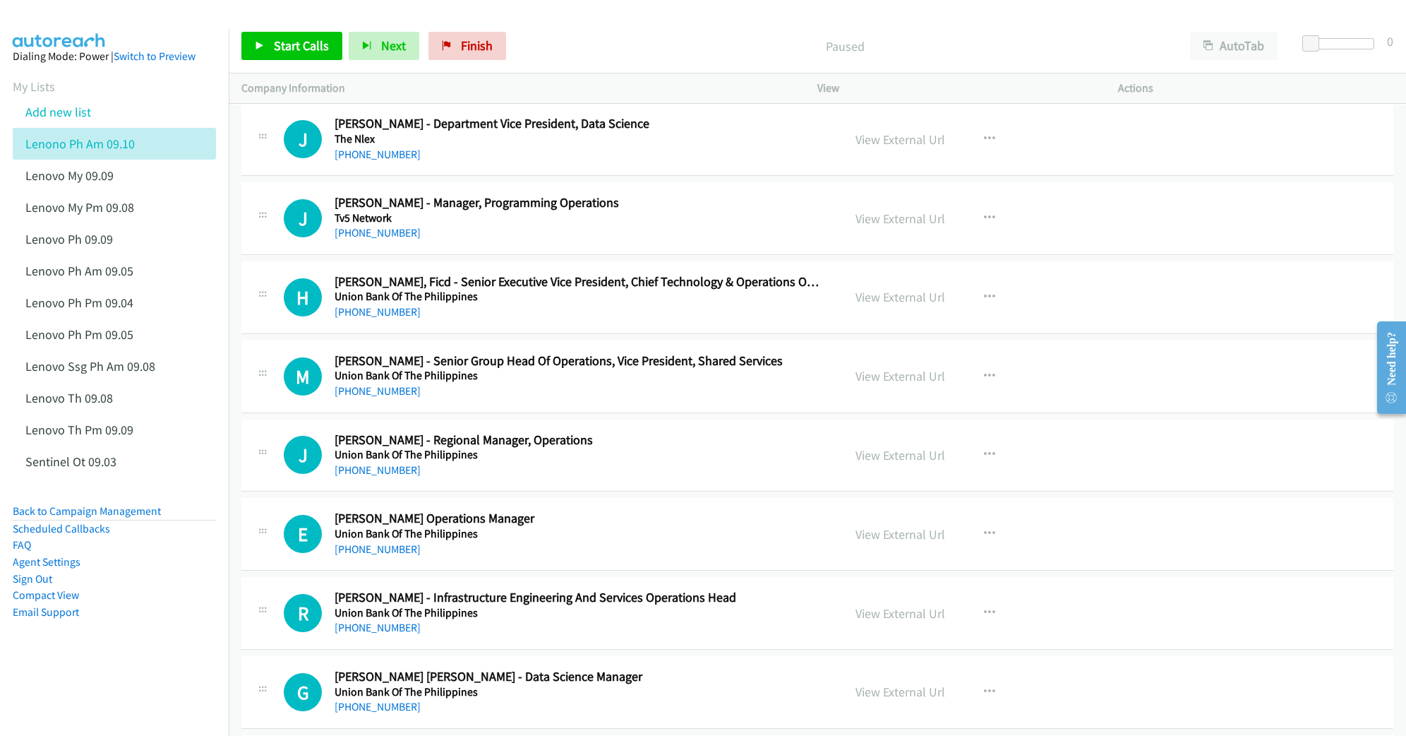
scroll to position [14119, 0]
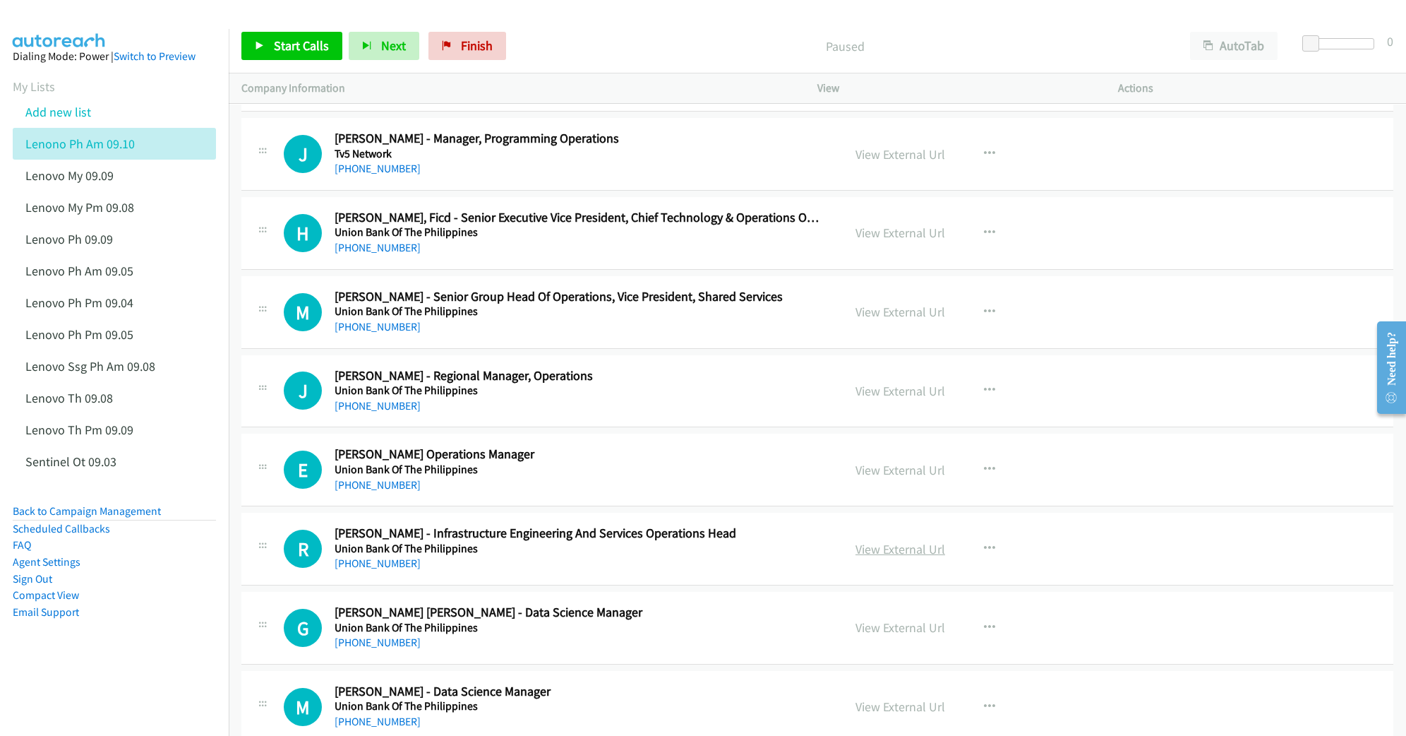
click at [871, 557] on link "View External Url" at bounding box center [901, 549] width 90 height 16
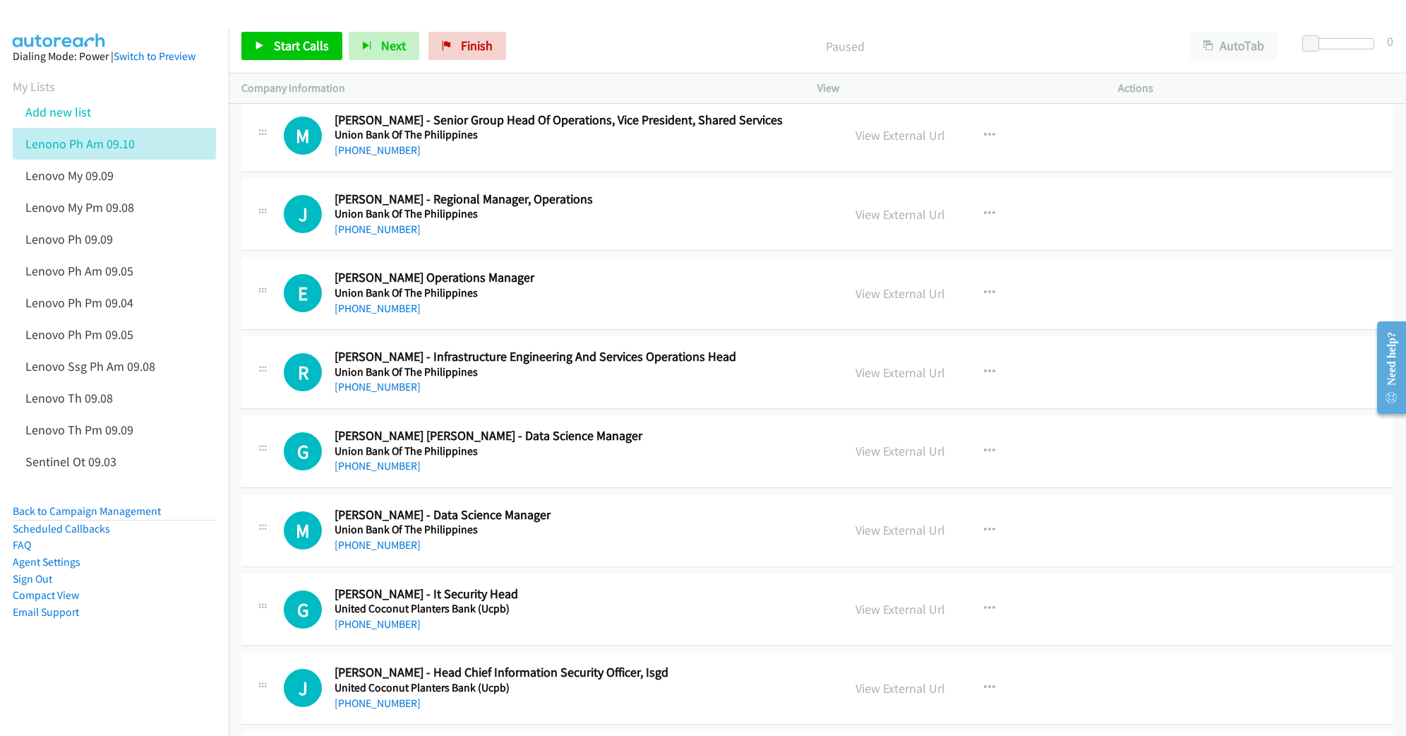
scroll to position [14307, 0]
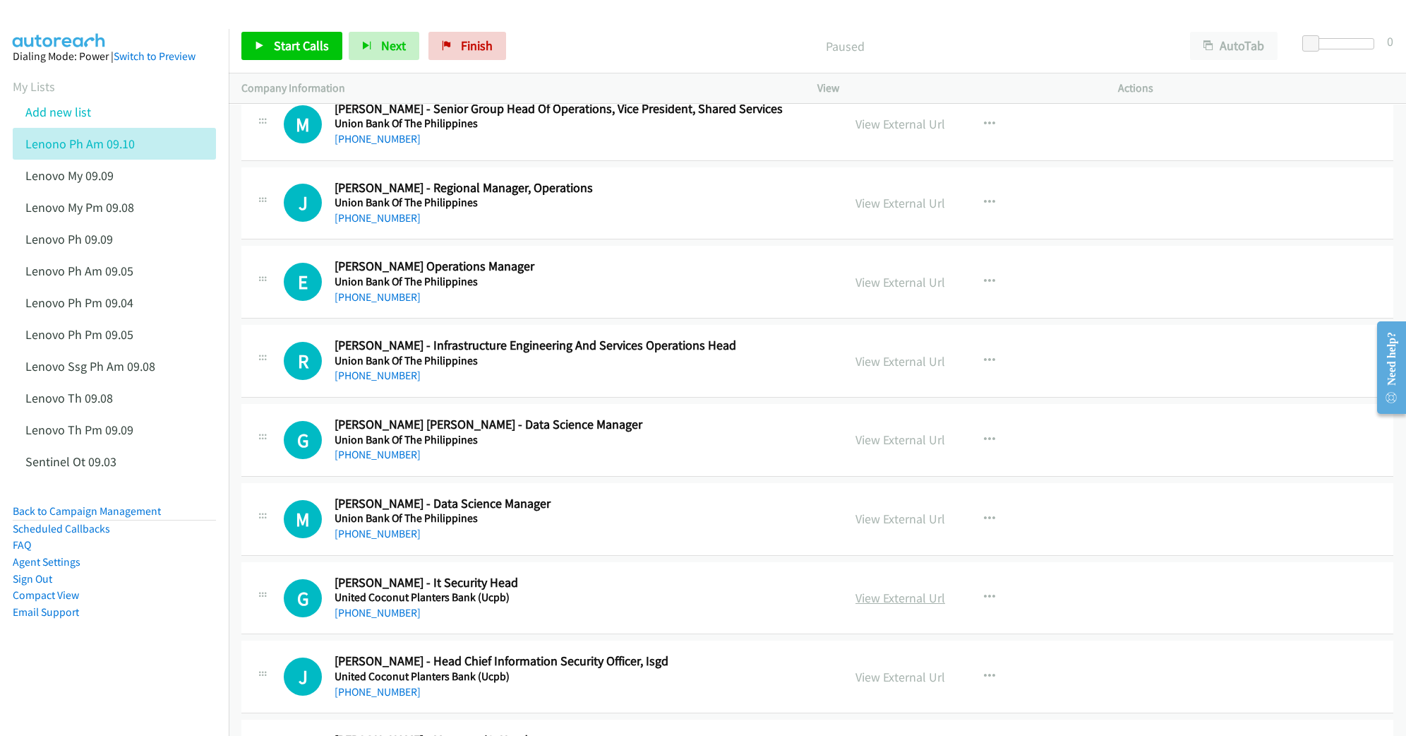
click at [882, 606] on link "View External Url" at bounding box center [901, 597] width 90 height 16
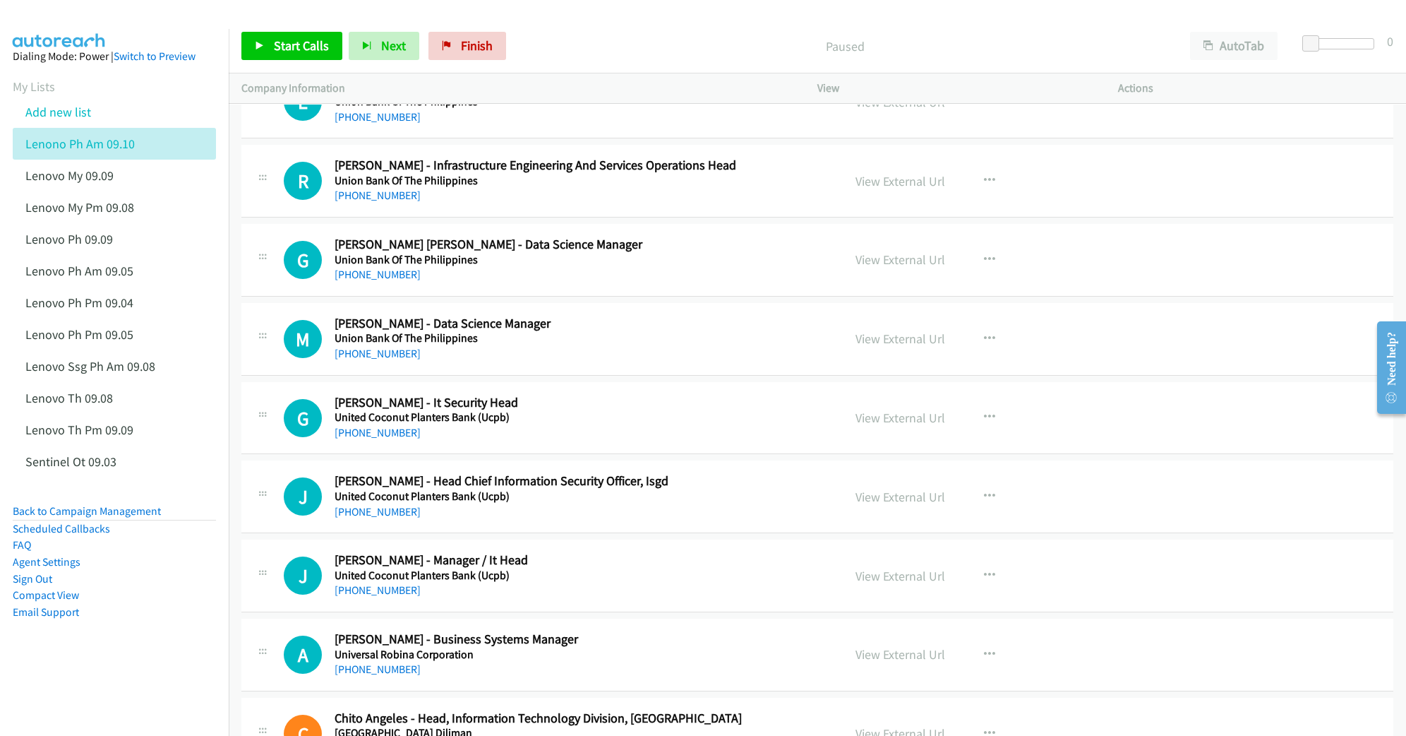
scroll to position [14495, 0]
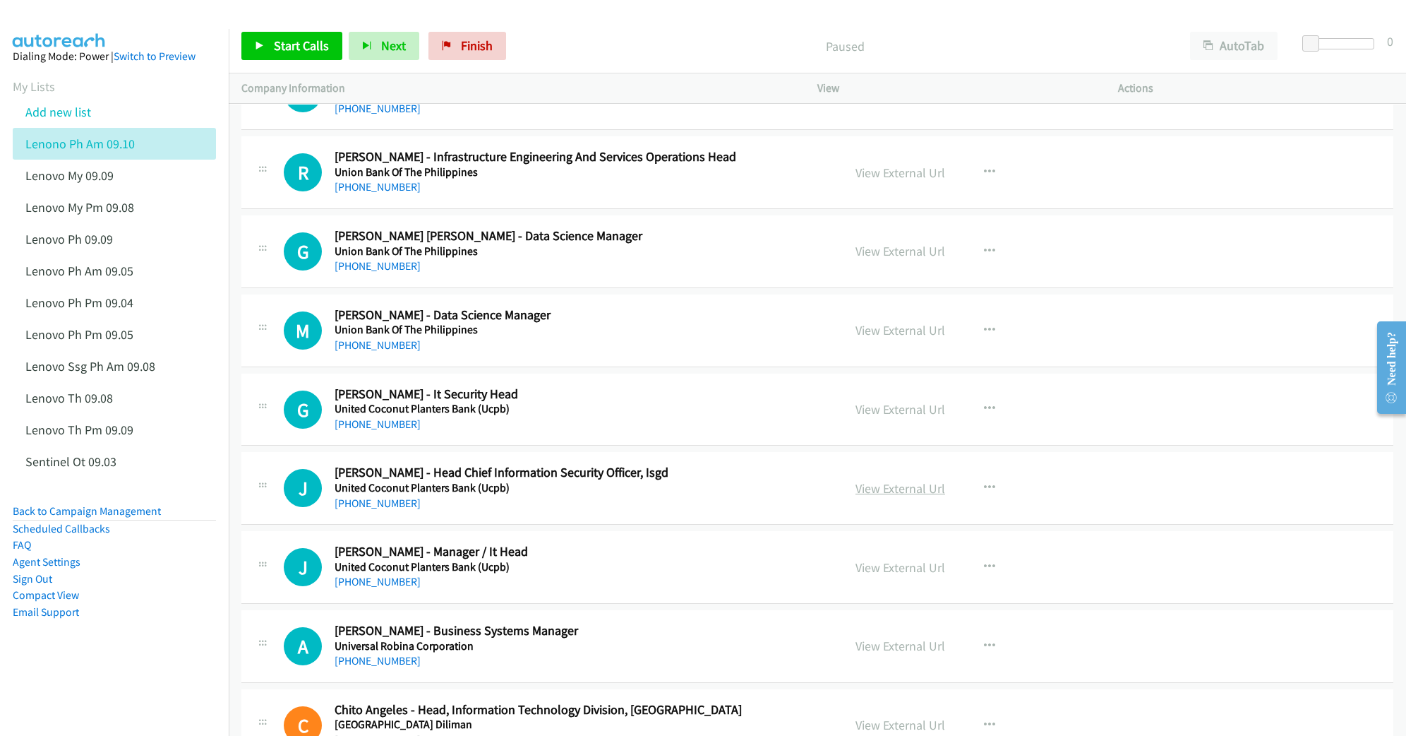
click at [878, 496] on link "View External Url" at bounding box center [901, 488] width 90 height 16
click at [874, 575] on link "View External Url" at bounding box center [901, 567] width 90 height 16
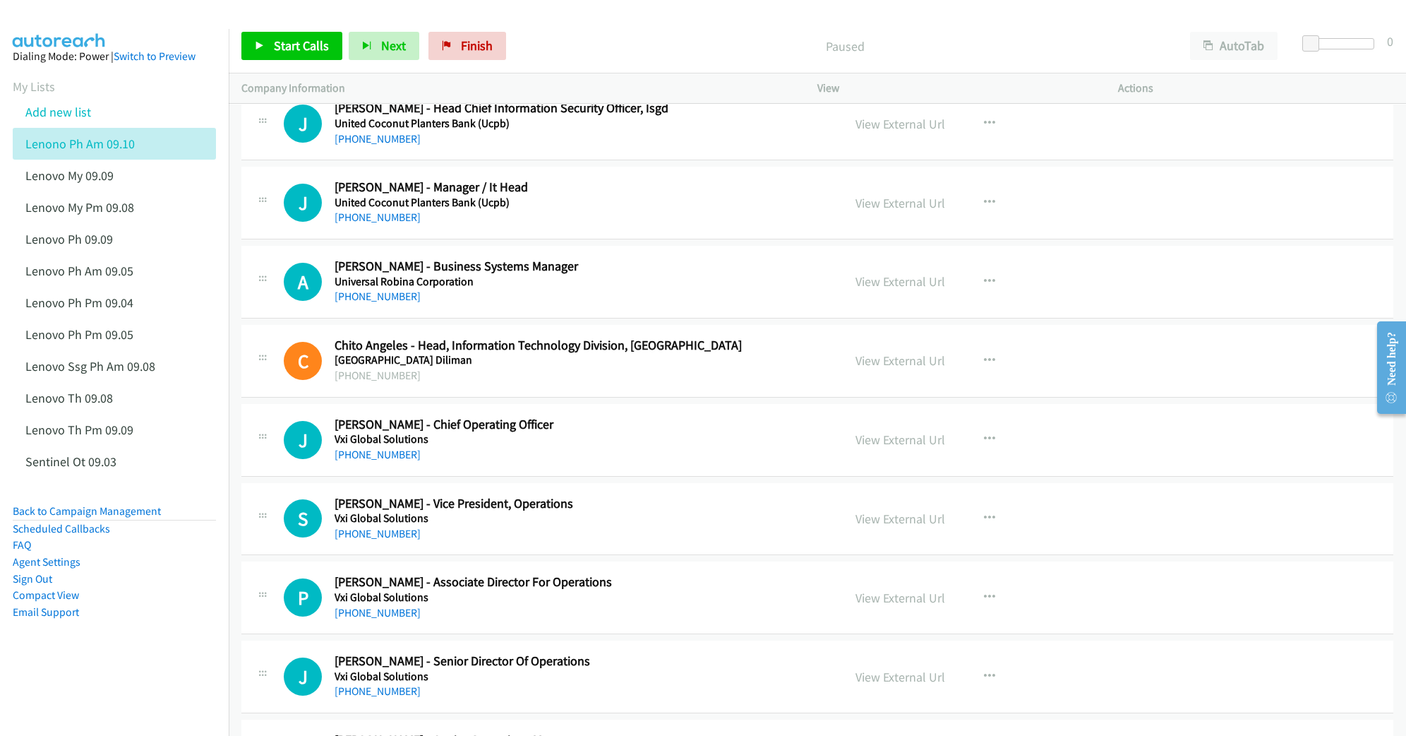
scroll to position [14871, 0]
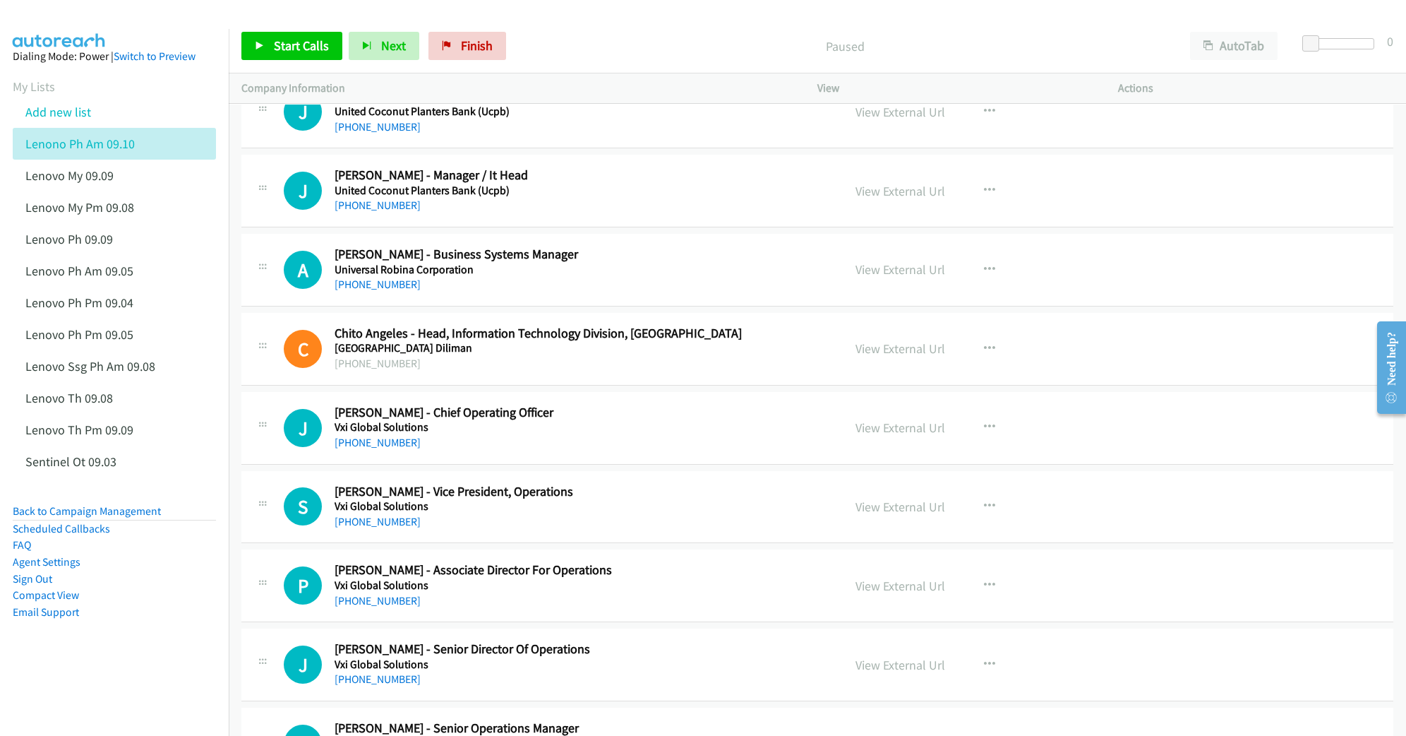
click at [685, 23] on div "Start Calls Pause Next Finish Paused AutoTab AutoTab 0" at bounding box center [818, 46] width 1178 height 54
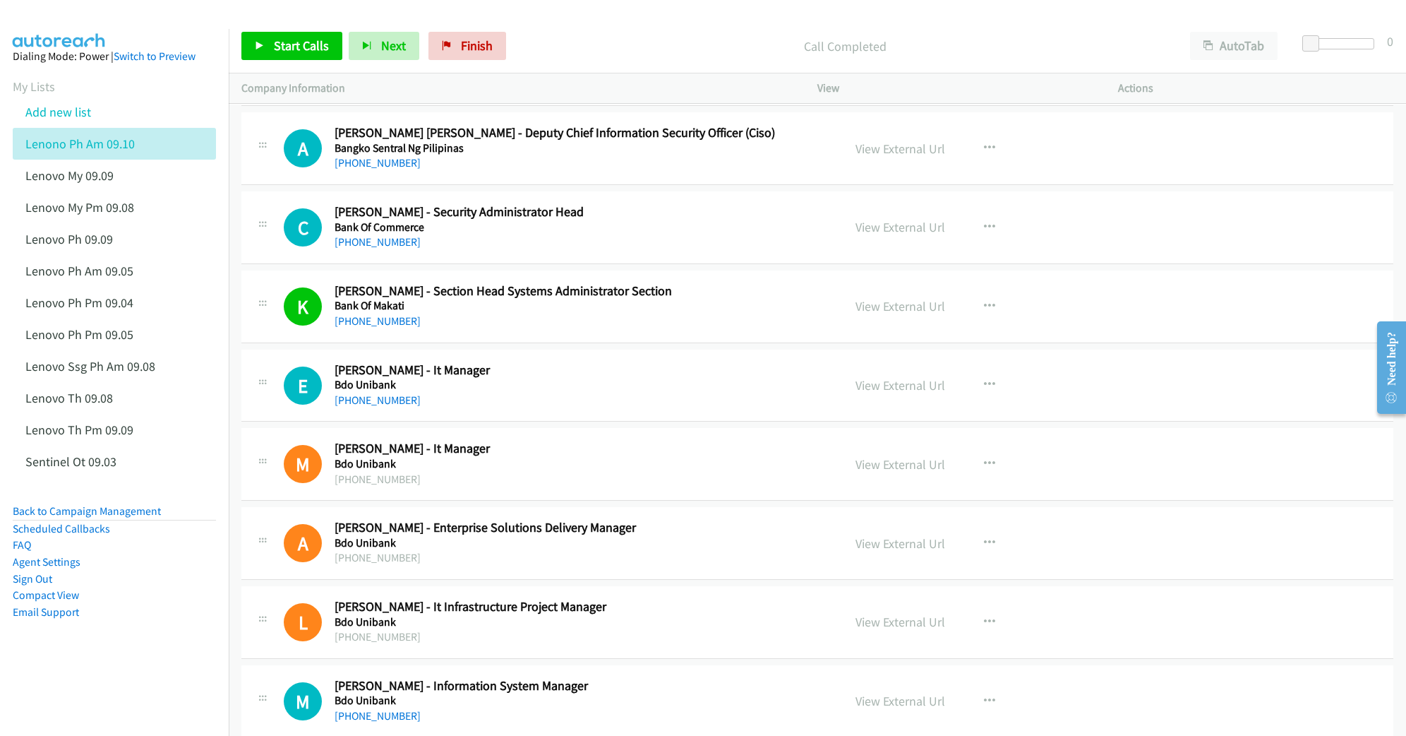
scroll to position [565, 0]
